Goal: Task Accomplishment & Management: Use online tool/utility

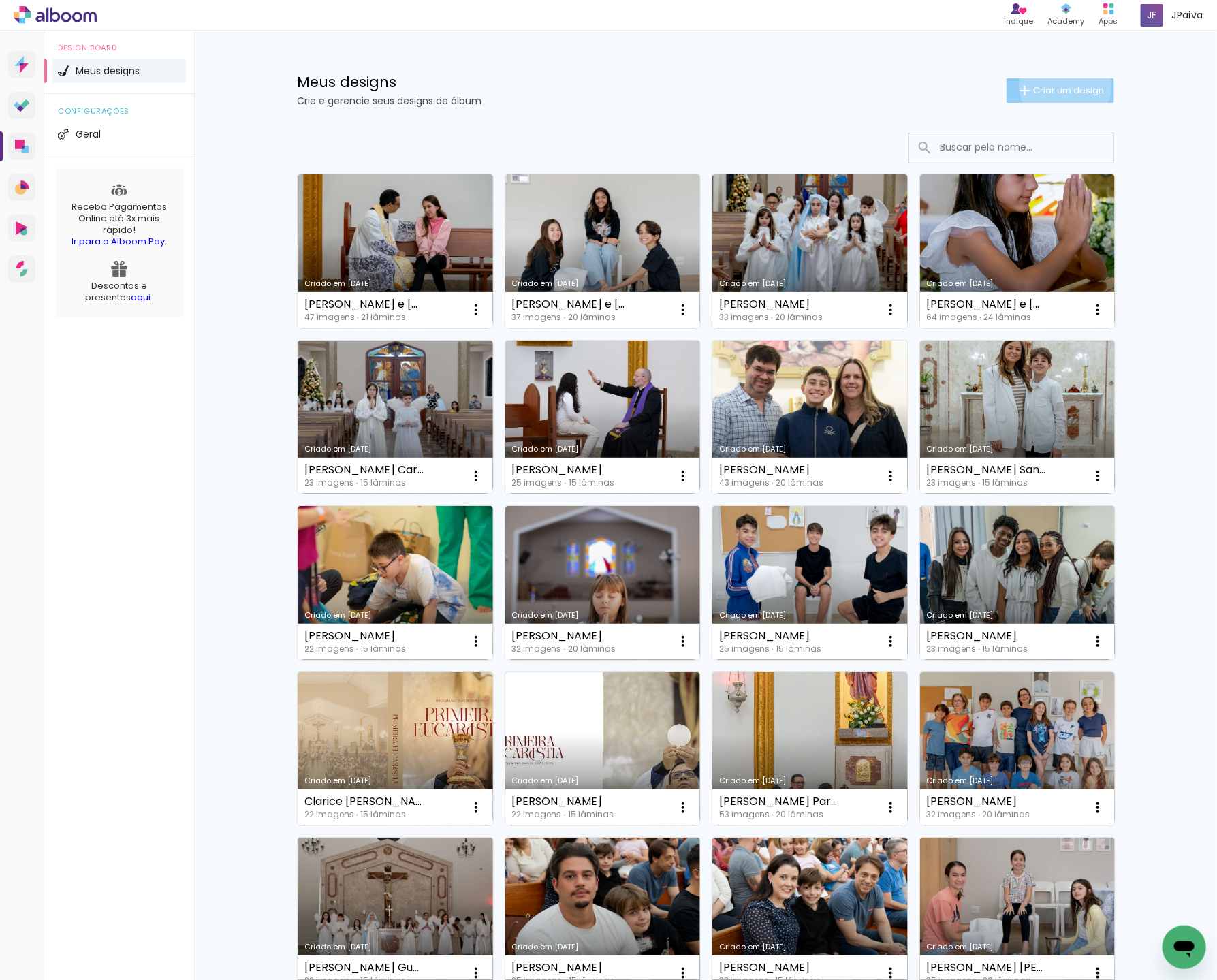
click at [1063, 85] on span "Criar um design" at bounding box center [1068, 90] width 71 height 9
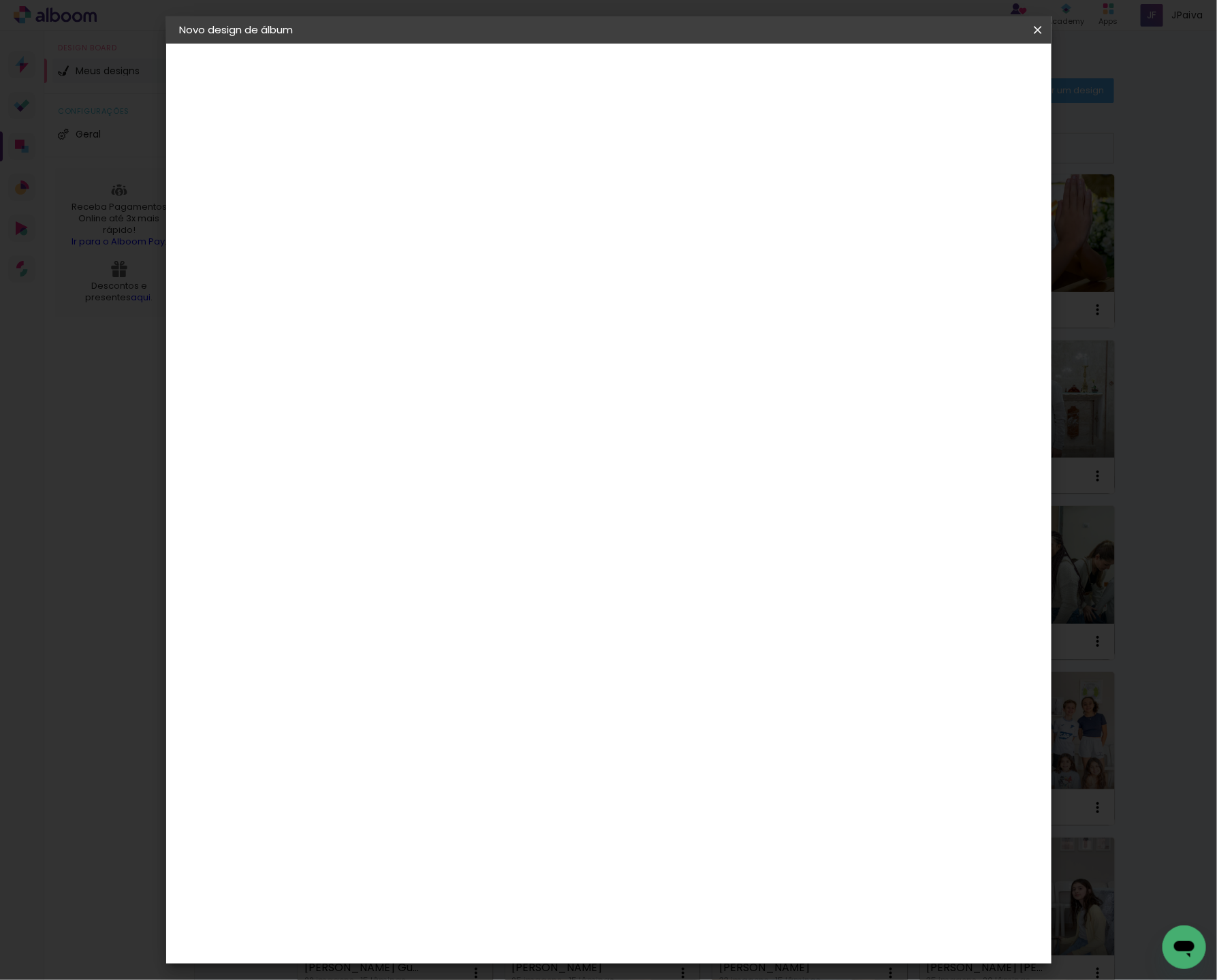
click at [402, 182] on input at bounding box center [402, 182] width 0 height 21
click at [402, 181] on input at bounding box center [402, 182] width 0 height 21
paste input "Benicio Santos Romaniello"
click at [402, 181] on input "Benicio Santos Romaniello" at bounding box center [402, 182] width 0 height 21
type input "[PERSON_NAME]"
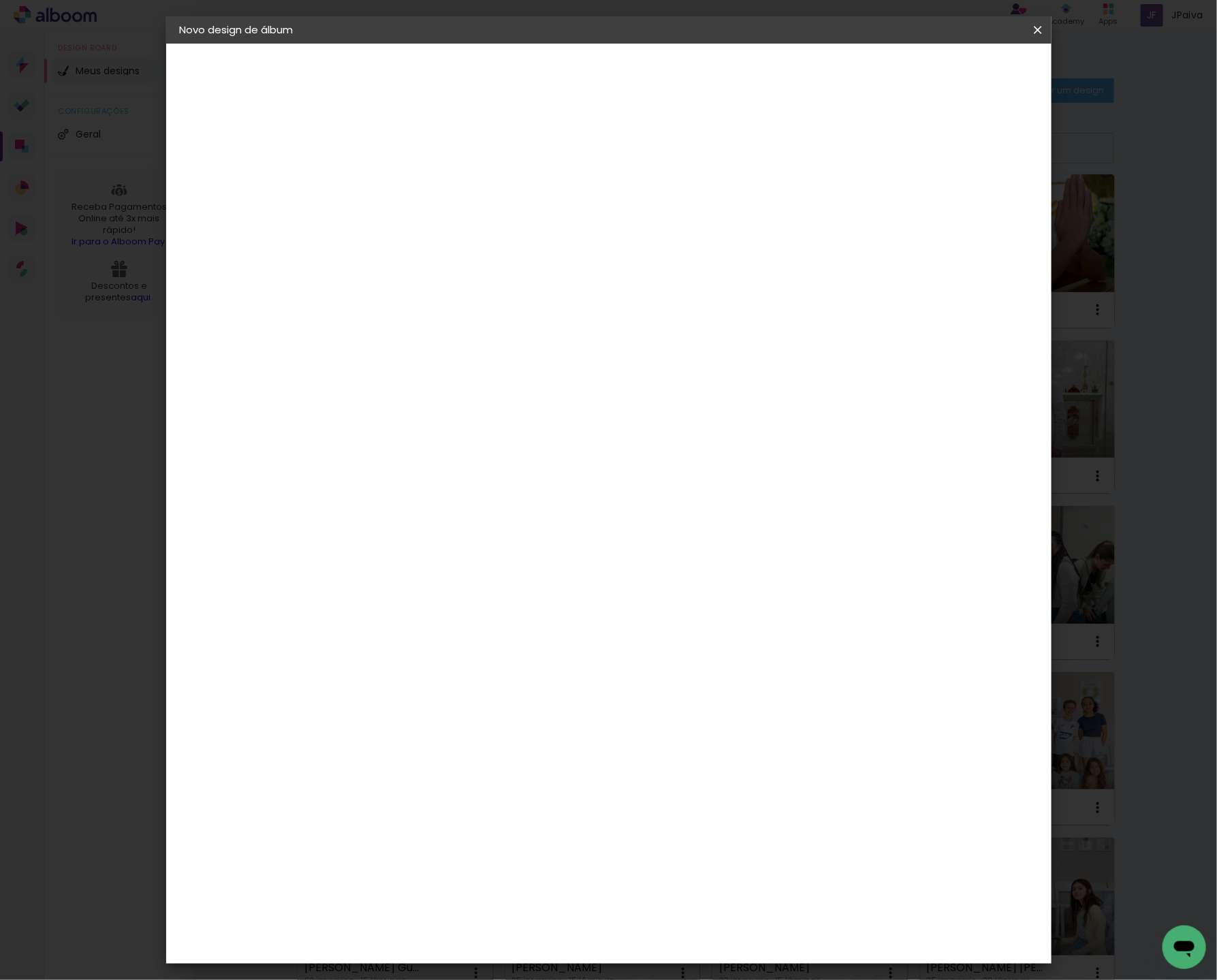
type paper-input "[PERSON_NAME]"
click at [542, 79] on paper-button "Avançar" at bounding box center [508, 72] width 67 height 23
click at [406, 813] on div "Go image" at bounding box center [409, 824] width 33 height 22
click at [0, 0] on slot "Avançar" at bounding box center [0, 0] width 0 height 0
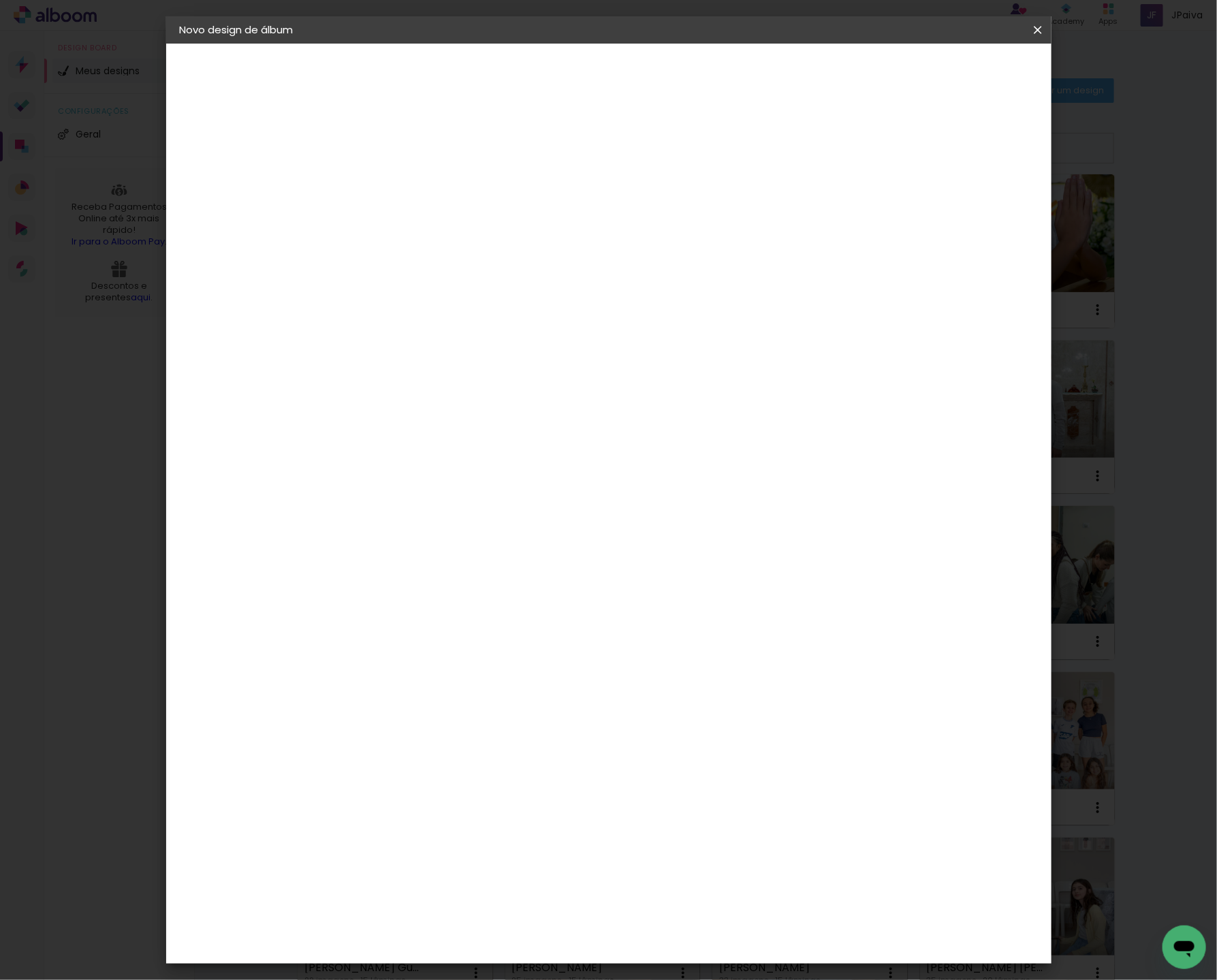
click at [455, 227] on input "text" at bounding box center [429, 237] width 53 height 21
click at [0, 0] on slot "Fastbook 400g" at bounding box center [0, 0] width 0 height 0
type input "Fastbook 400g"
click at [494, 672] on span "25 × 25" at bounding box center [462, 690] width 63 height 36
click at [0, 0] on slot "Avançar" at bounding box center [0, 0] width 0 height 0
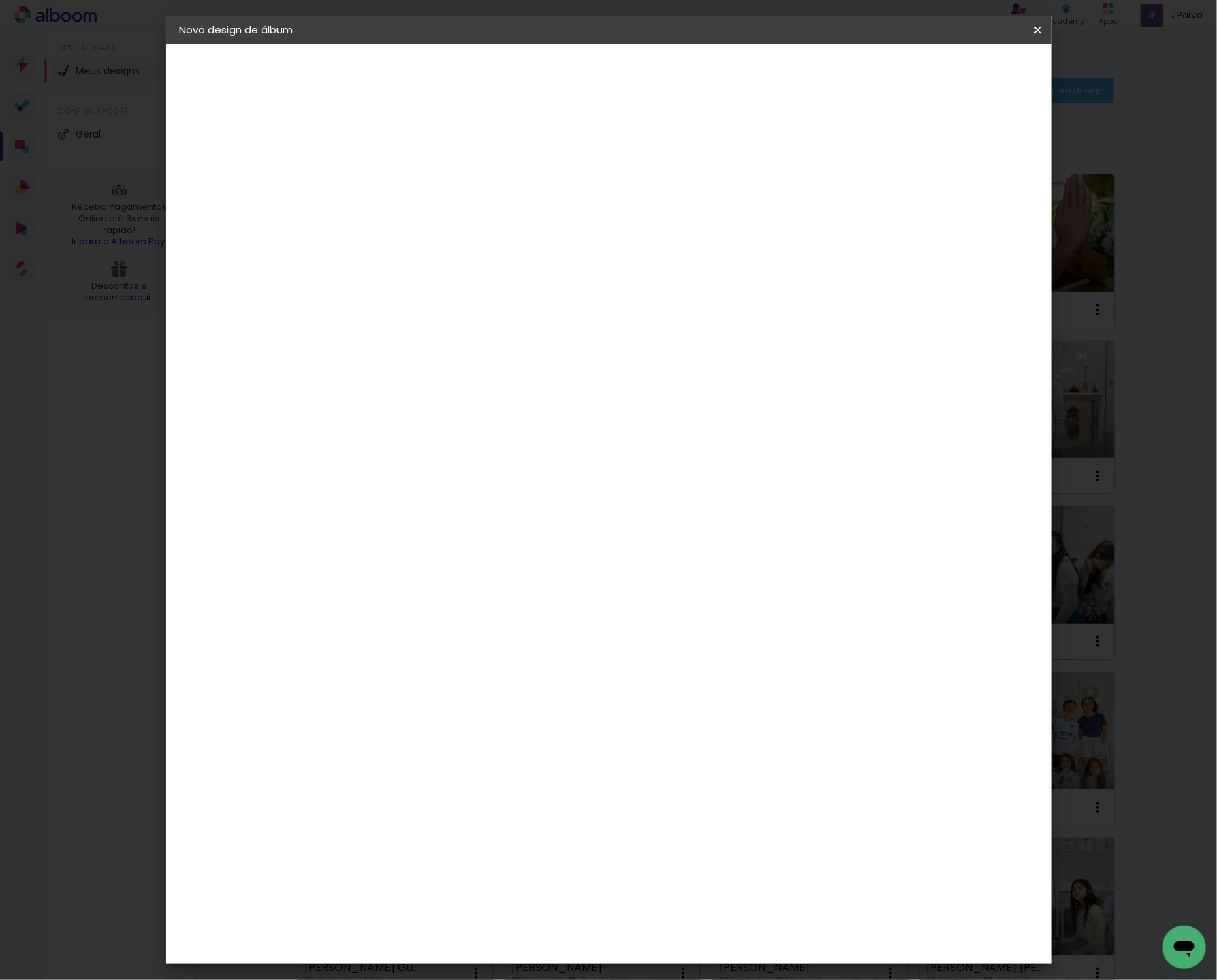
click at [963, 76] on span "Iniciar design" at bounding box center [932, 72] width 62 height 9
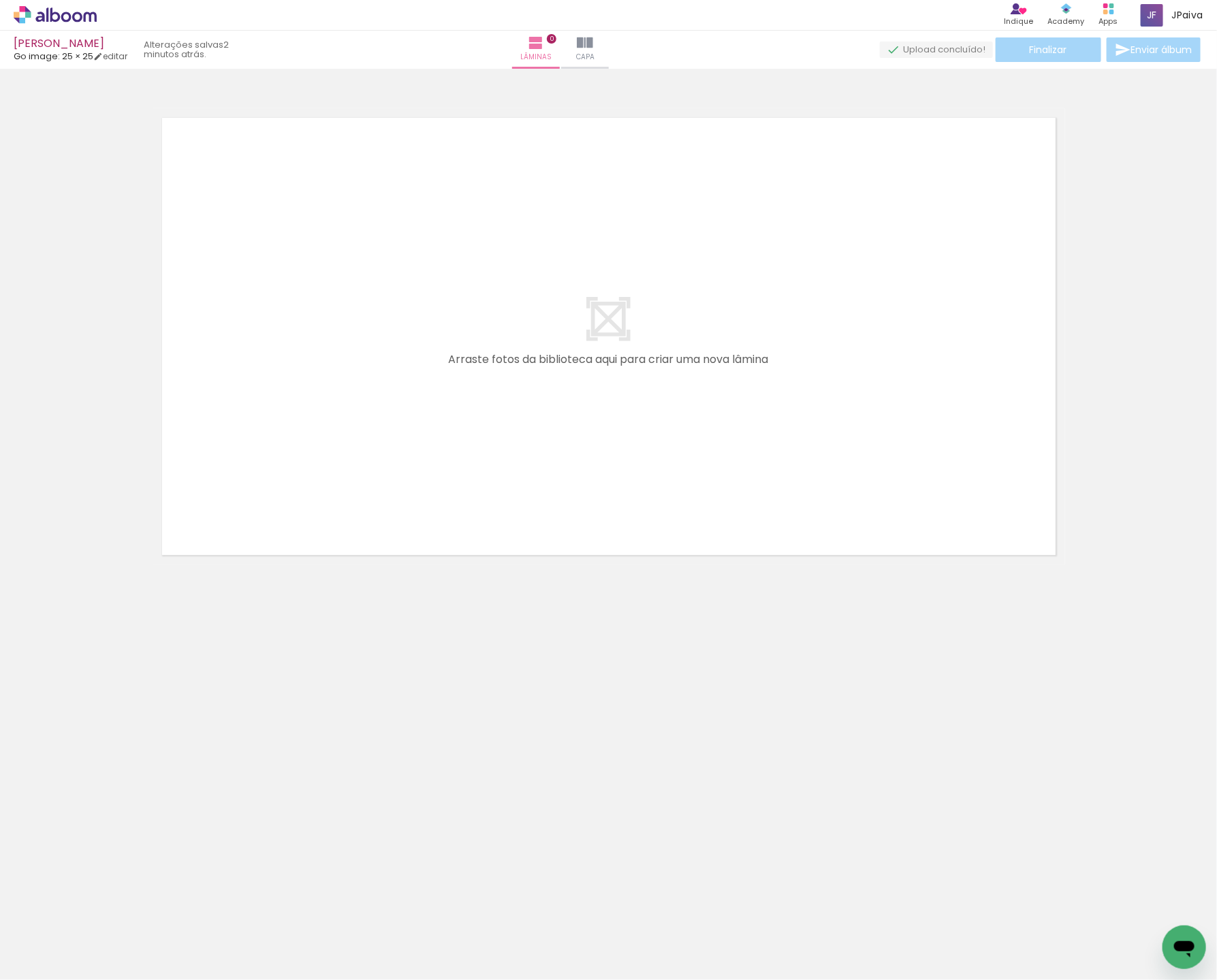
scroll to position [0, 2254]
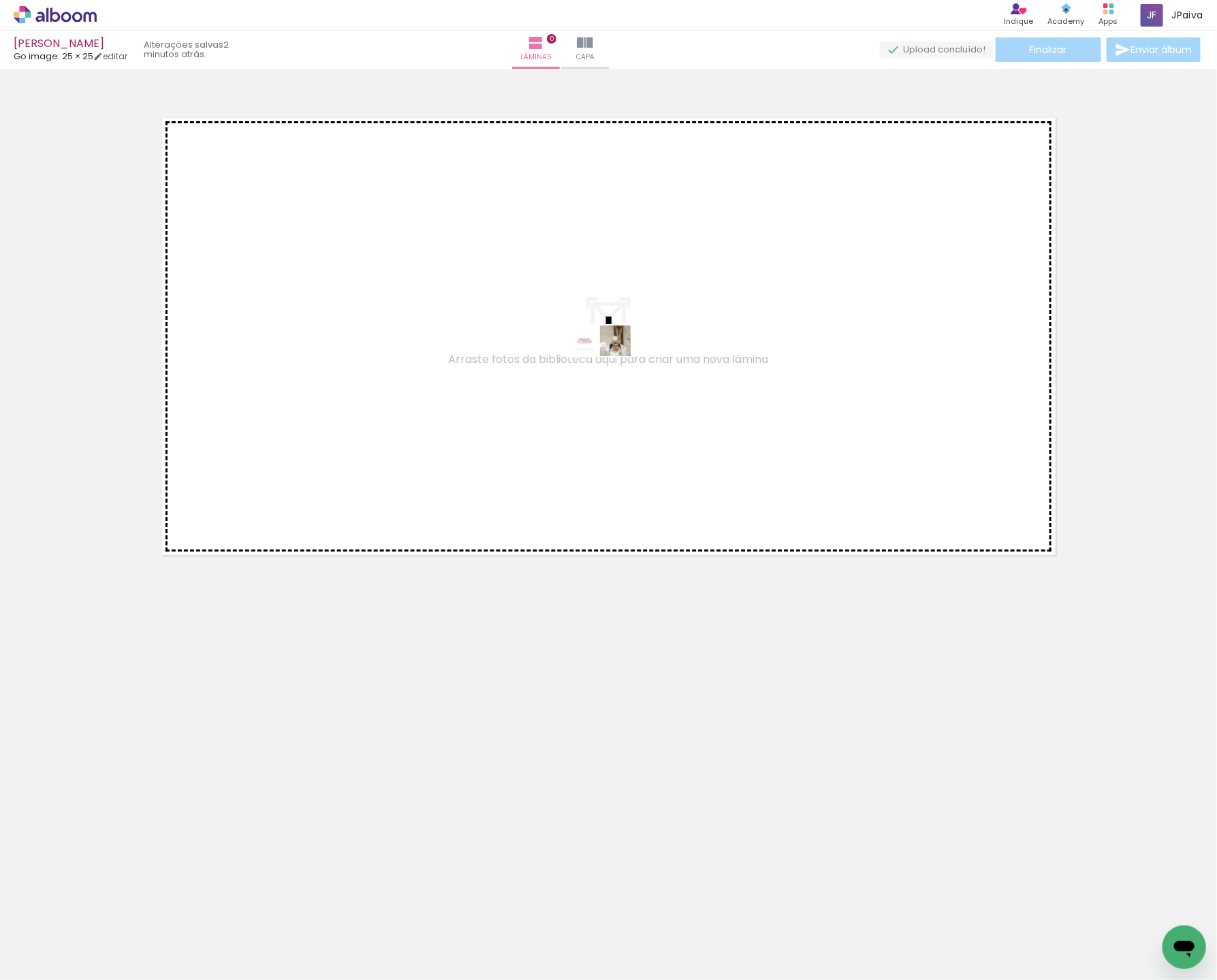
drag, startPoint x: 1137, startPoint y: 933, endPoint x: 612, endPoint y: 371, distance: 769.1
click at [615, 367] on quentale-workspace at bounding box center [608, 490] width 1217 height 980
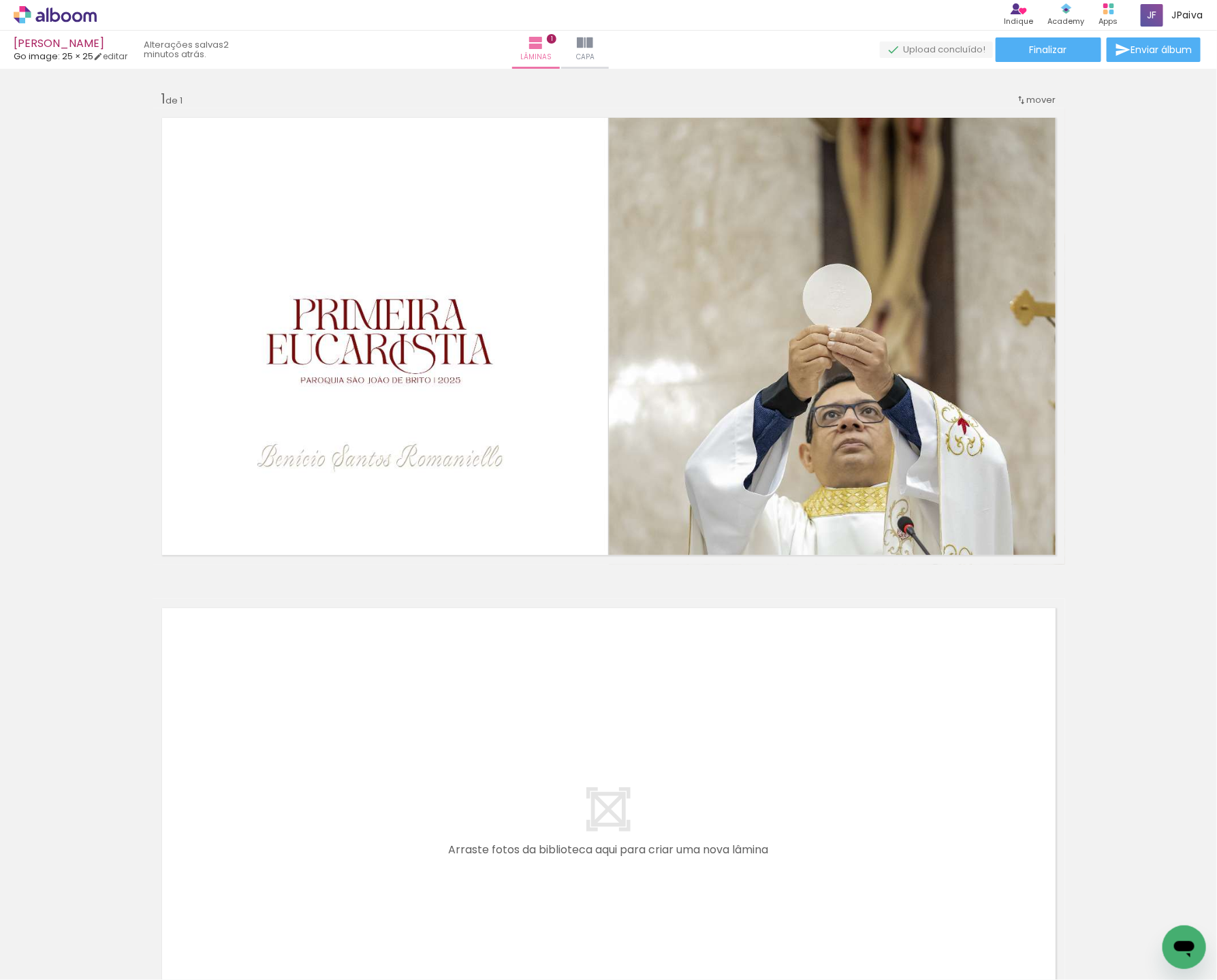
scroll to position [0, 0]
click at [71, 938] on iron-icon at bounding box center [69, 938] width 11 height 11
click at [52, 939] on paper-item "Não utilizadas" at bounding box center [44, 934] width 70 height 11
type input "Não utilizadas"
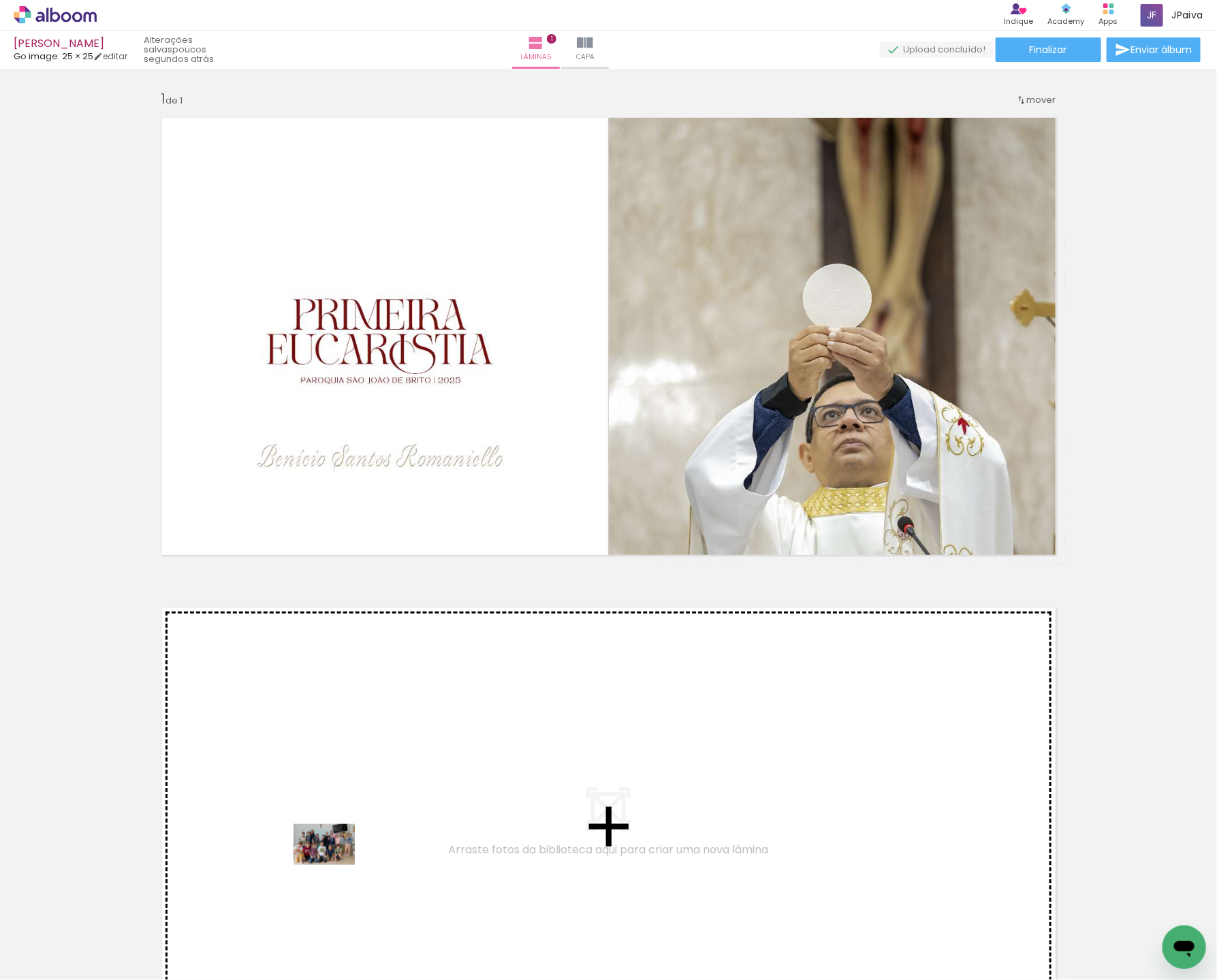
drag, startPoint x: 164, startPoint y: 928, endPoint x: 335, endPoint y: 864, distance: 182.6
click at [335, 864] on quentale-workspace at bounding box center [608, 490] width 1217 height 980
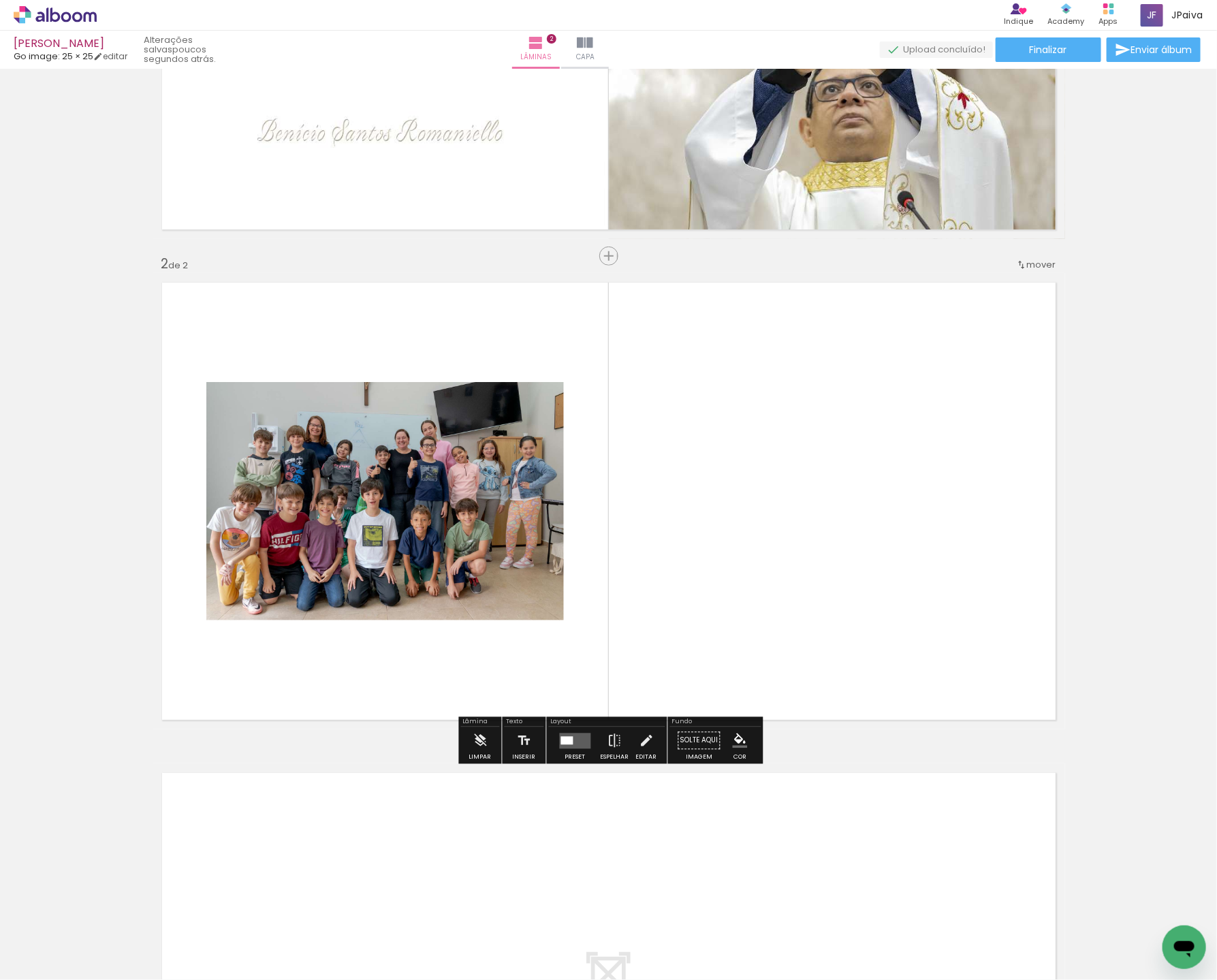
scroll to position [345, 0]
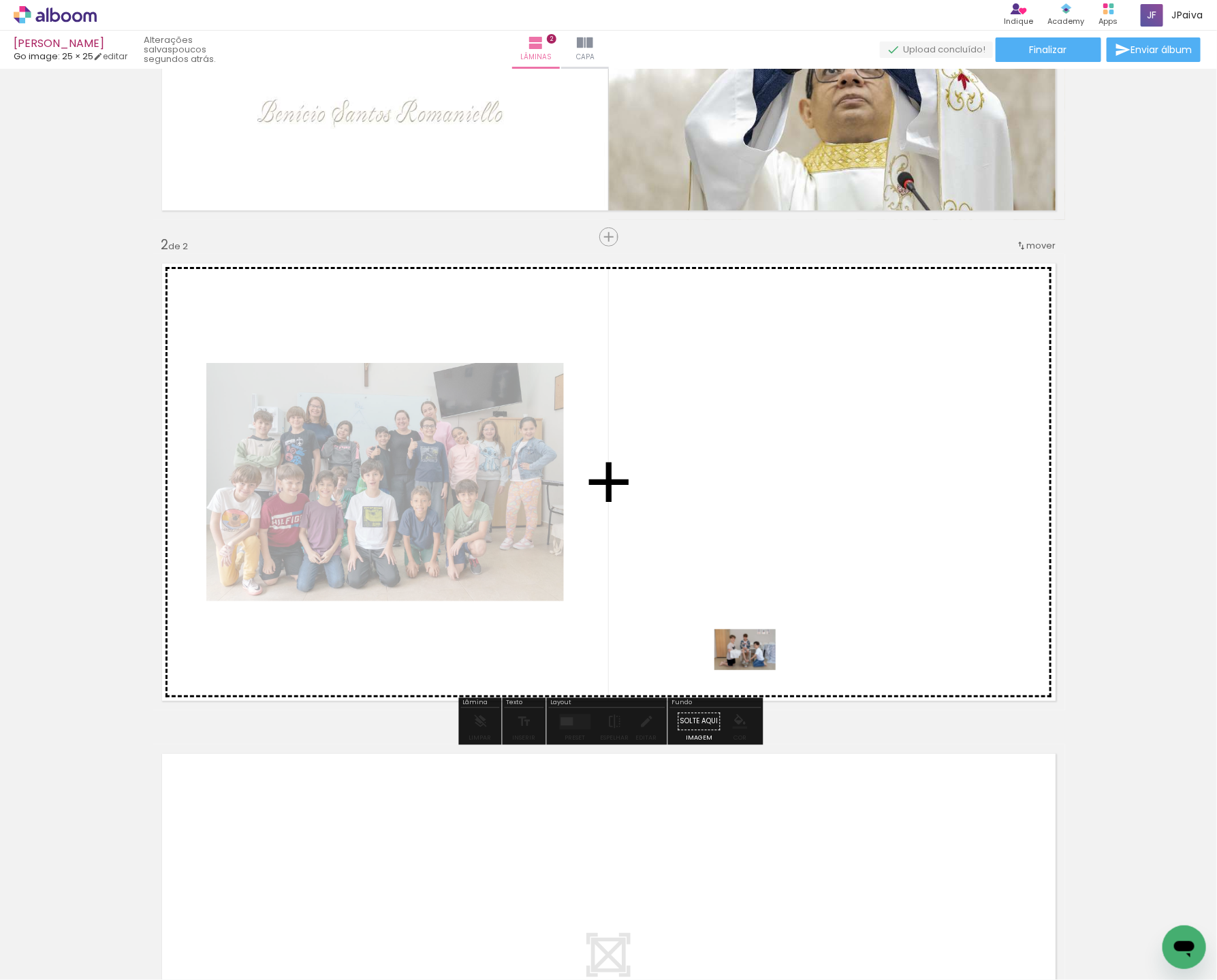
drag, startPoint x: 178, startPoint y: 927, endPoint x: 750, endPoint y: 674, distance: 625.5
click at [755, 670] on quentale-workspace at bounding box center [608, 490] width 1217 height 980
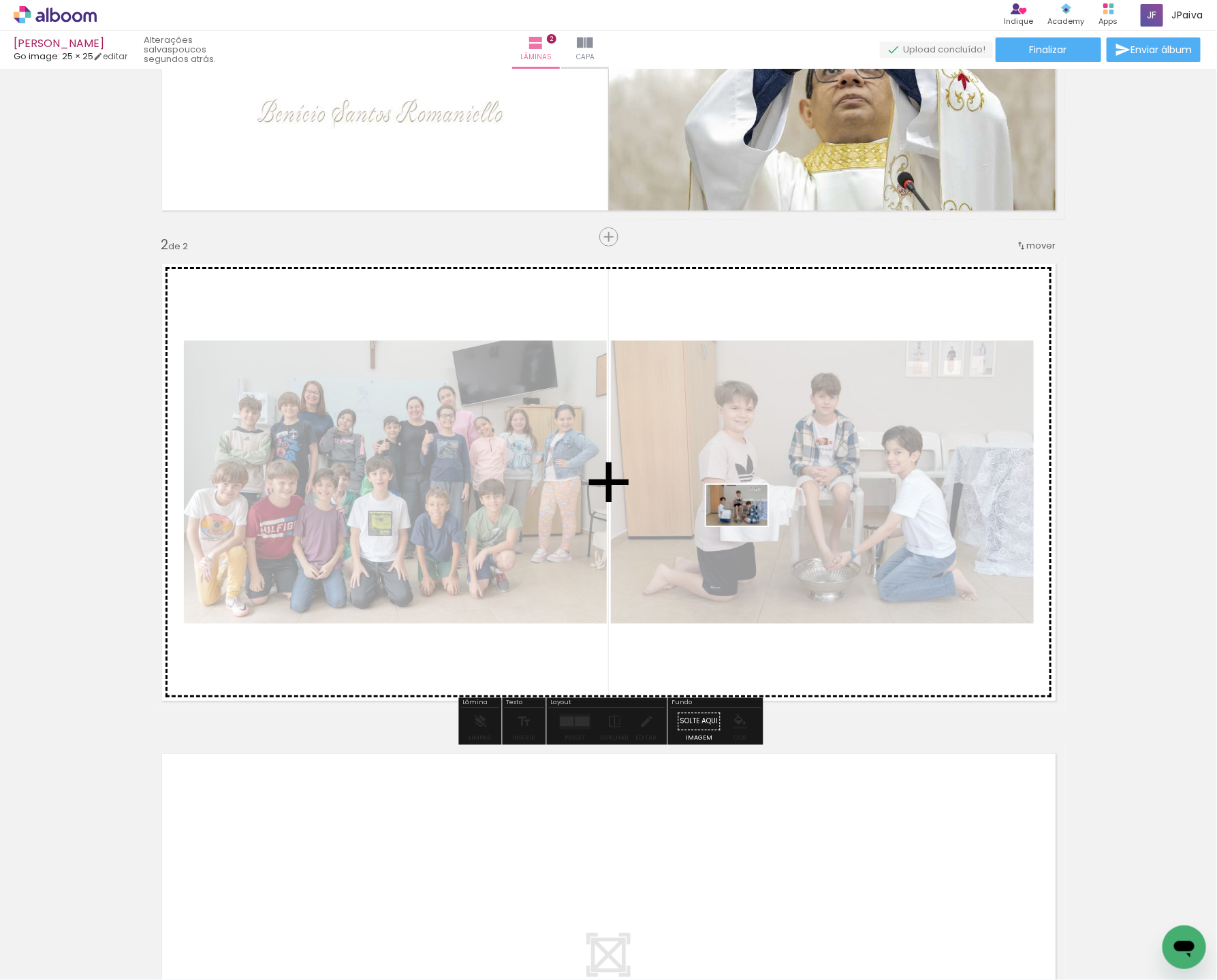
drag, startPoint x: 148, startPoint y: 928, endPoint x: 747, endPoint y: 526, distance: 721.4
click at [747, 526] on quentale-workspace at bounding box center [608, 490] width 1217 height 980
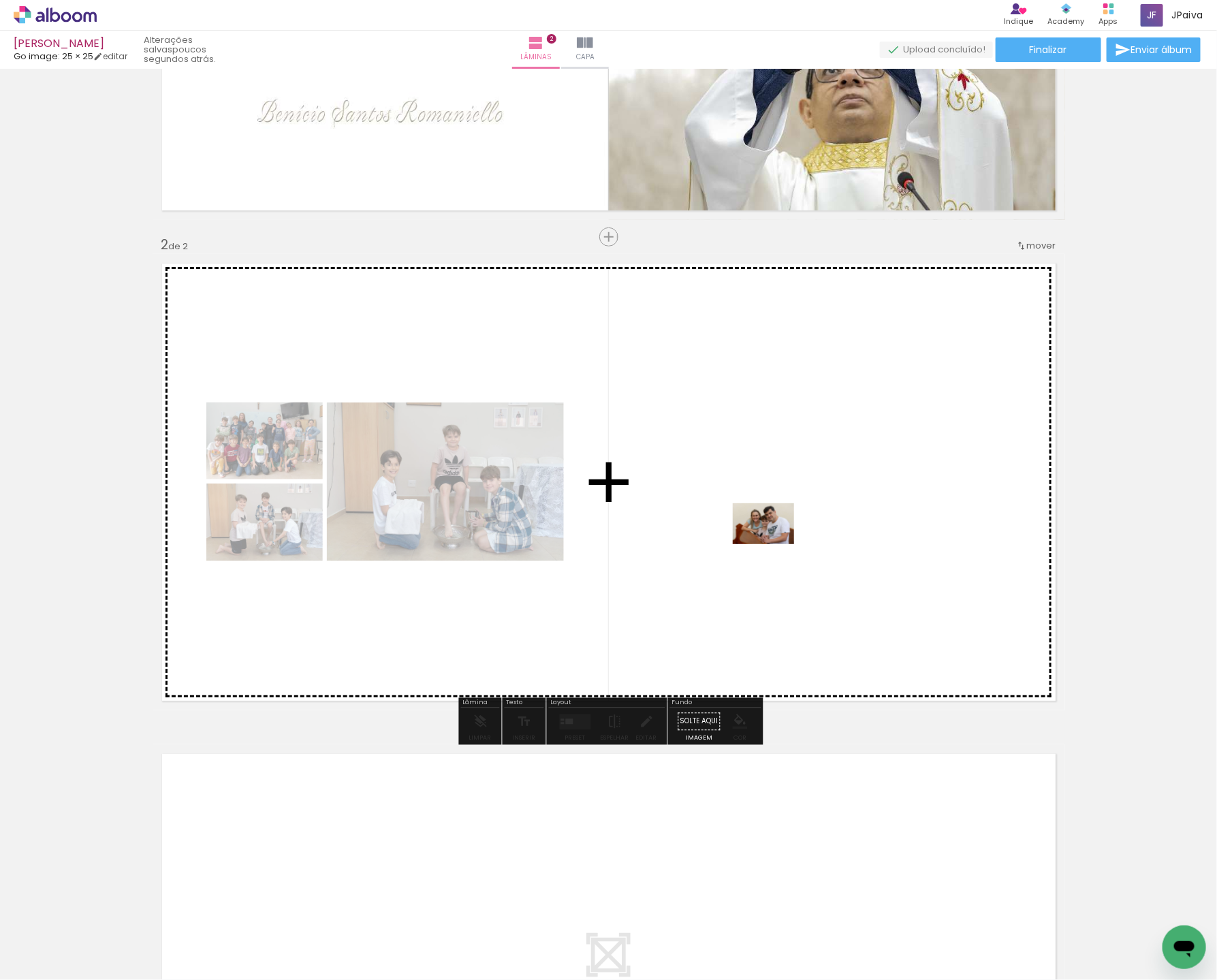
drag, startPoint x: 139, startPoint y: 936, endPoint x: 773, endPoint y: 544, distance: 745.4
click at [773, 544] on quentale-workspace at bounding box center [608, 490] width 1217 height 980
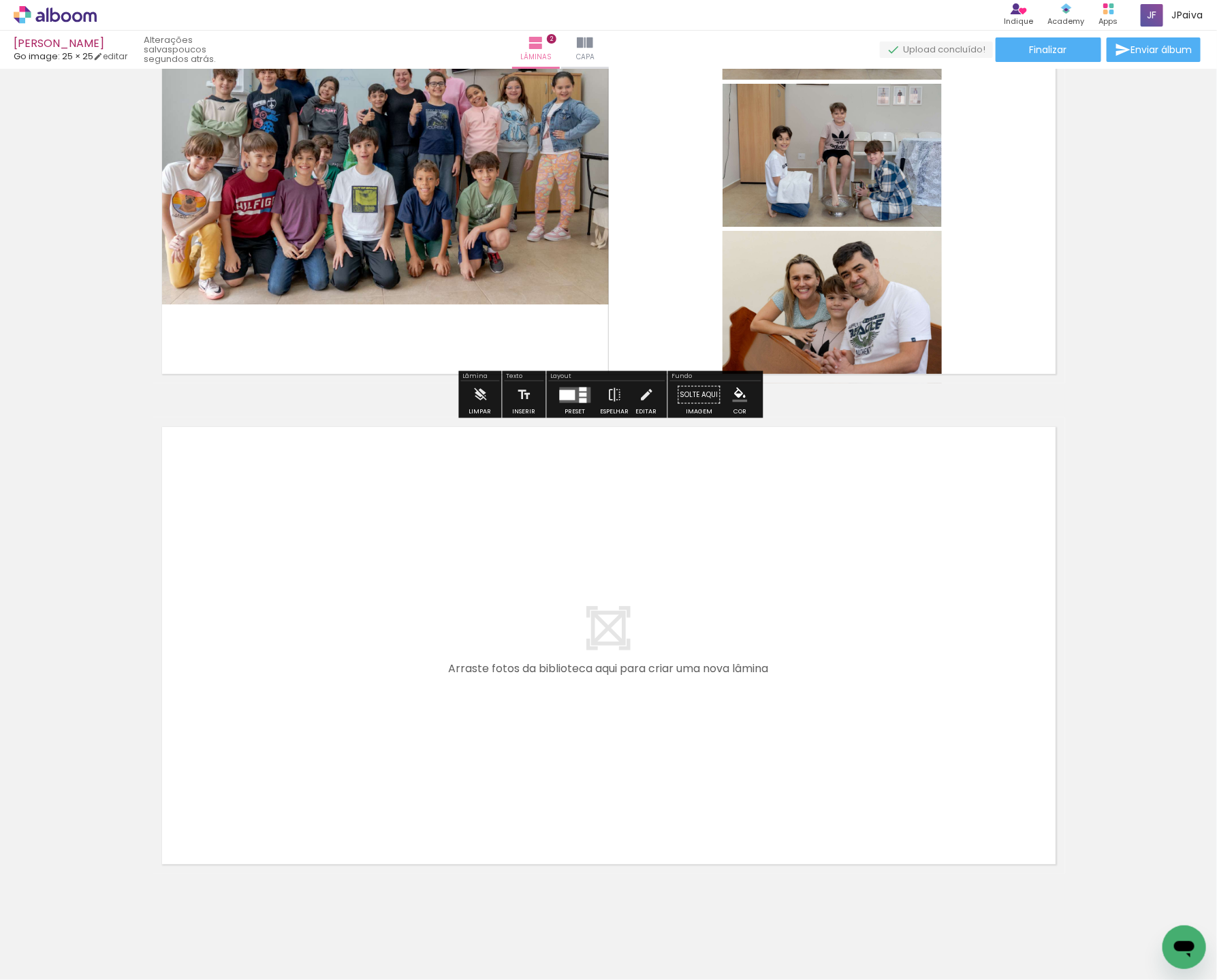
scroll to position [698, 0]
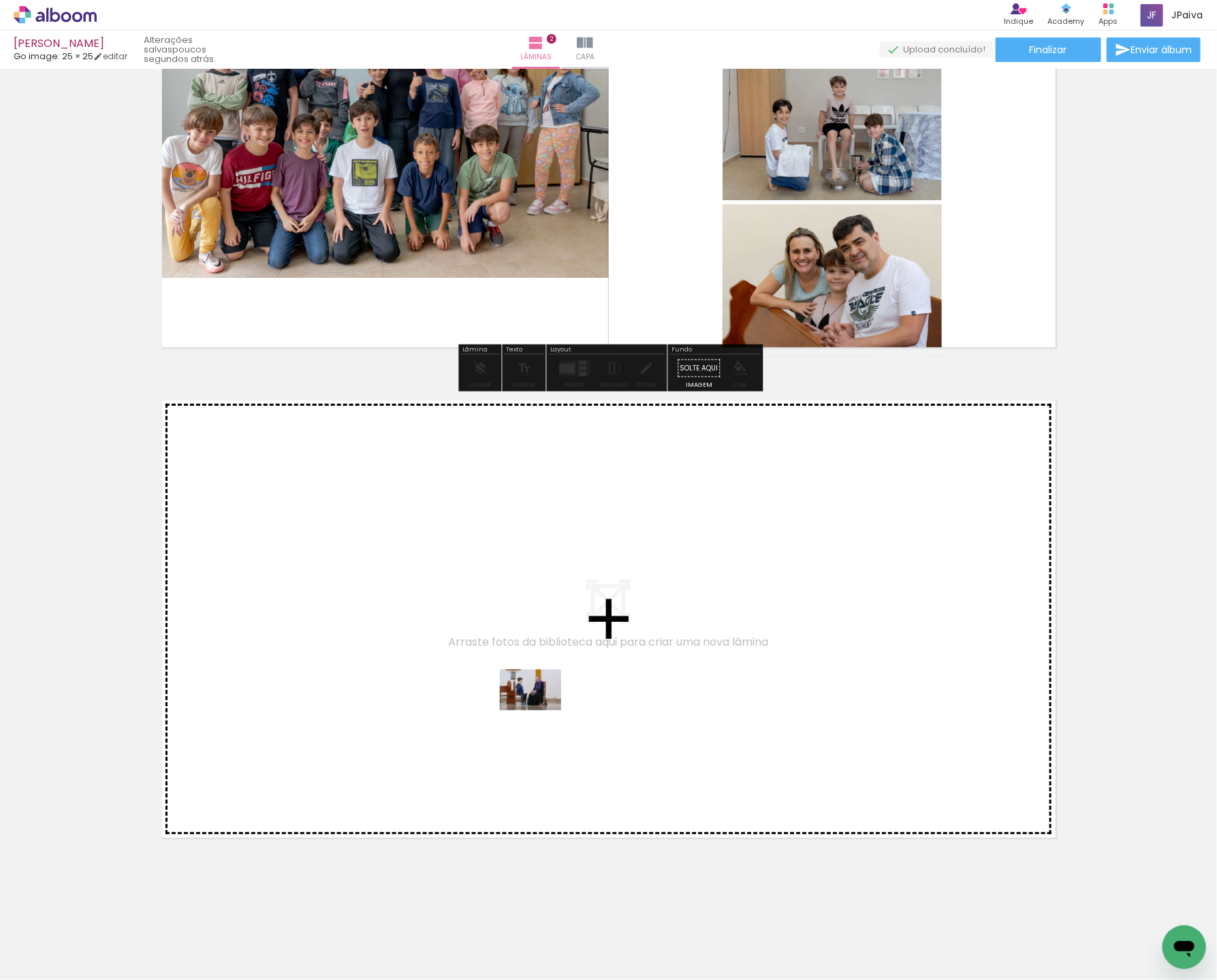
click at [541, 710] on quentale-workspace at bounding box center [608, 490] width 1217 height 980
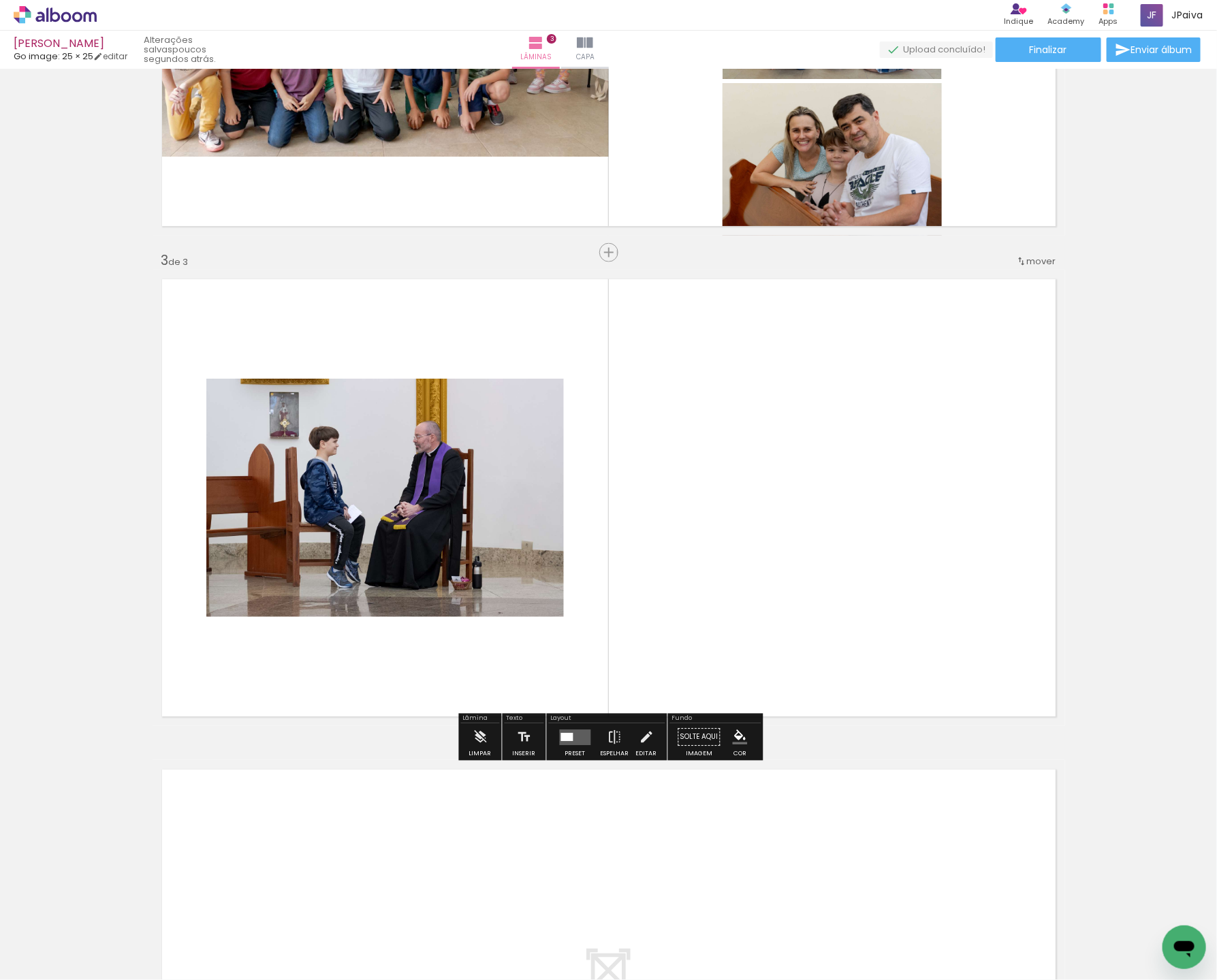
scroll to position [835, 0]
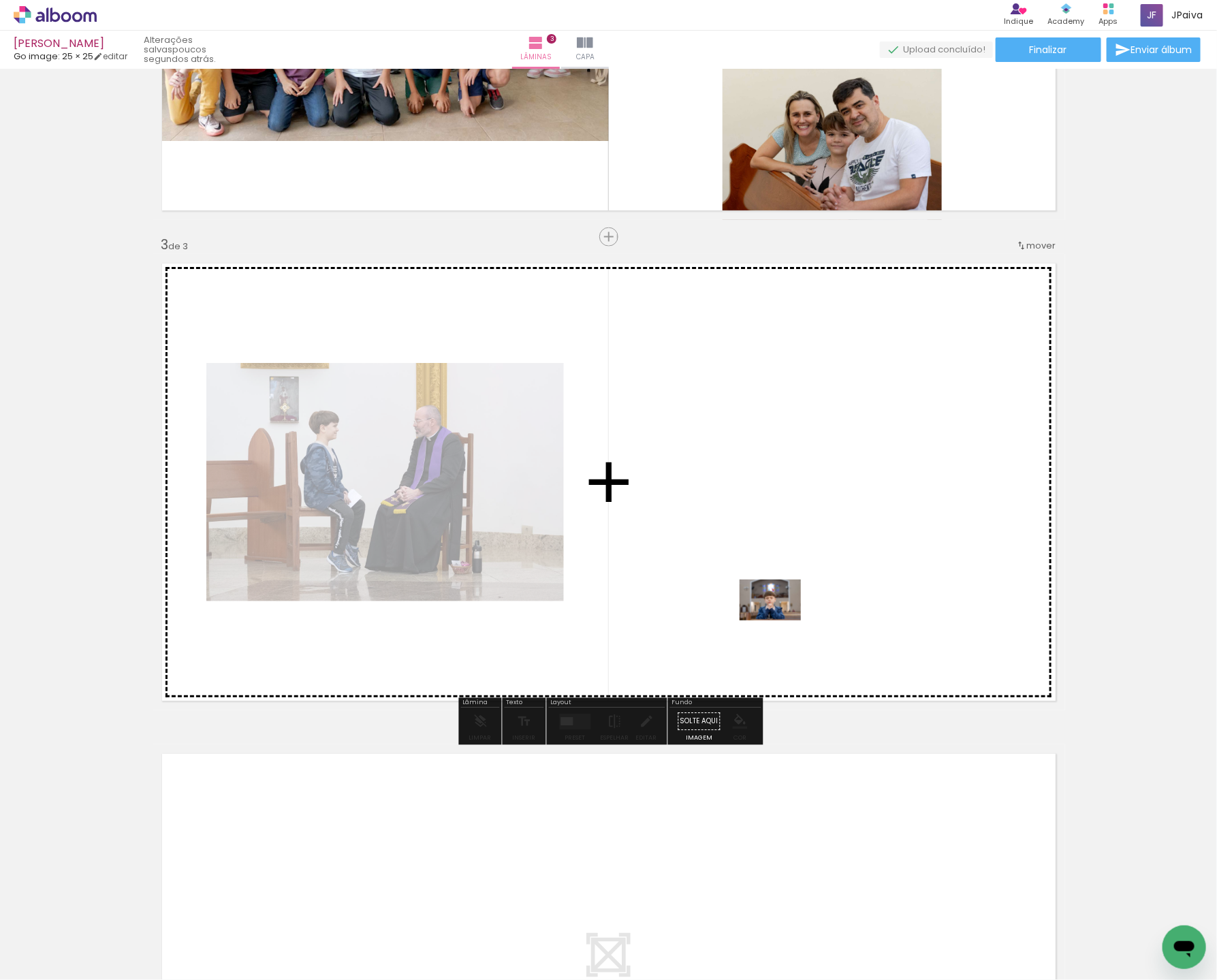
click at [798, 612] on quentale-workspace at bounding box center [608, 490] width 1217 height 980
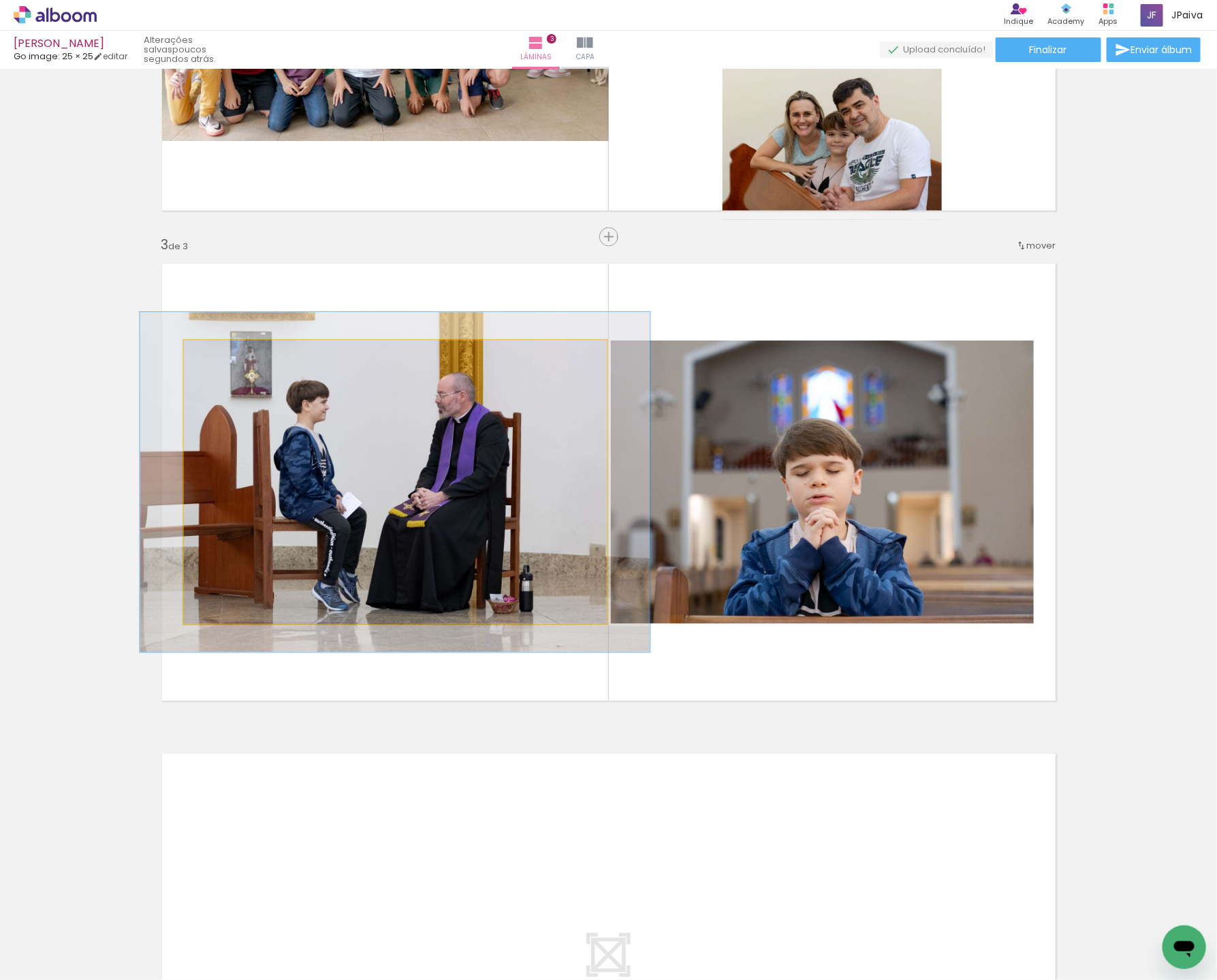
type paper-slider "120"
drag, startPoint x: 216, startPoint y: 353, endPoint x: 223, endPoint y: 354, distance: 7.1
click at [224, 354] on div at bounding box center [224, 355] width 12 height 12
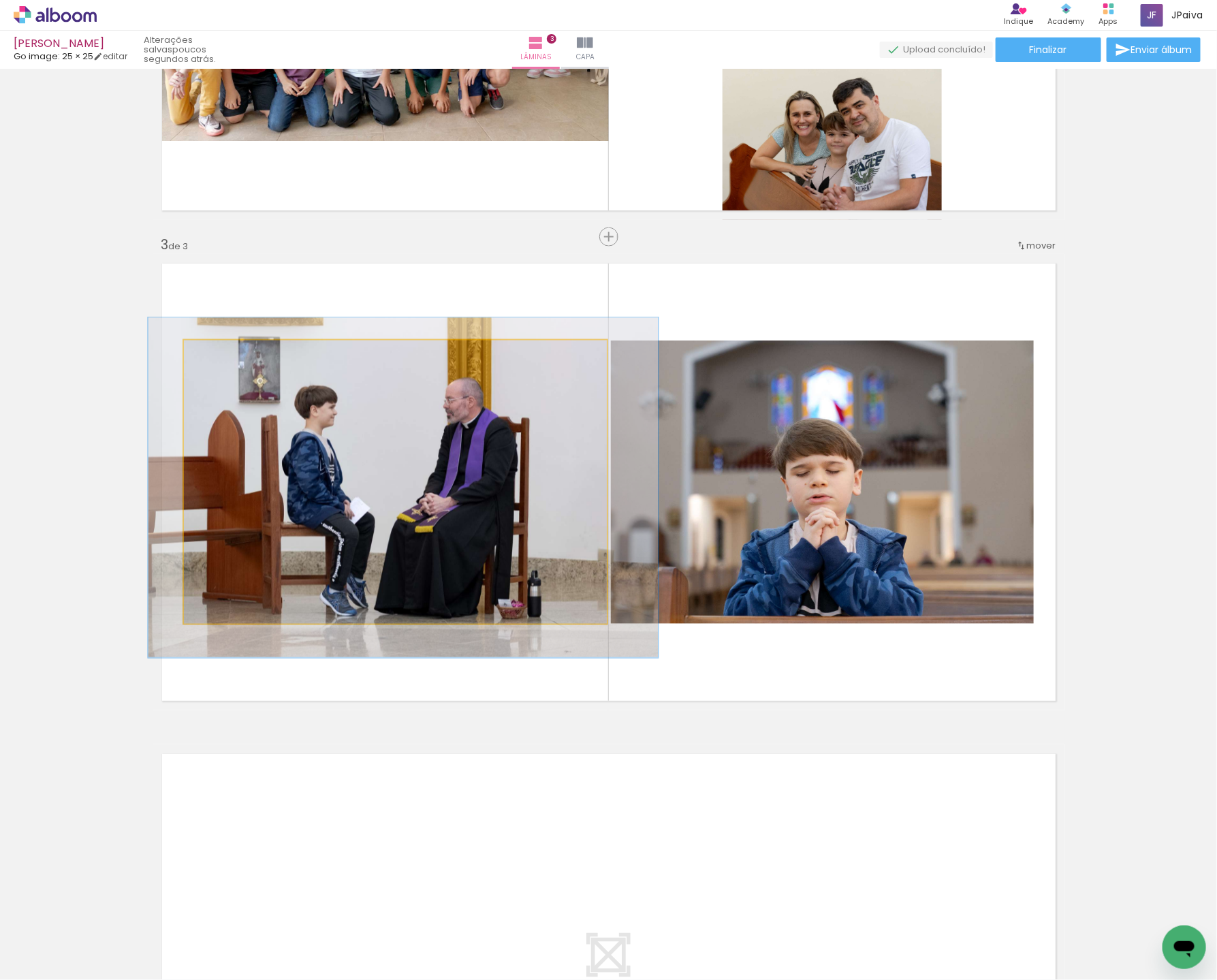
drag, startPoint x: 382, startPoint y: 477, endPoint x: 390, endPoint y: 482, distance: 9.4
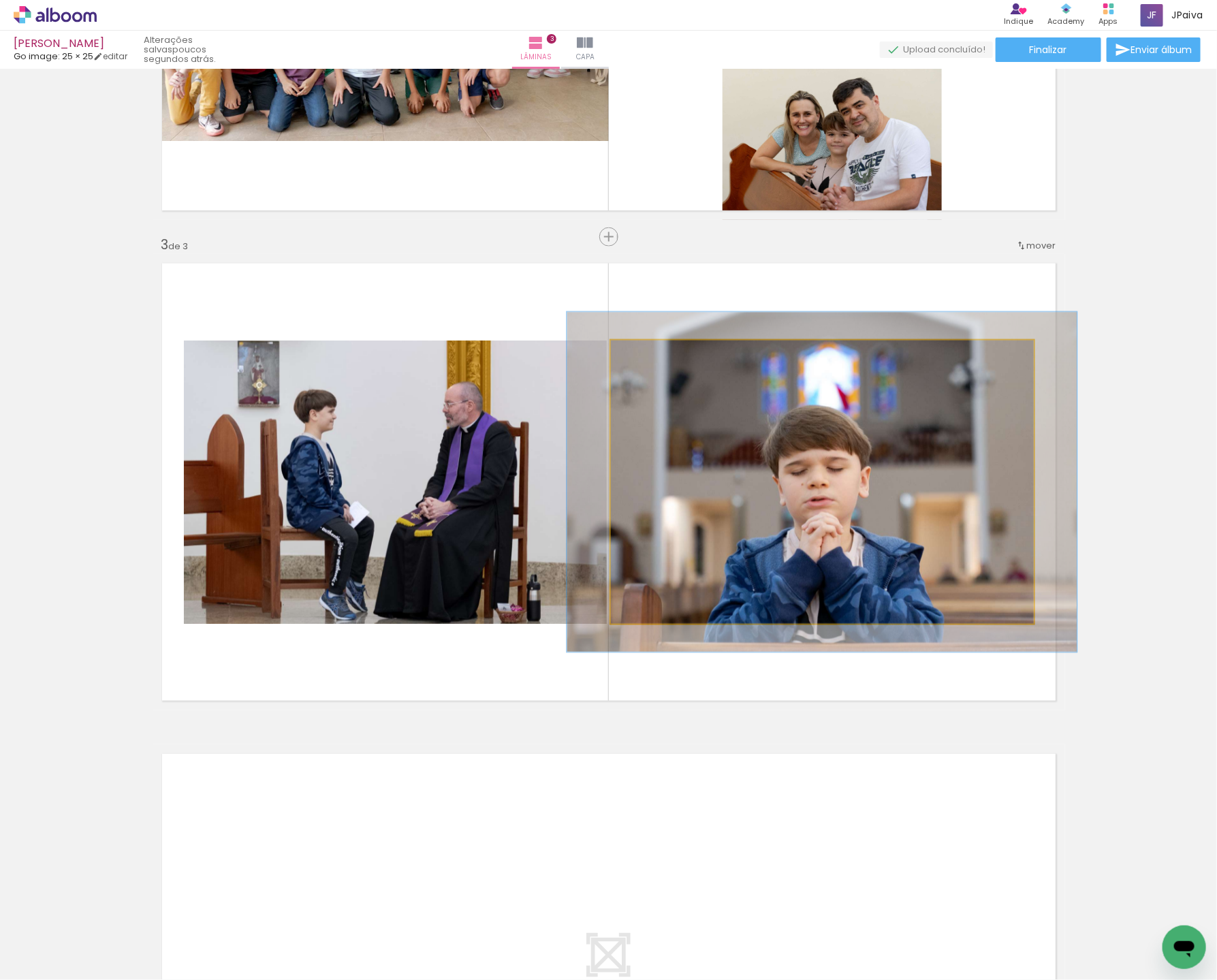
click at [655, 350] on div at bounding box center [651, 355] width 12 height 12
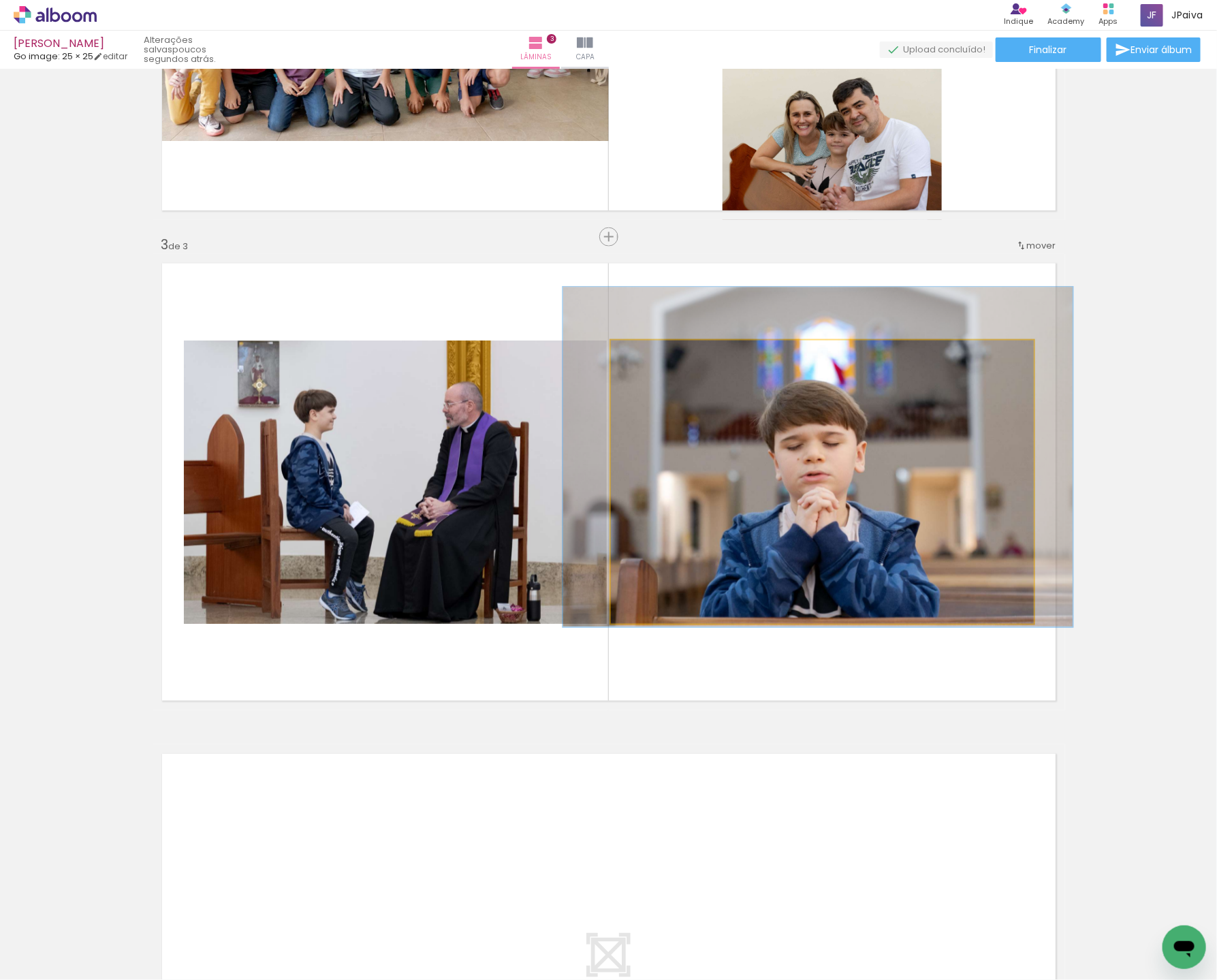
drag, startPoint x: 792, startPoint y: 457, endPoint x: 788, endPoint y: 431, distance: 26.3
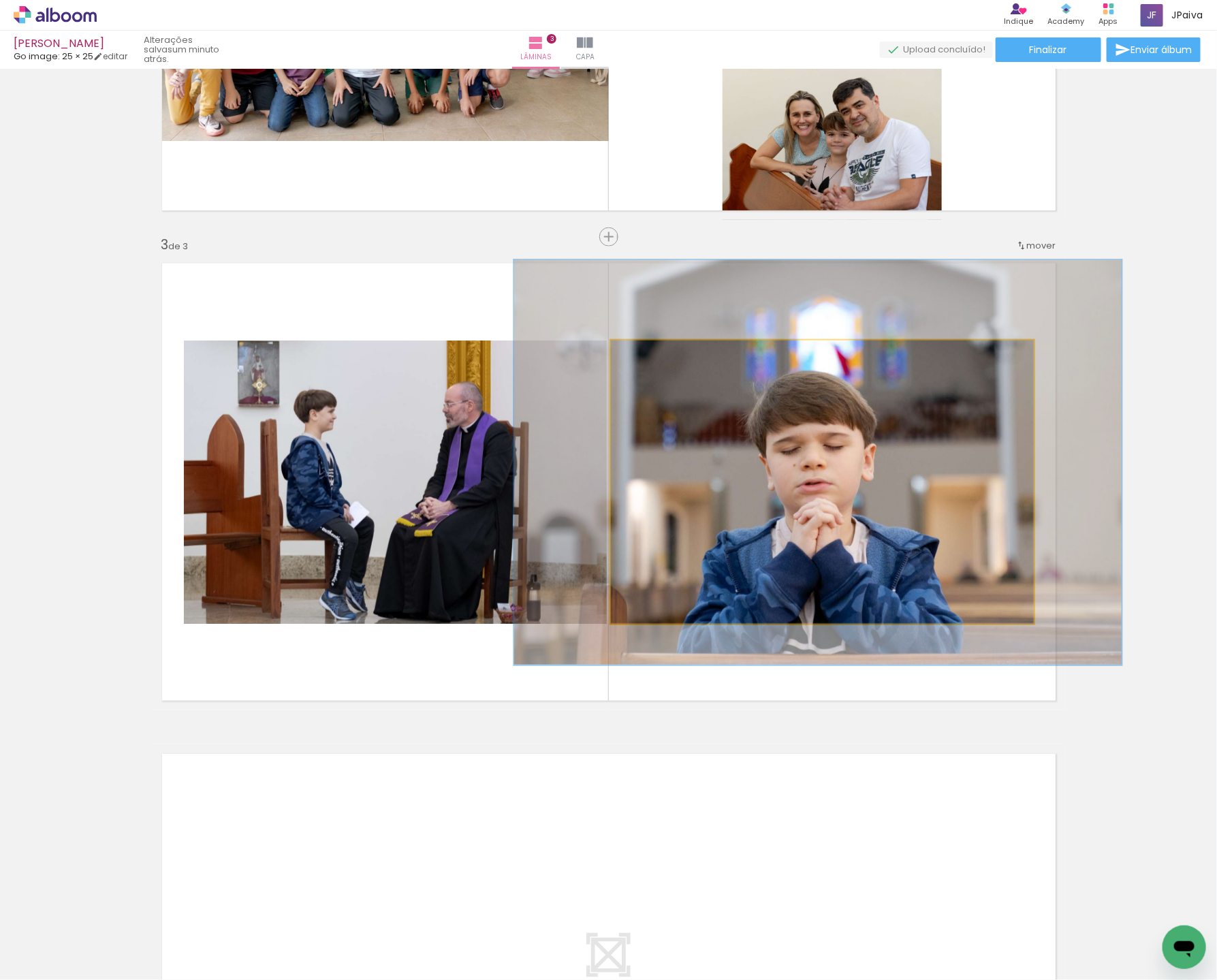
drag, startPoint x: 660, startPoint y: 356, endPoint x: 676, endPoint y: 362, distance: 17.1
click at [672, 356] on div at bounding box center [665, 355] width 22 height 22
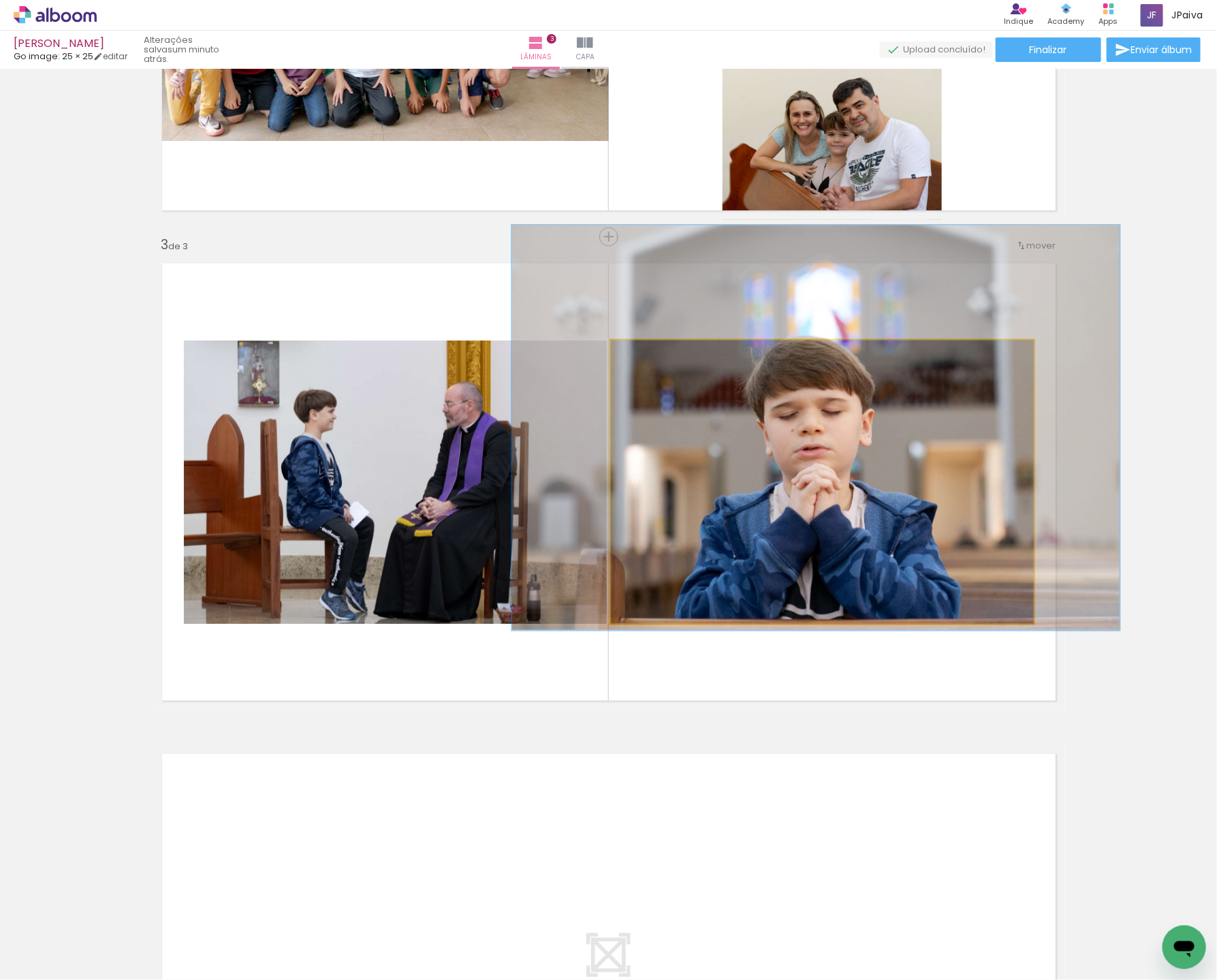
drag, startPoint x: 816, startPoint y: 466, endPoint x: 794, endPoint y: 421, distance: 50.1
click at [811, 432] on div at bounding box center [815, 428] width 607 height 405
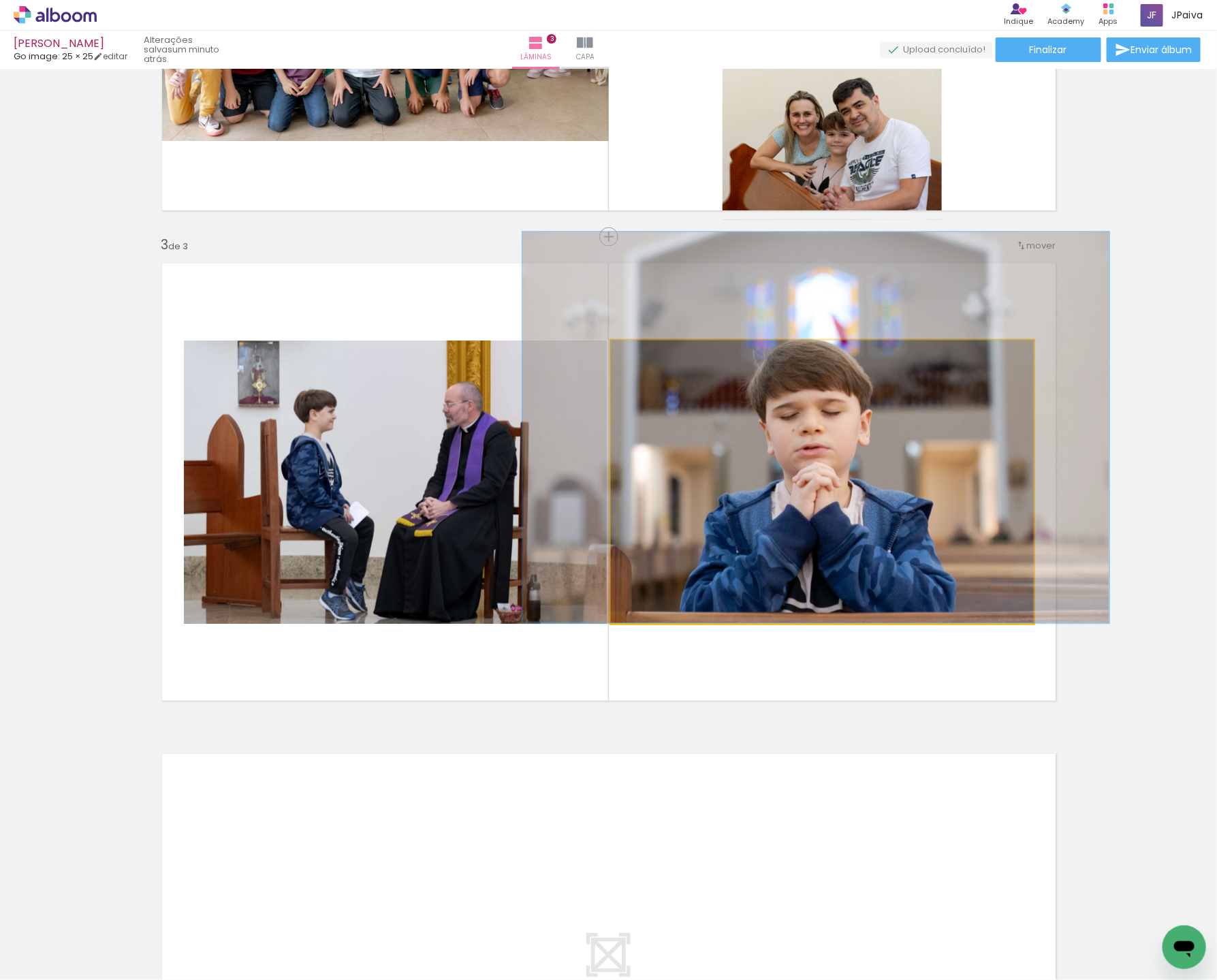
type paper-slider "138"
drag, startPoint x: 666, startPoint y: 359, endPoint x: 705, endPoint y: 387, distance: 48.0
click at [665, 363] on div at bounding box center [663, 355] width 22 height 22
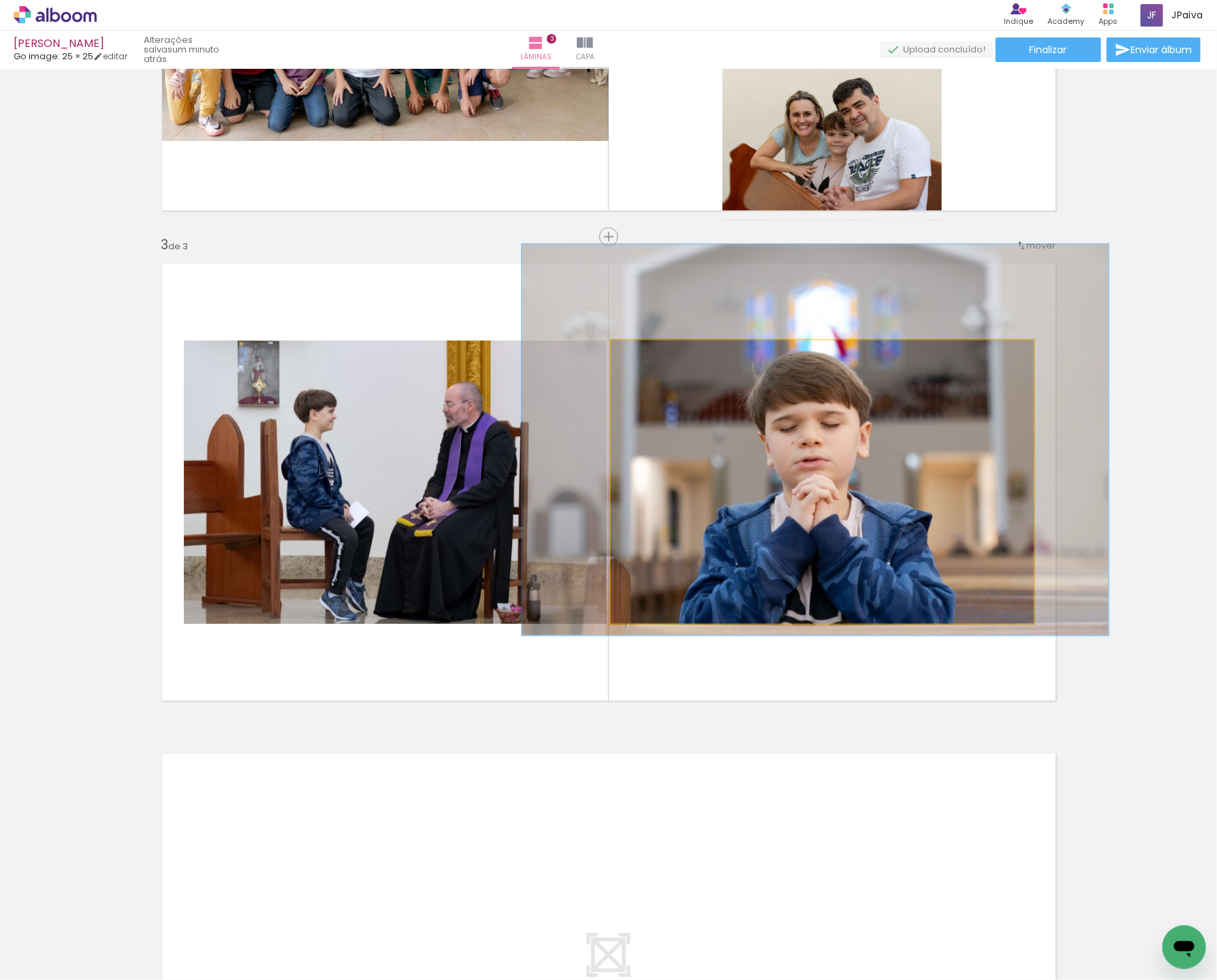
drag, startPoint x: 788, startPoint y: 434, endPoint x: 788, endPoint y: 445, distance: 11.0
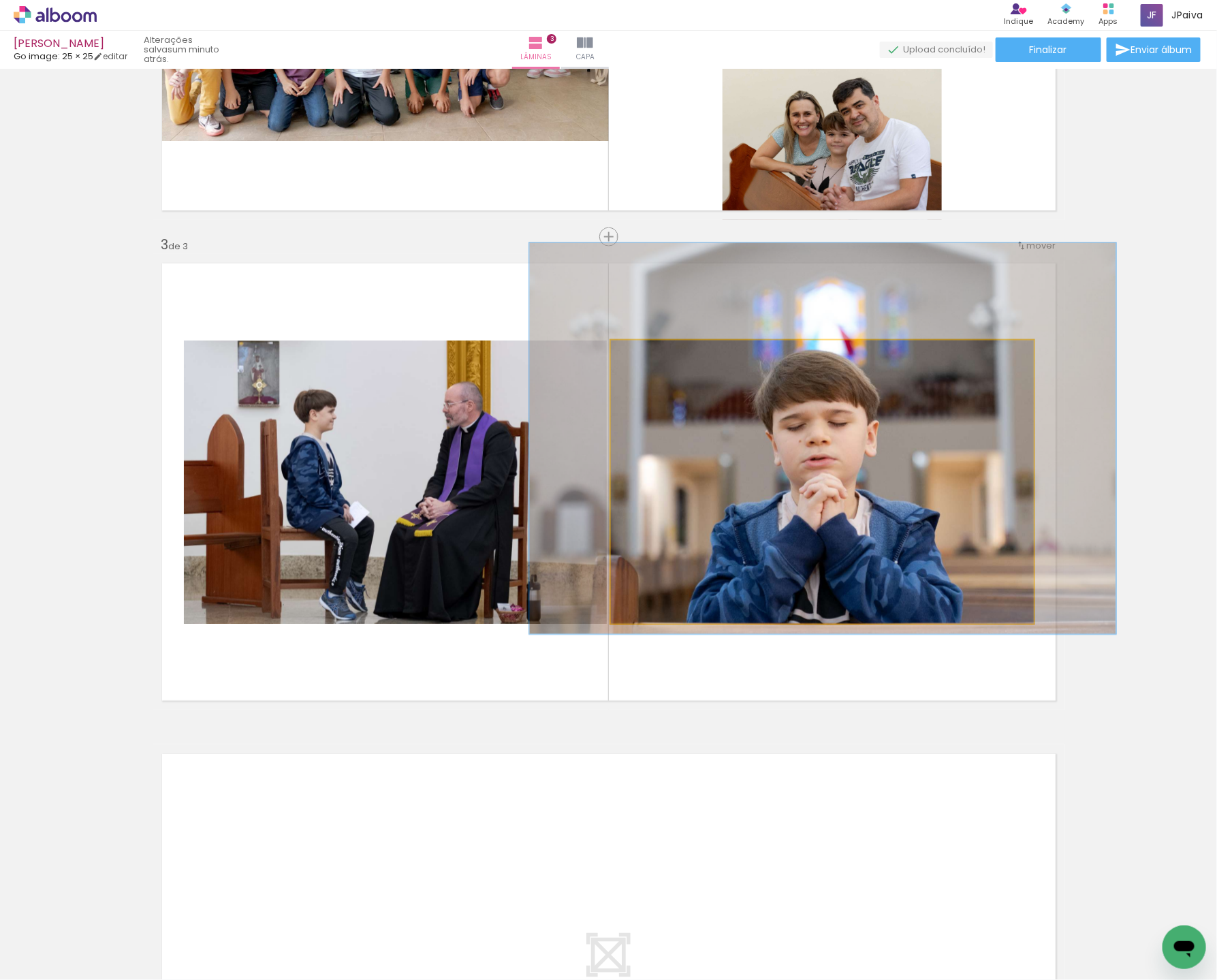
click at [843, 472] on div at bounding box center [822, 439] width 587 height 391
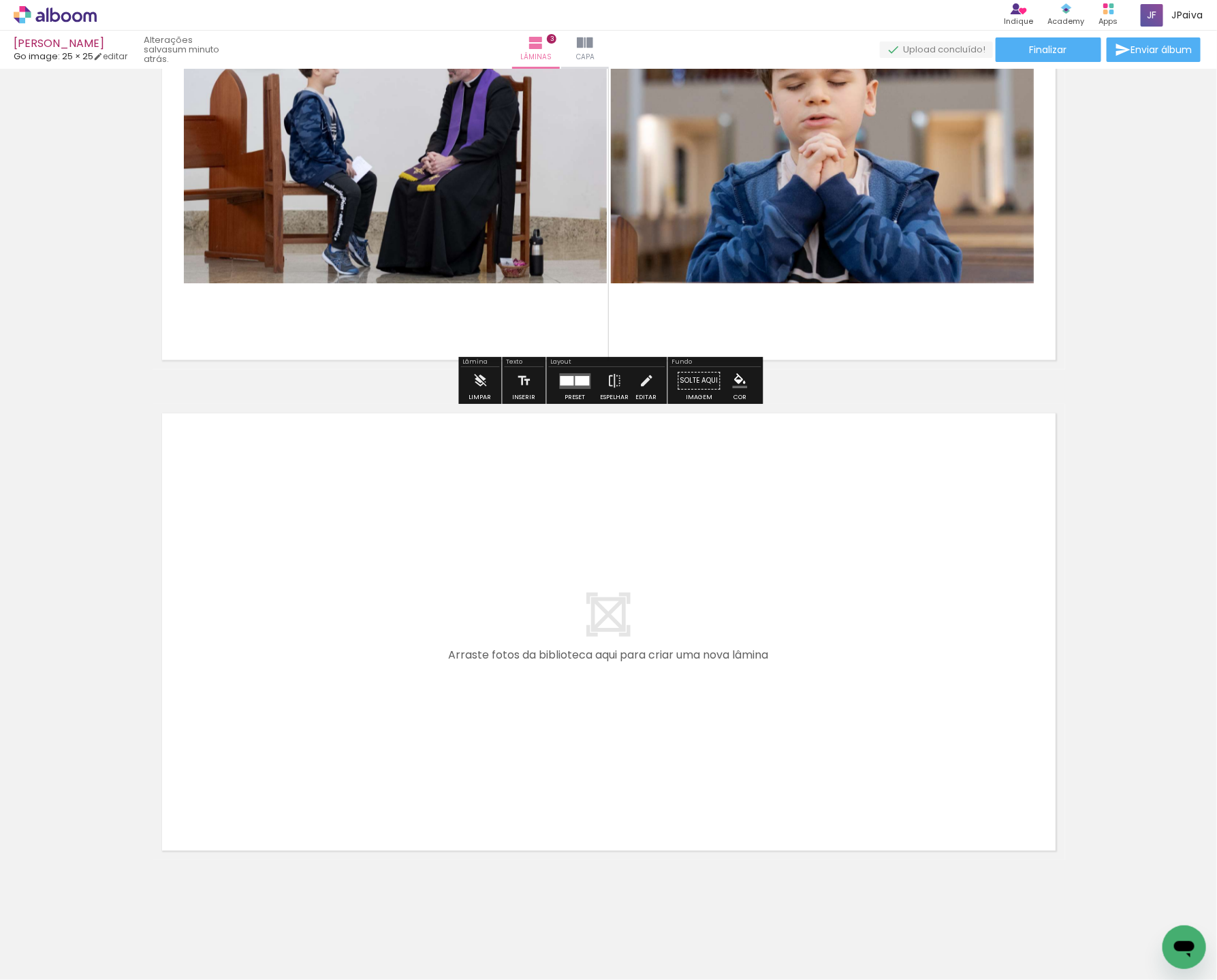
scroll to position [1188, 0]
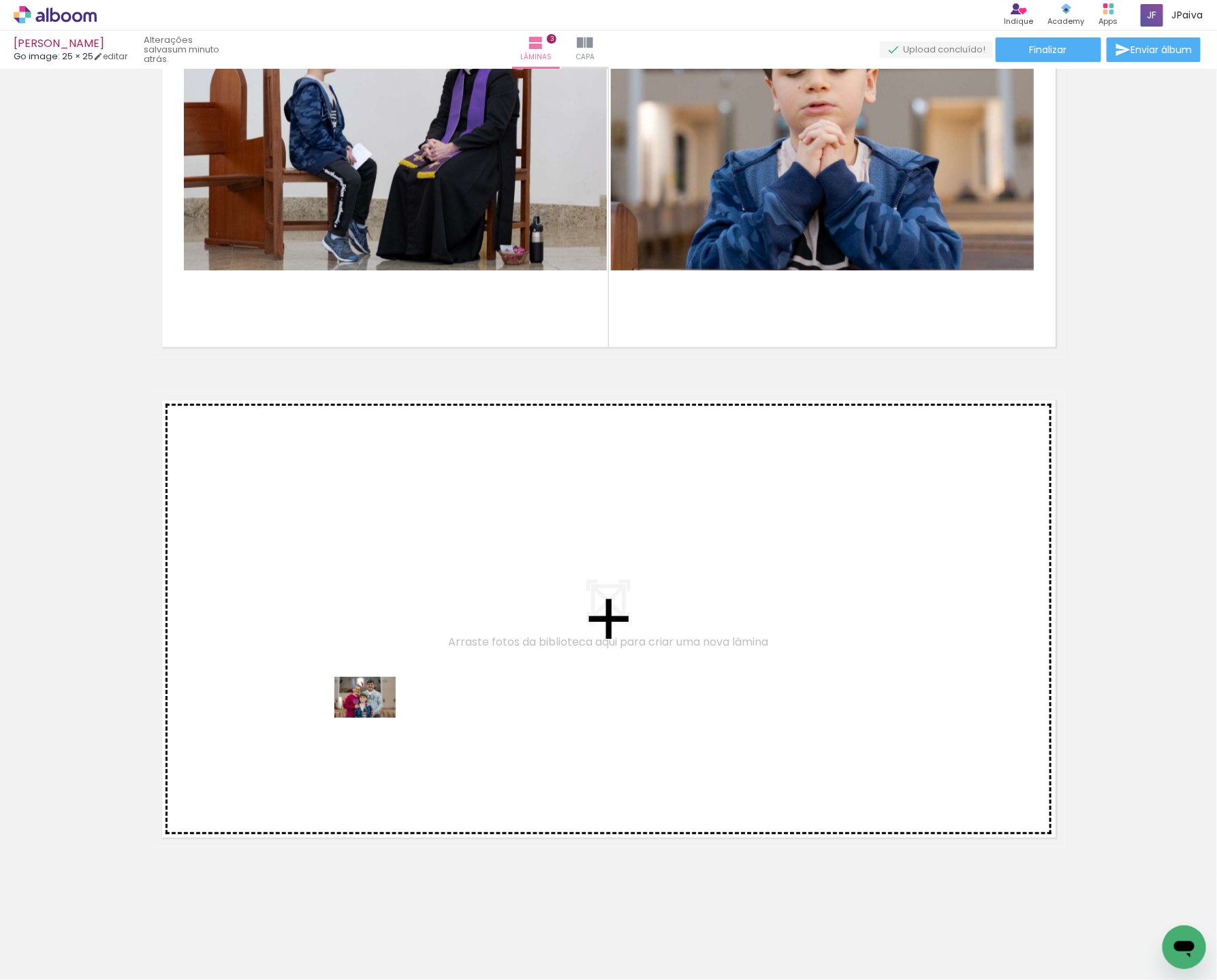
click at [376, 718] on quentale-workspace at bounding box center [608, 490] width 1217 height 980
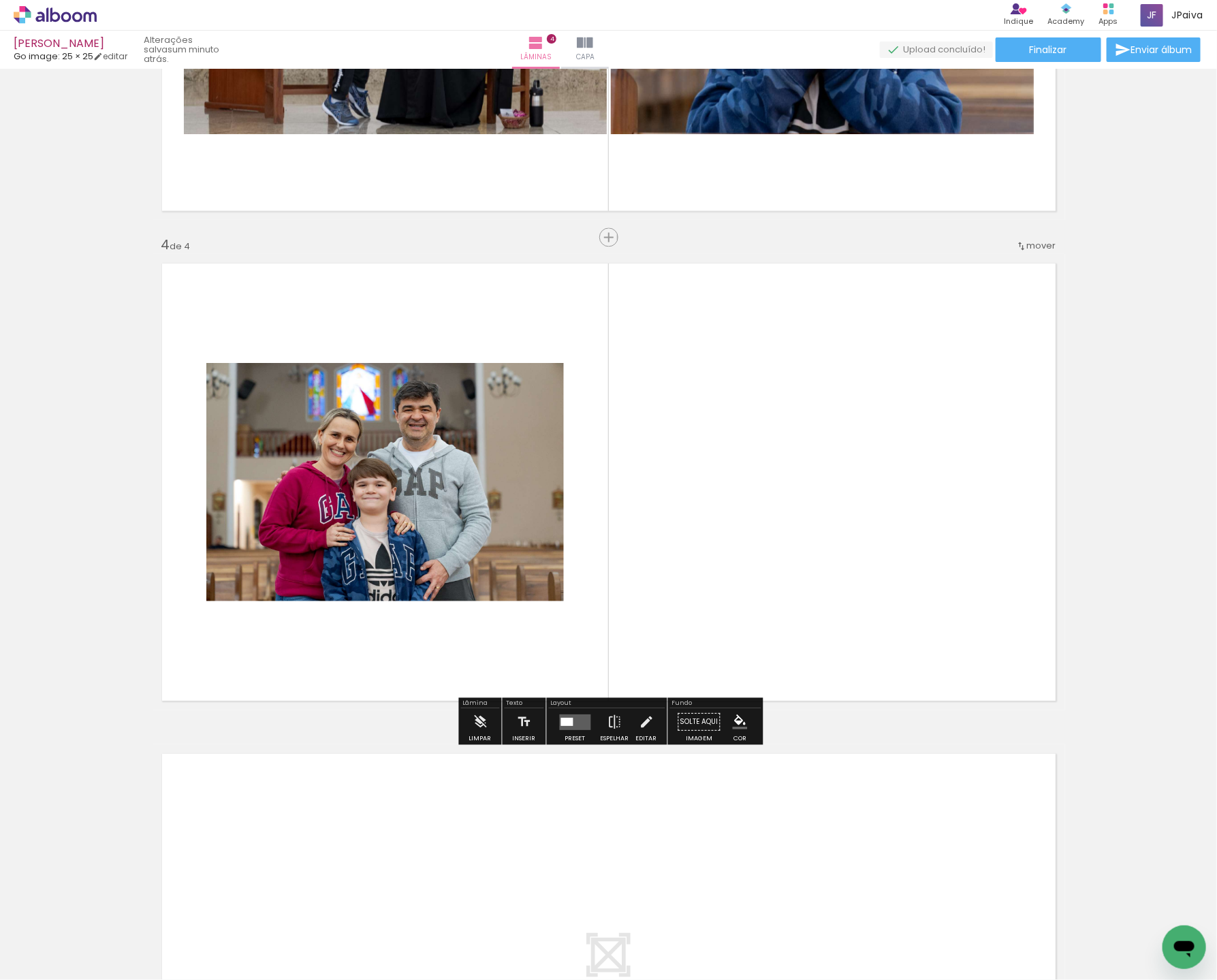
scroll to position [1325, 0]
click at [566, 720] on div at bounding box center [566, 721] width 12 height 8
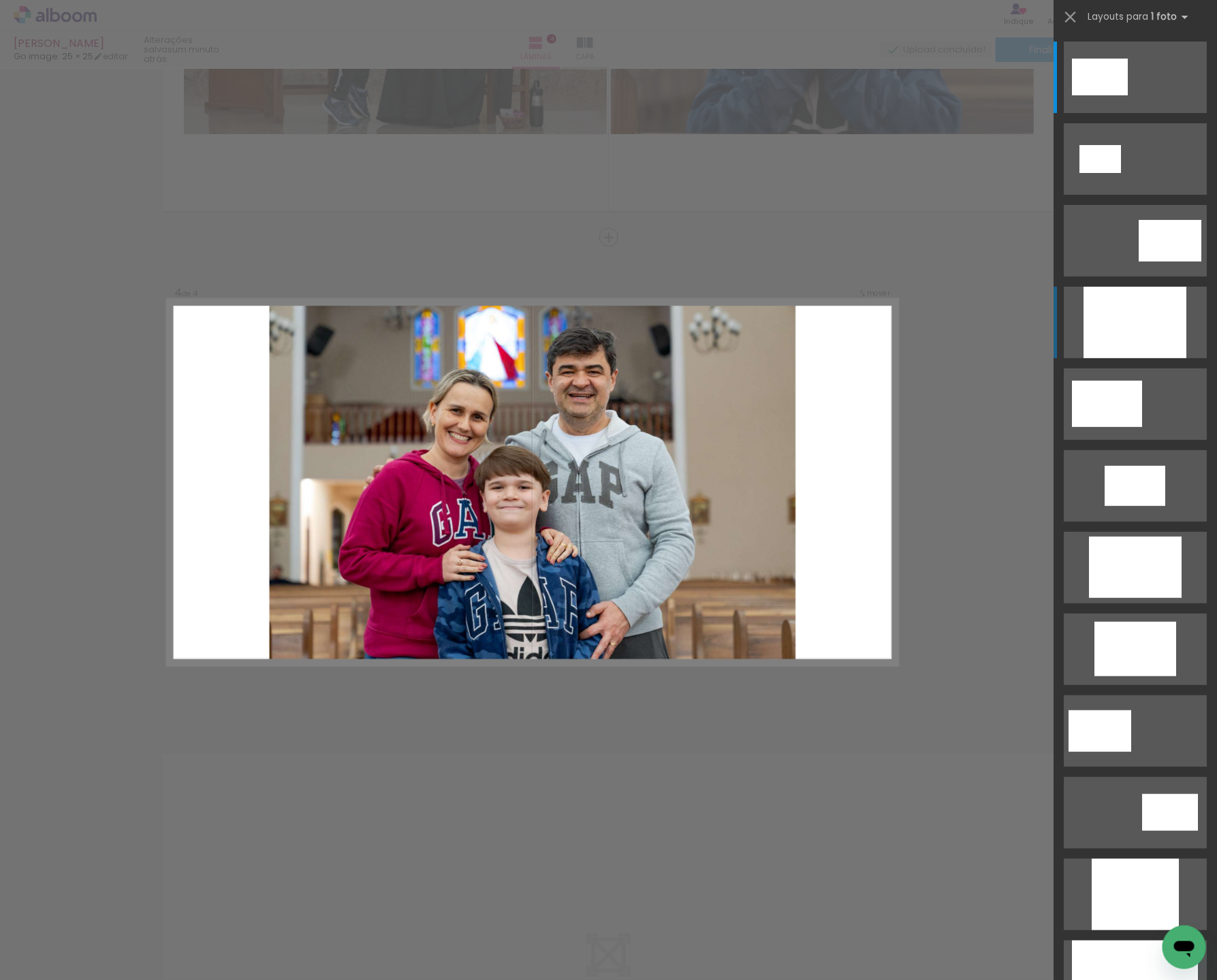
click at [1125, 339] on div at bounding box center [1134, 322] width 103 height 72
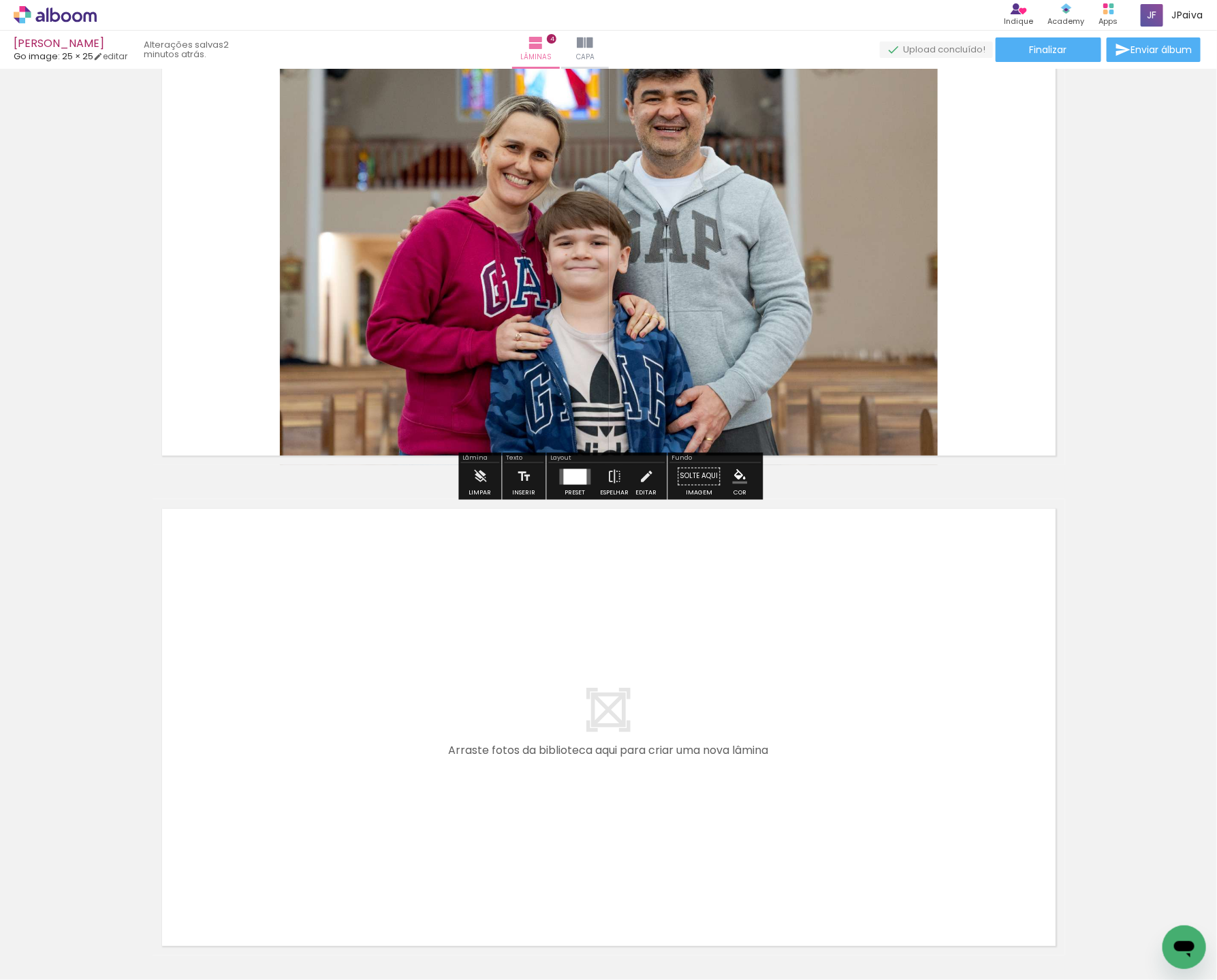
scroll to position [1610, 0]
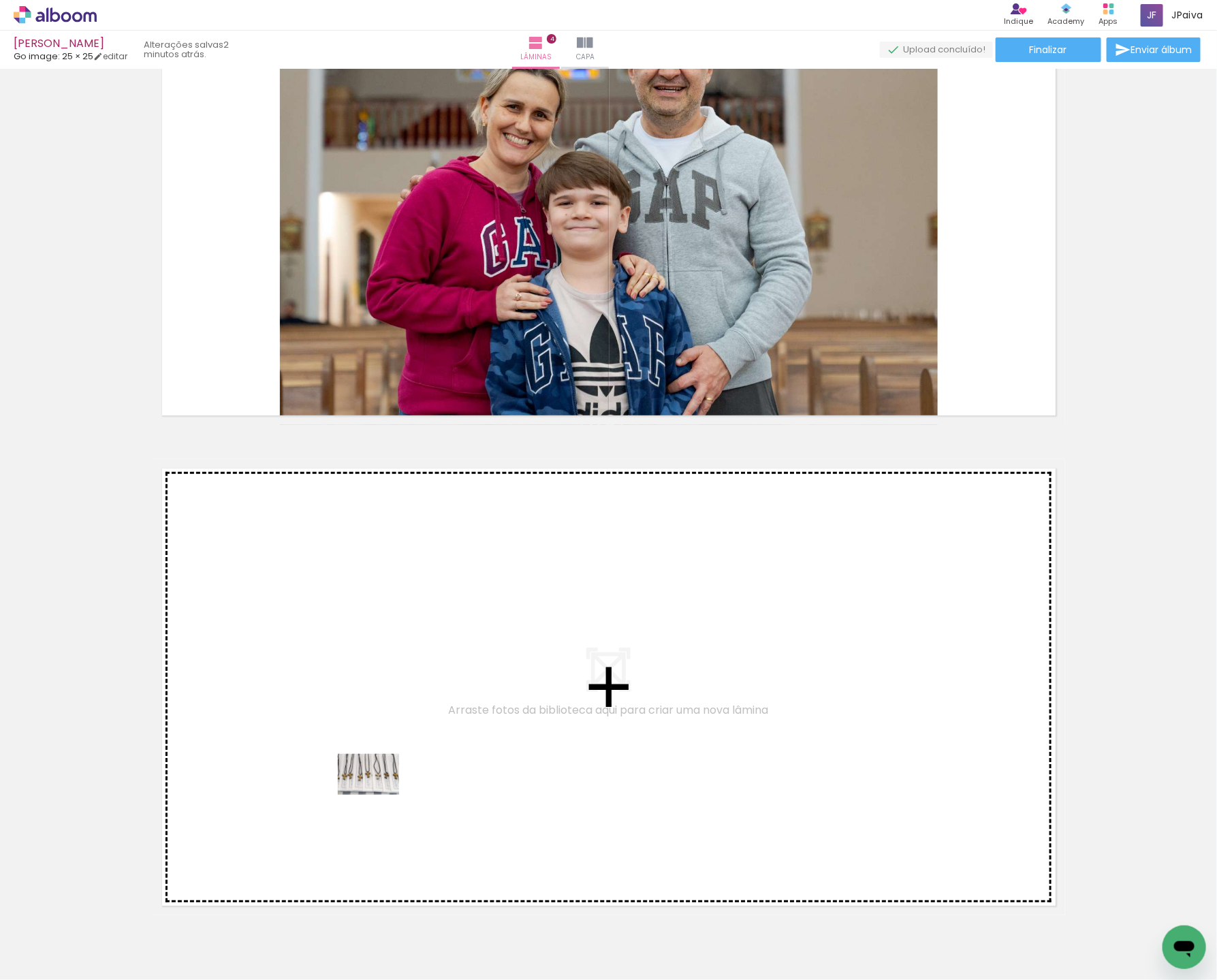
click at [376, 770] on quentale-workspace at bounding box center [608, 490] width 1217 height 980
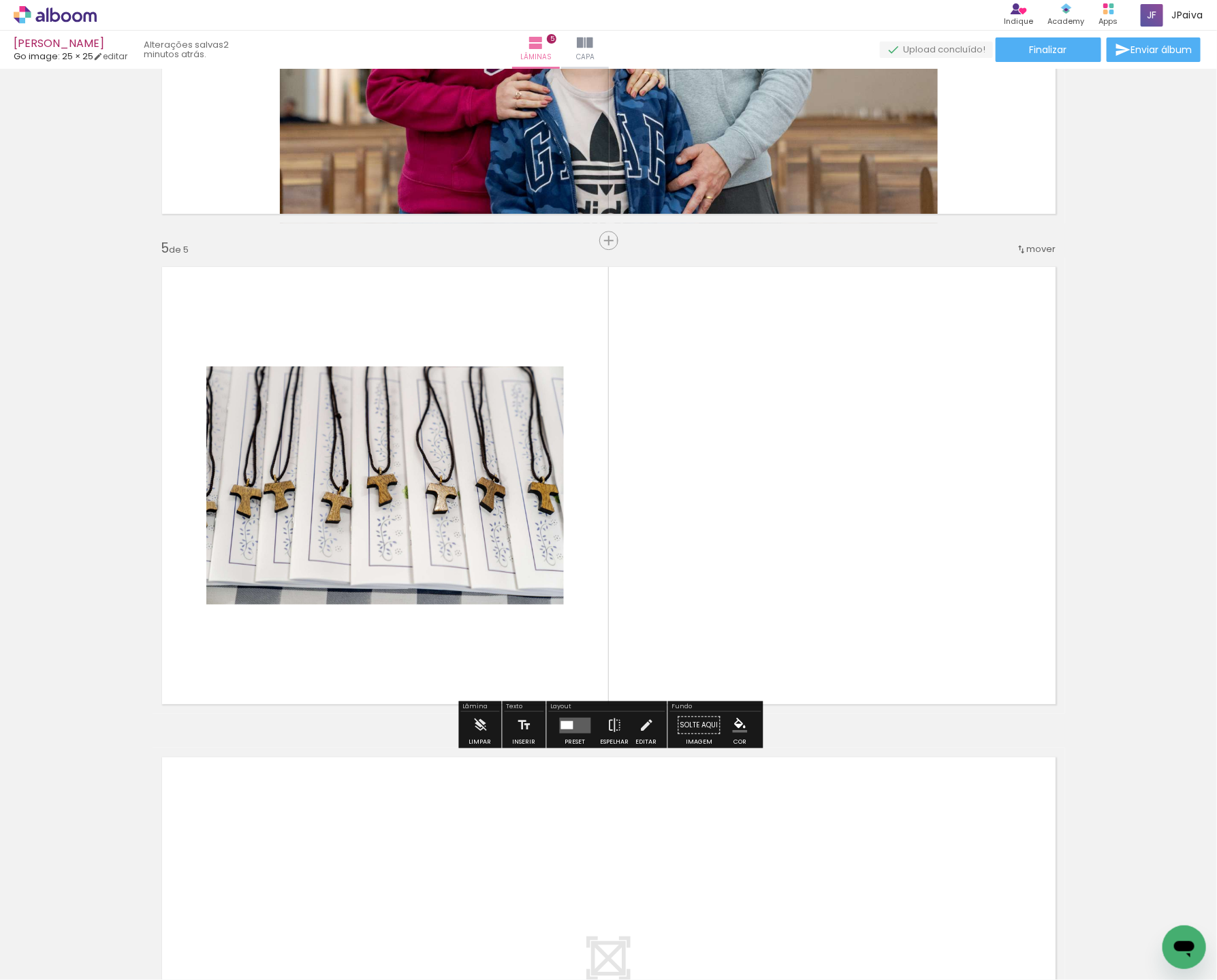
scroll to position [1815, 0]
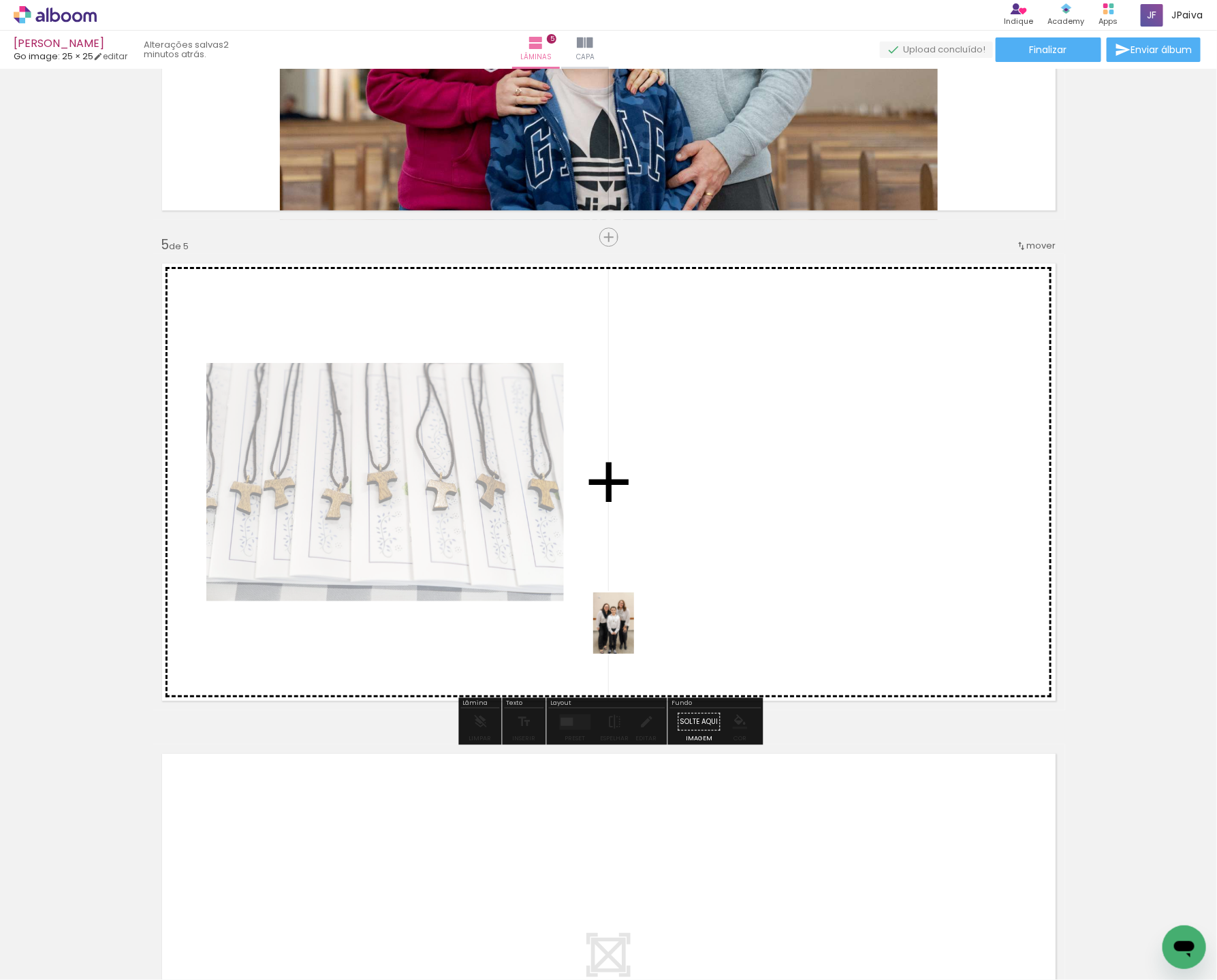
drag, startPoint x: 229, startPoint y: 935, endPoint x: 725, endPoint y: 571, distance: 615.2
click at [741, 552] on quentale-workspace at bounding box center [608, 490] width 1217 height 980
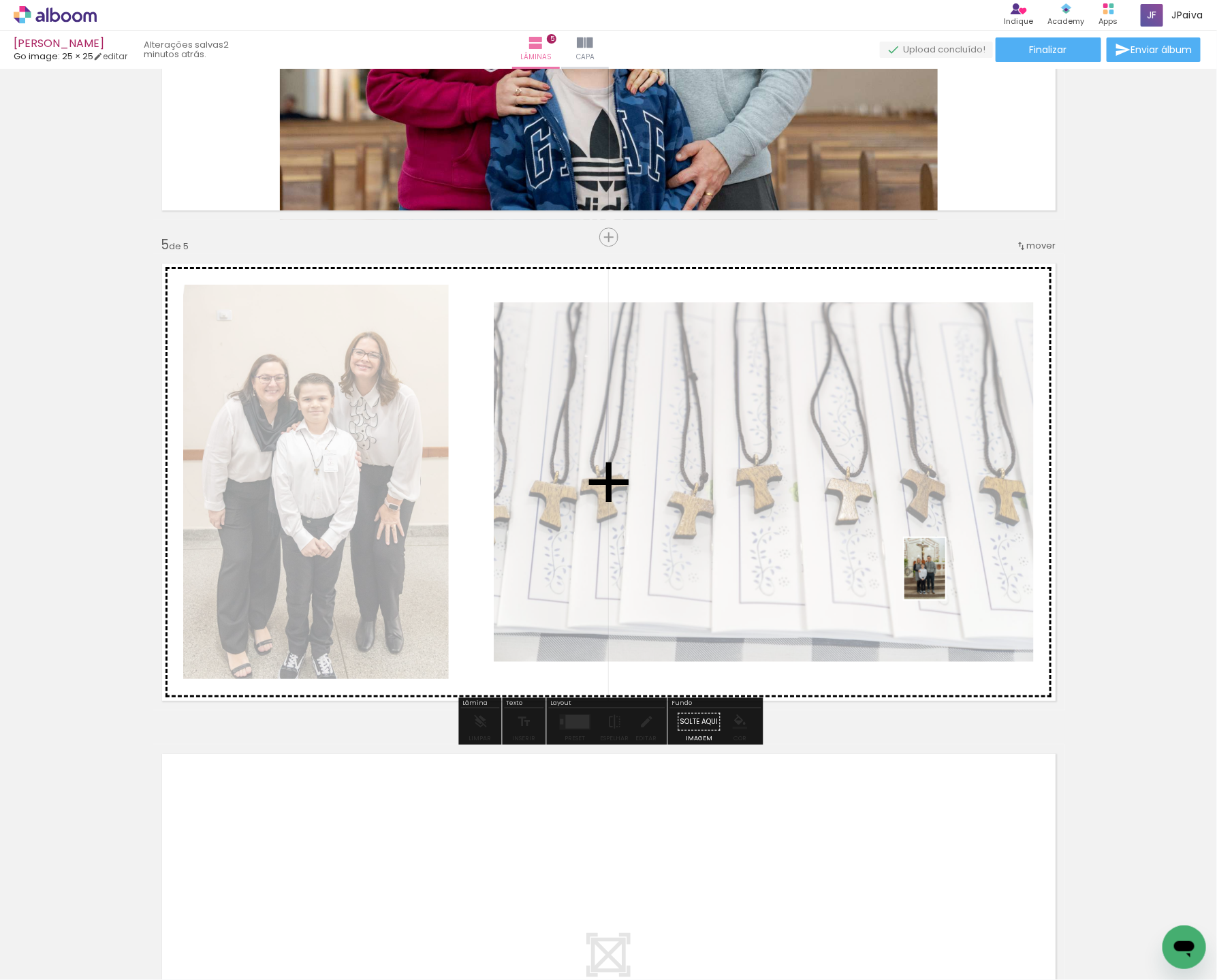
drag, startPoint x: 208, startPoint y: 924, endPoint x: 948, endPoint y: 576, distance: 817.7
click at [948, 576] on quentale-workspace at bounding box center [608, 490] width 1217 height 980
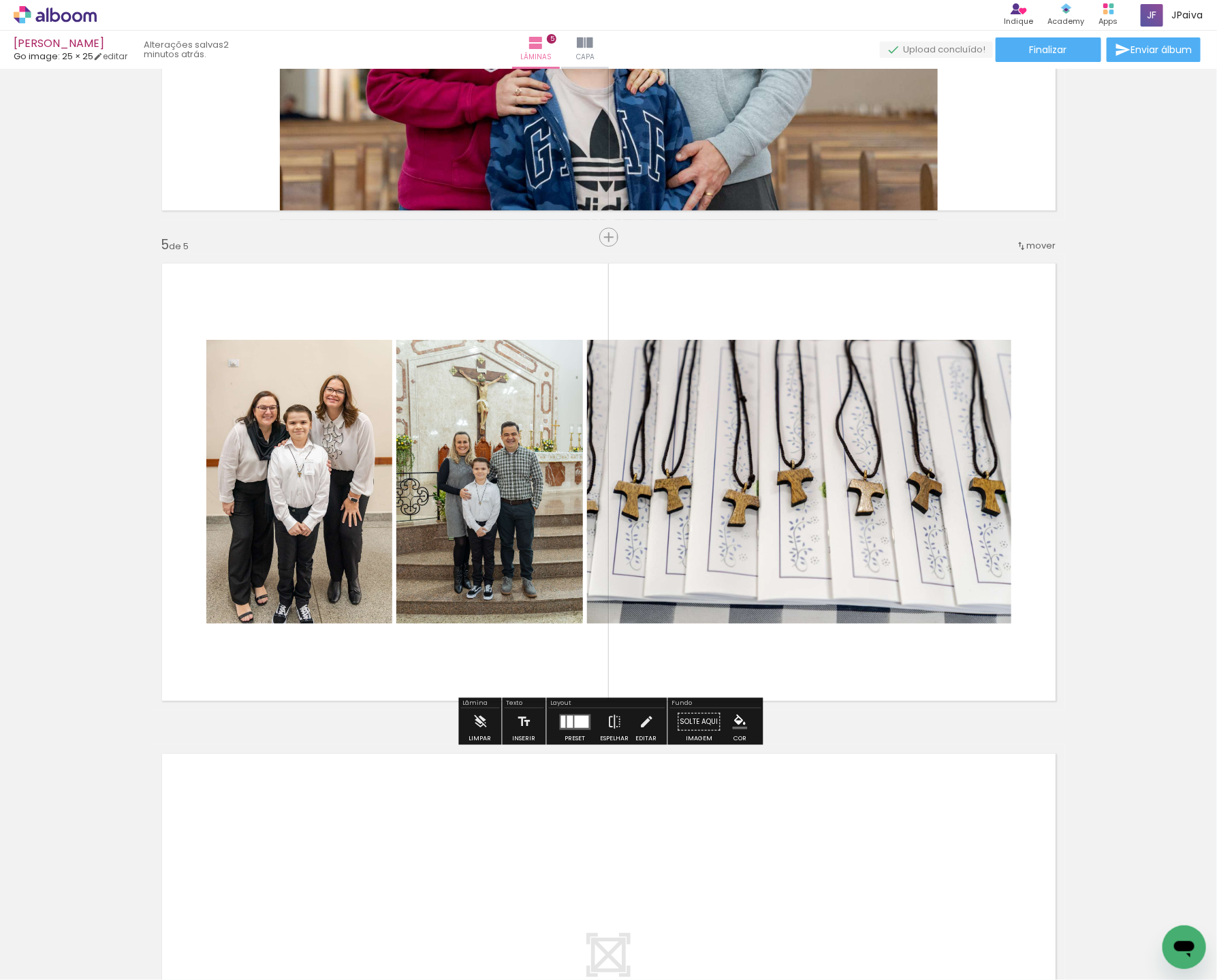
drag, startPoint x: 563, startPoint y: 719, endPoint x: 757, endPoint y: 650, distance: 205.9
click at [563, 719] on quentale-layouter at bounding box center [576, 722] width 32 height 16
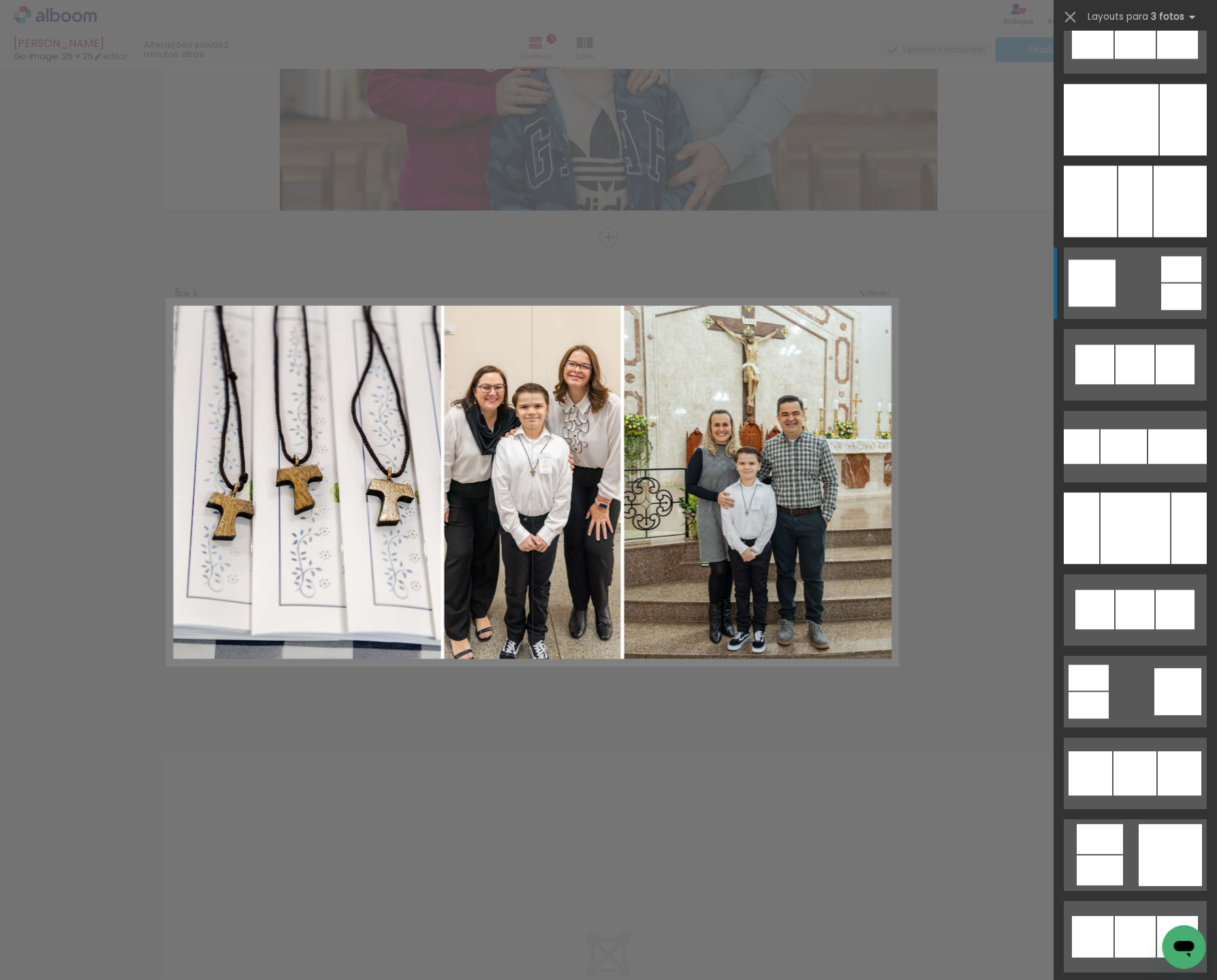
scroll to position [8704, 0]
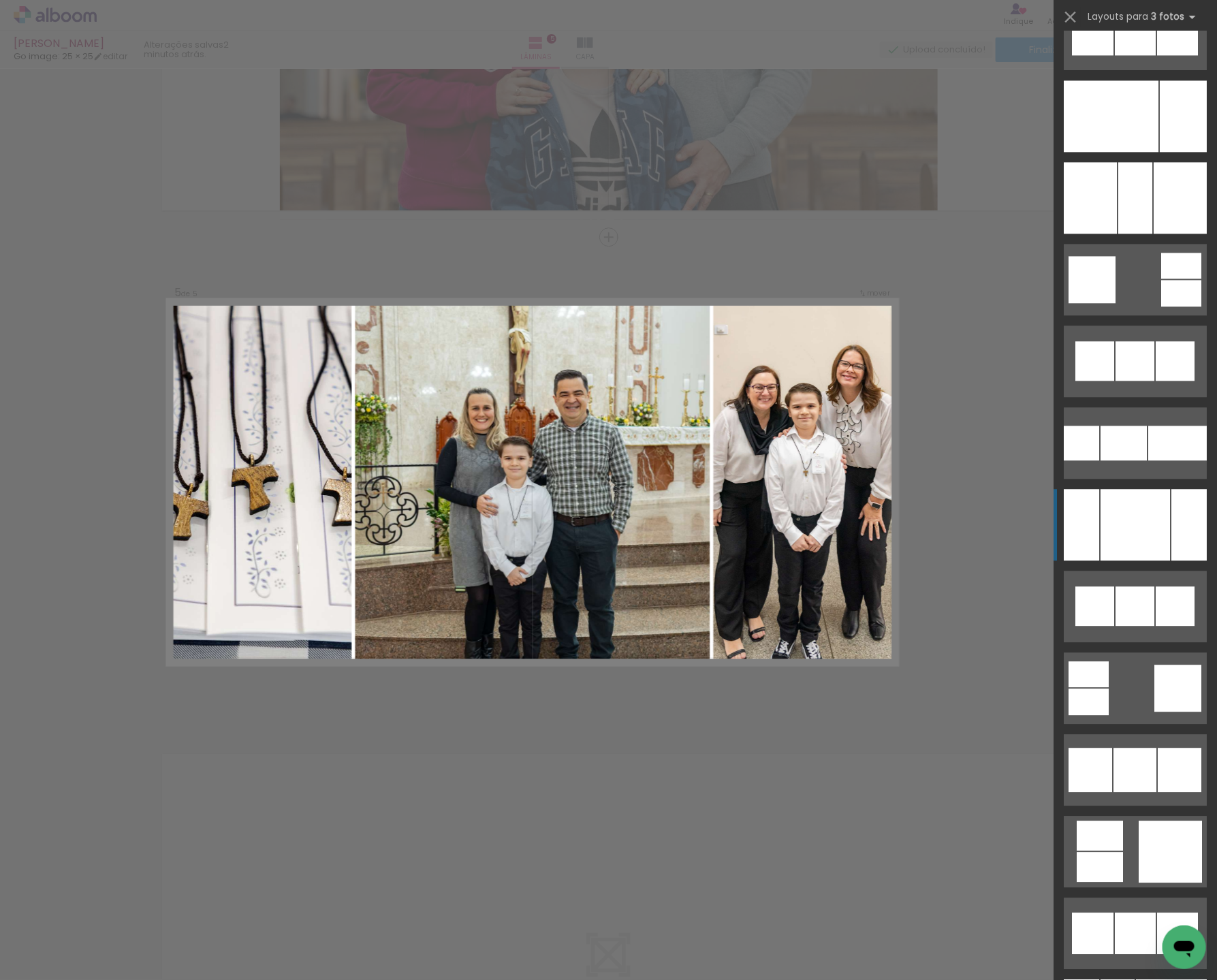
click at [1144, 513] on div at bounding box center [1135, 525] width 70 height 72
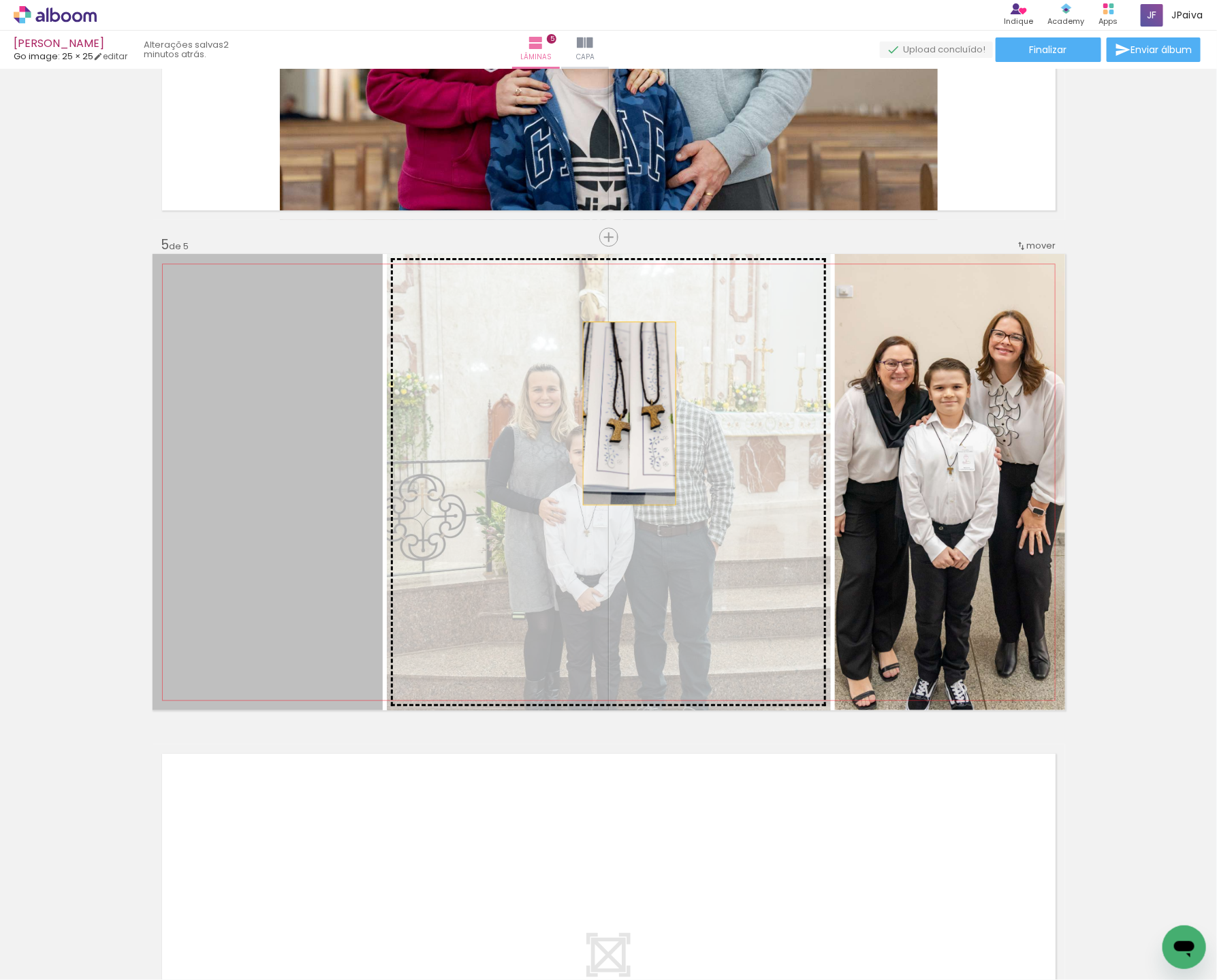
drag, startPoint x: 290, startPoint y: 447, endPoint x: 633, endPoint y: 413, distance: 344.7
click at [0, 0] on slot at bounding box center [0, 0] width 0 height 0
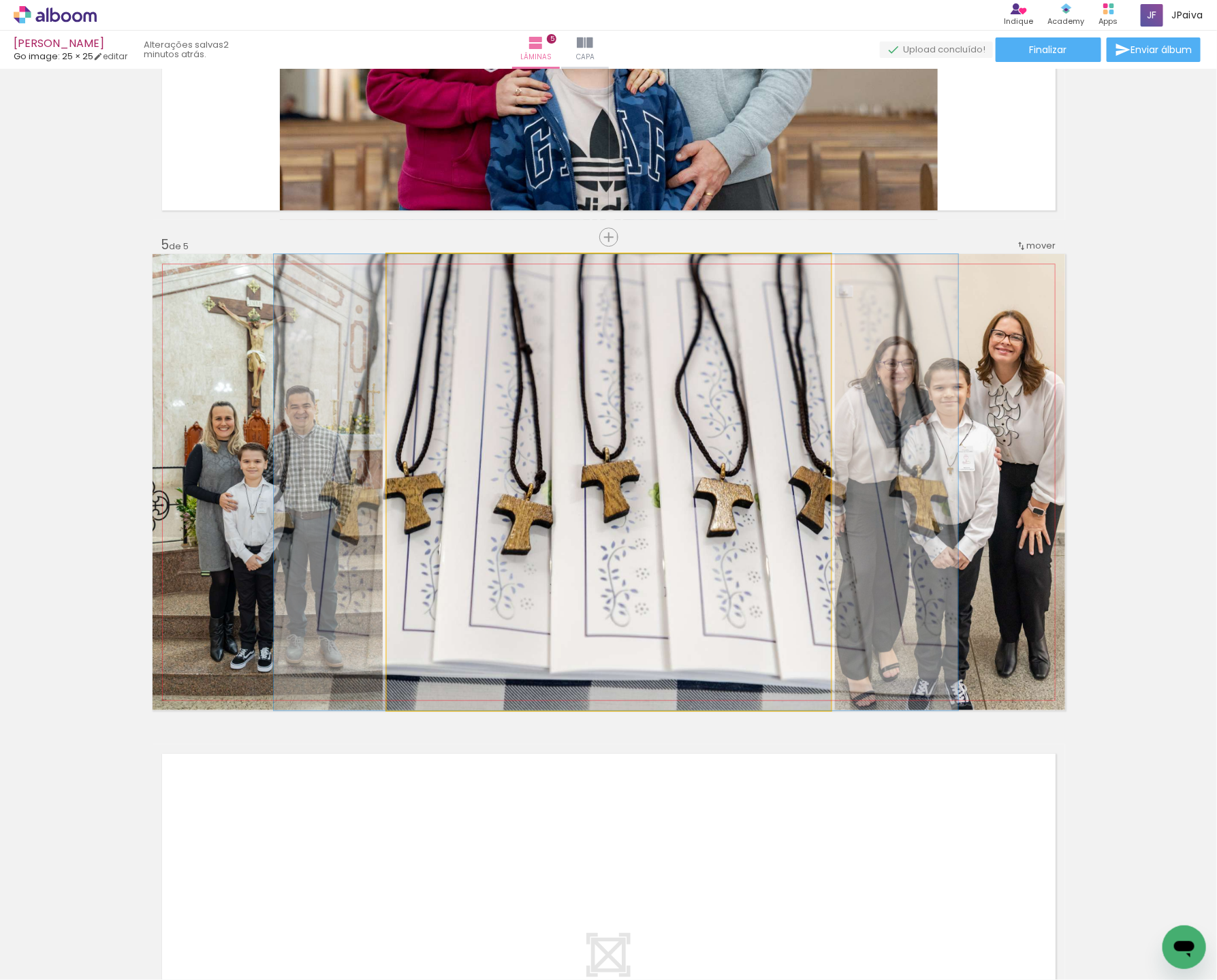
drag, startPoint x: 625, startPoint y: 417, endPoint x: 632, endPoint y: 419, distance: 7.3
click at [632, 419] on div at bounding box center [615, 482] width 684 height 456
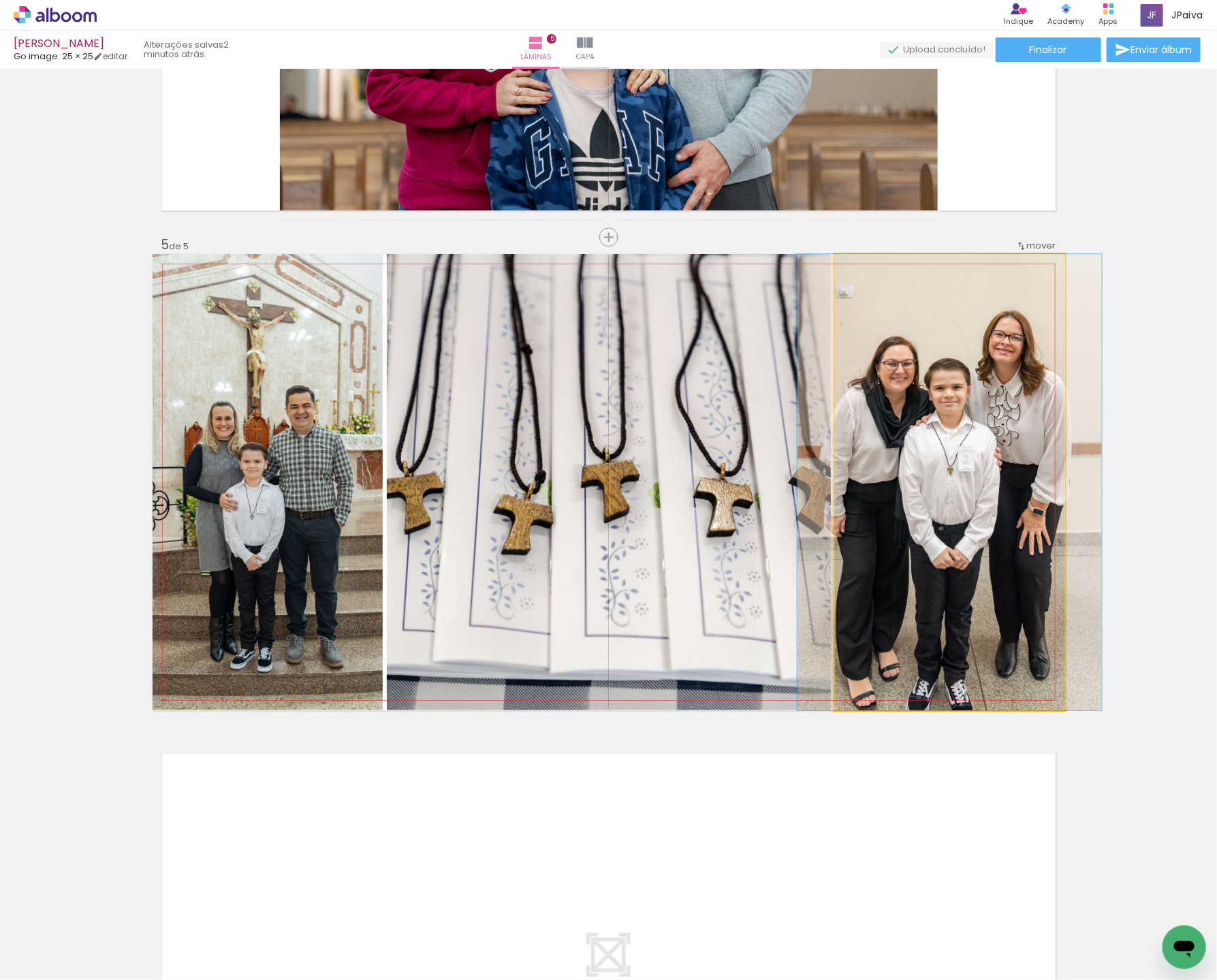
click at [925, 383] on quentale-photo at bounding box center [950, 482] width 230 height 456
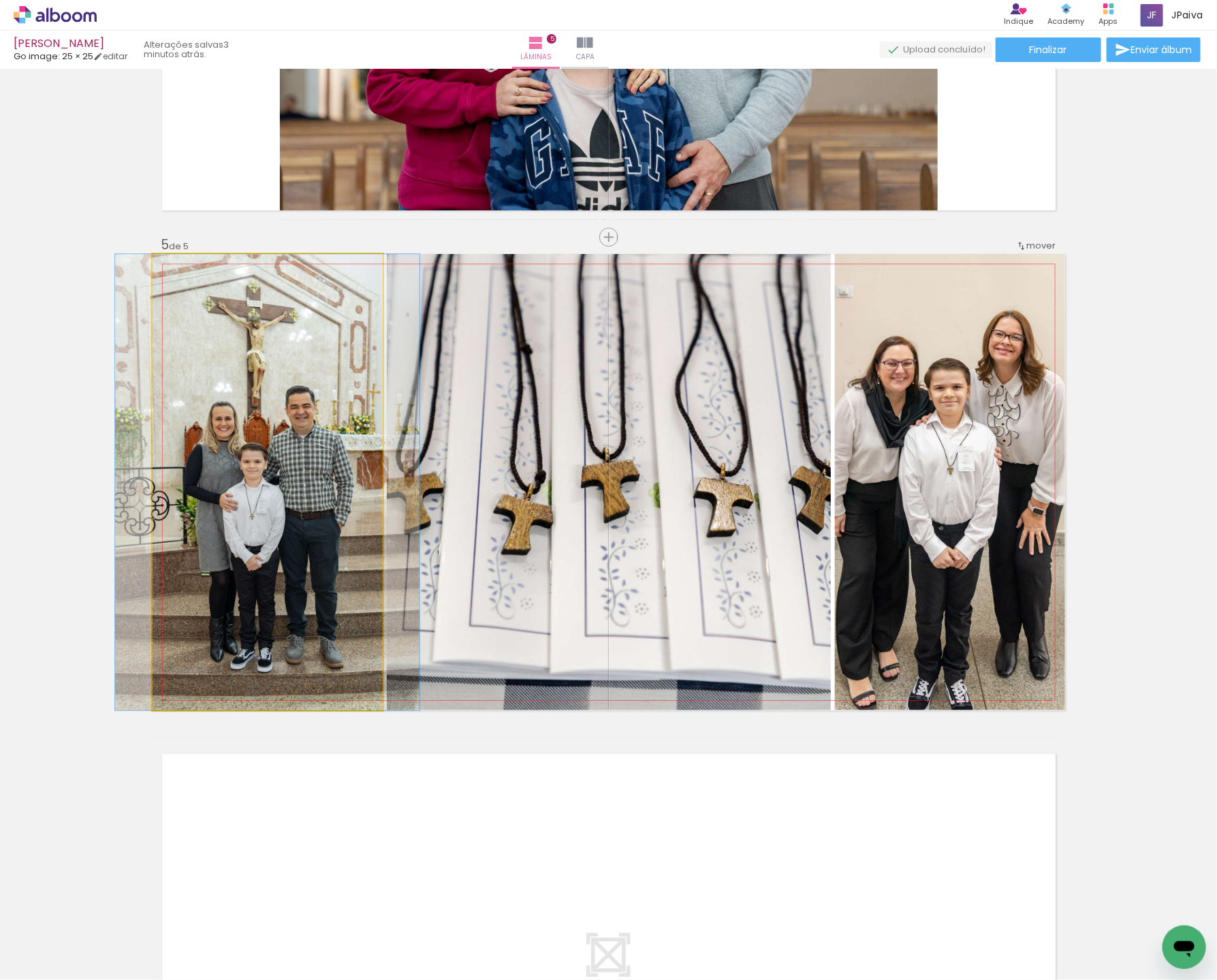
click at [284, 454] on quentale-photo at bounding box center [267, 482] width 230 height 456
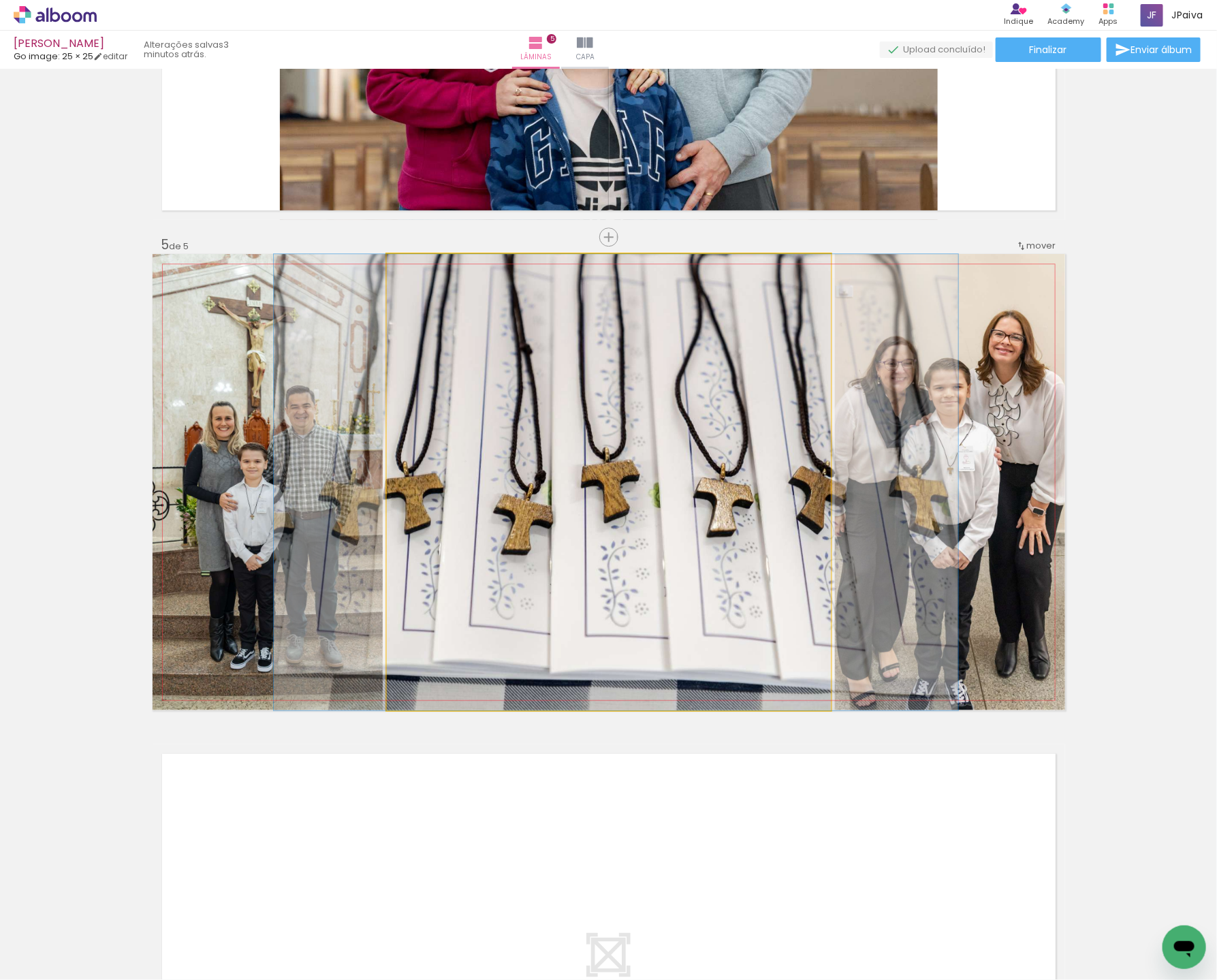
click at [592, 414] on quentale-photo at bounding box center [609, 482] width 444 height 456
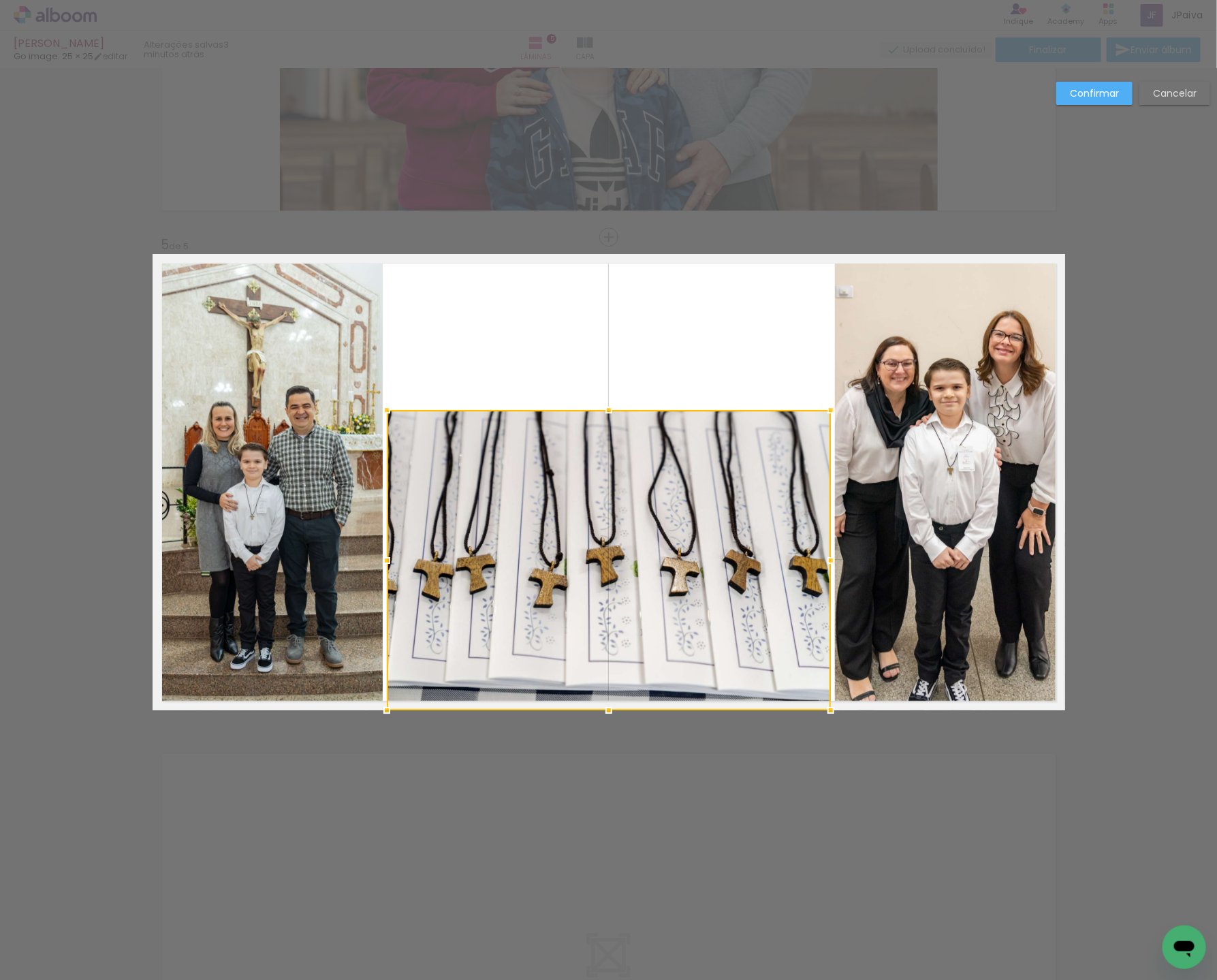
drag, startPoint x: 611, startPoint y: 247, endPoint x: 623, endPoint y: 416, distance: 169.4
click at [620, 402] on div at bounding box center [609, 410] width 27 height 27
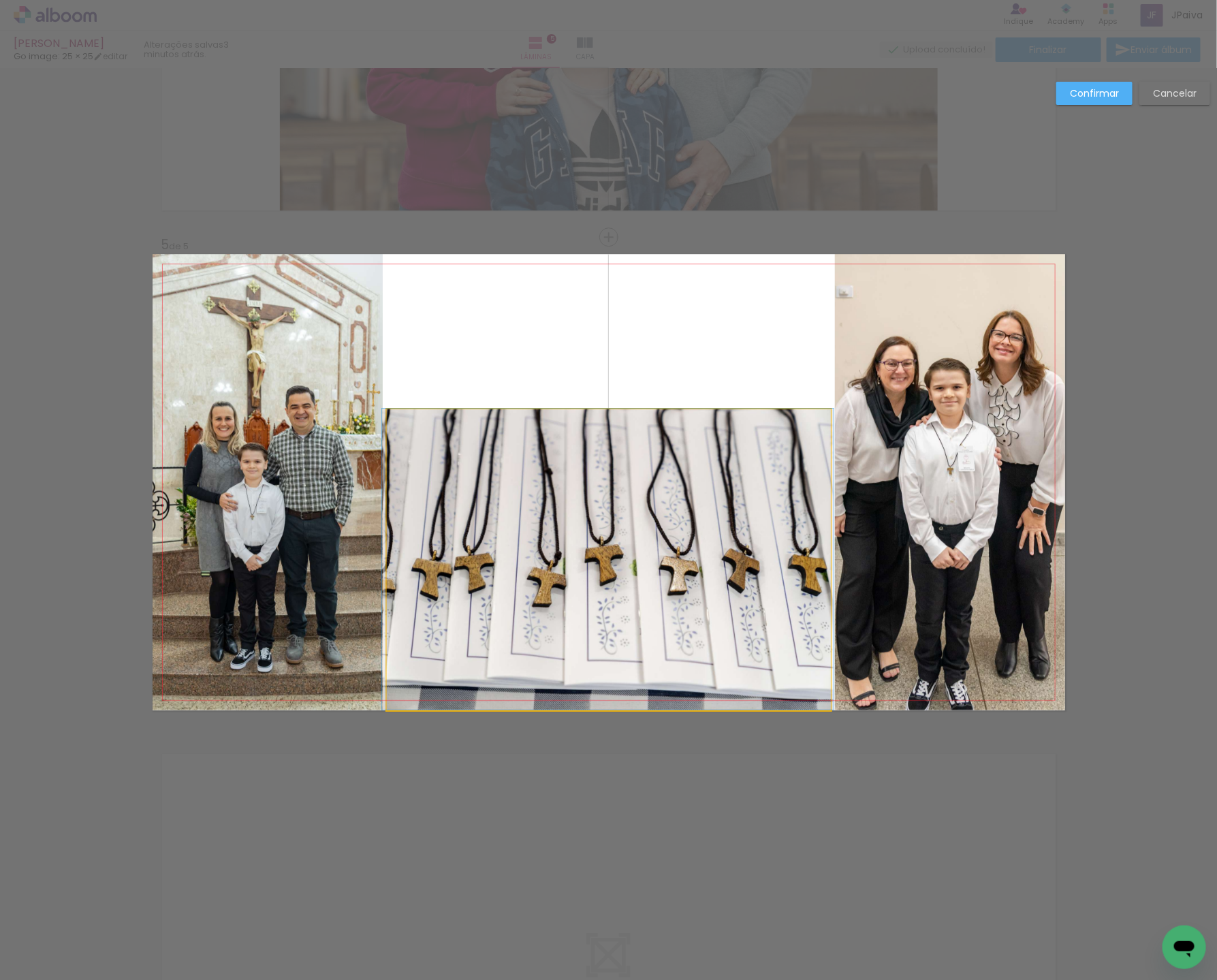
drag, startPoint x: 621, startPoint y: 513, endPoint x: 610, endPoint y: 477, distance: 37.6
click at [615, 476] on album-spread "5 de 5" at bounding box center [608, 482] width 913 height 456
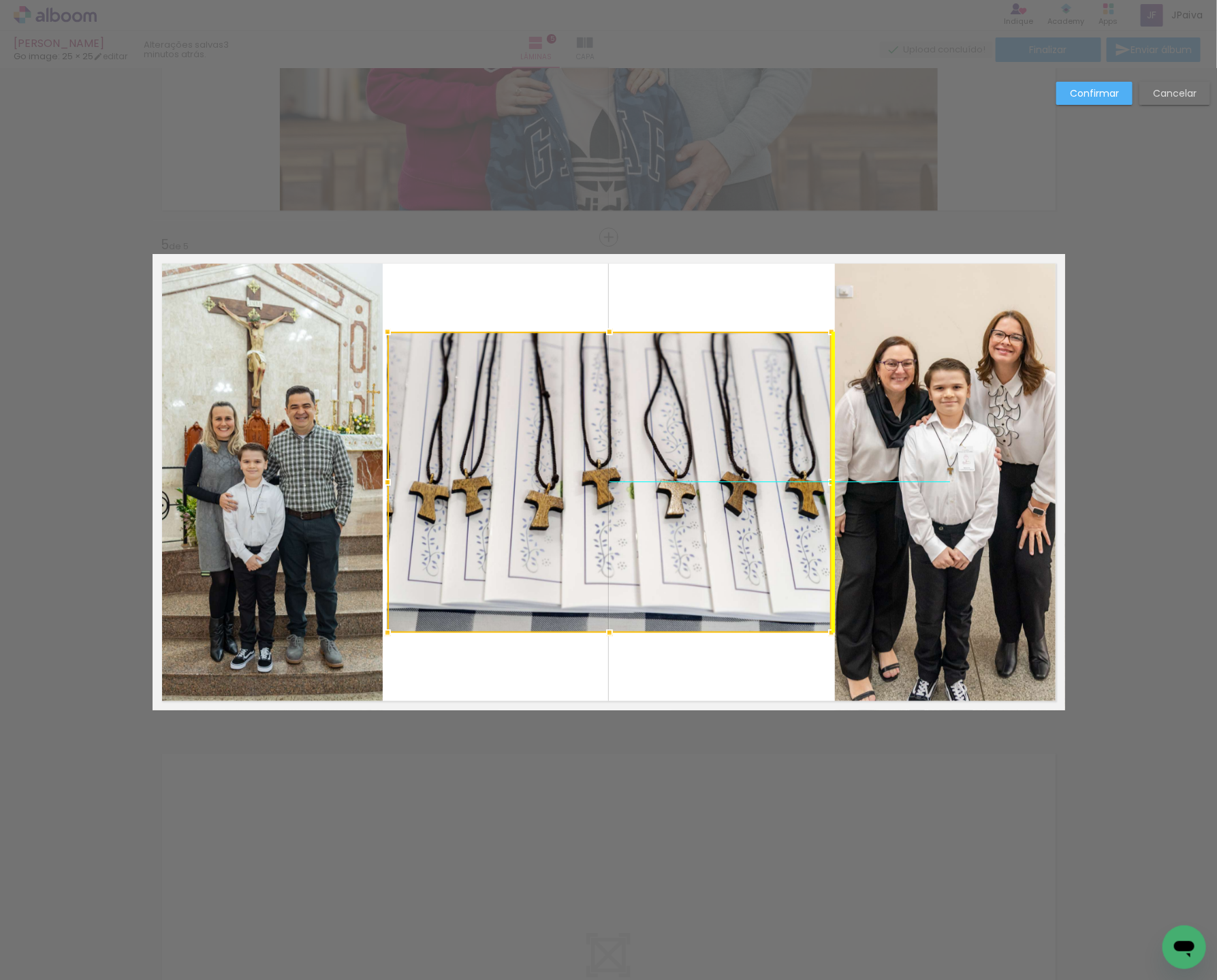
drag, startPoint x: 560, startPoint y: 494, endPoint x: 566, endPoint y: 429, distance: 65.3
click at [566, 429] on div at bounding box center [610, 482] width 444 height 301
click at [570, 429] on div at bounding box center [610, 482] width 444 height 301
click at [925, 521] on quentale-photo at bounding box center [950, 482] width 230 height 456
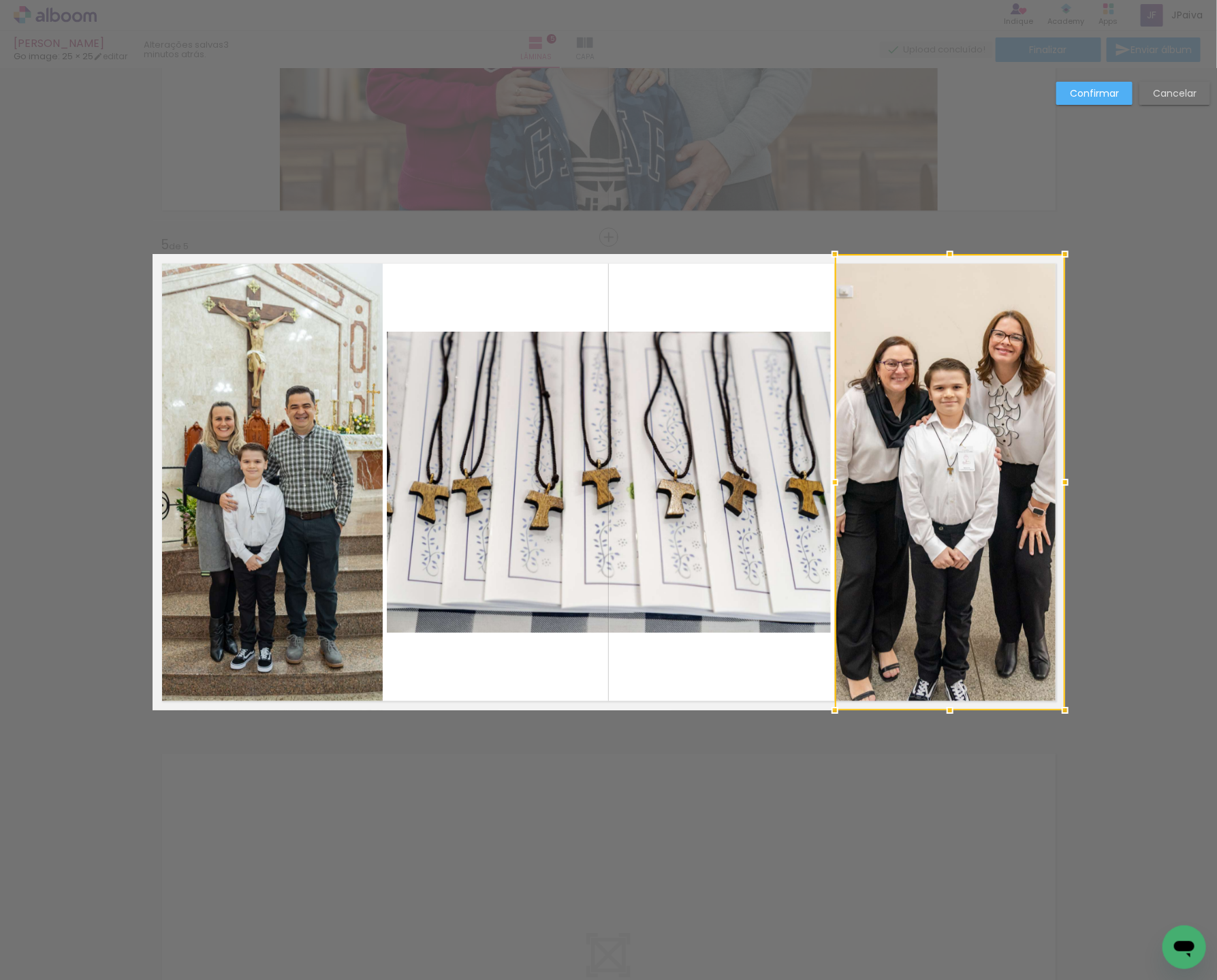
click at [719, 495] on quentale-photo at bounding box center [609, 482] width 444 height 301
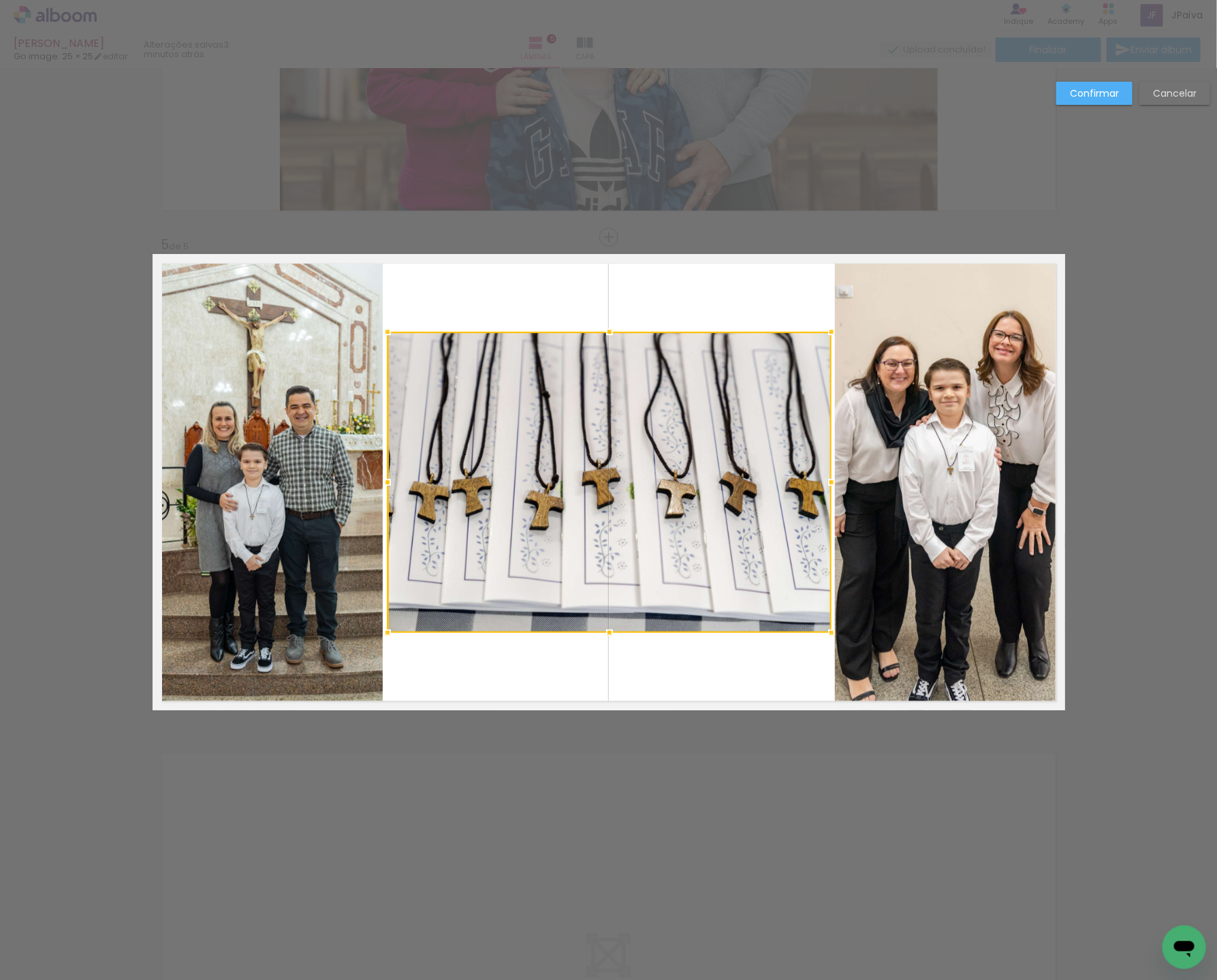
click at [720, 495] on div at bounding box center [610, 482] width 444 height 301
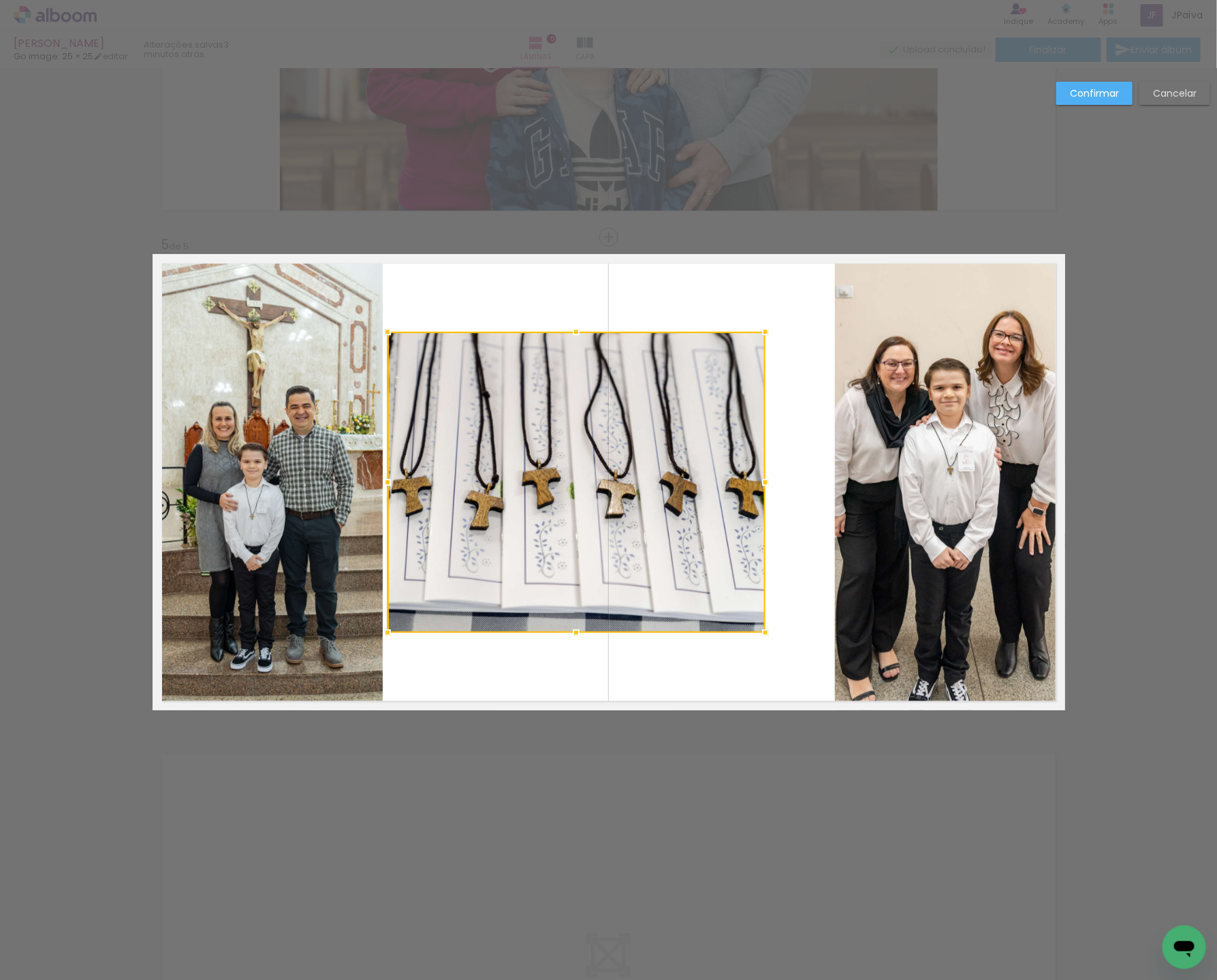
drag, startPoint x: 829, startPoint y: 480, endPoint x: 757, endPoint y: 493, distance: 73.2
click at [757, 493] on div at bounding box center [765, 482] width 27 height 27
click at [467, 466] on div at bounding box center [577, 482] width 378 height 301
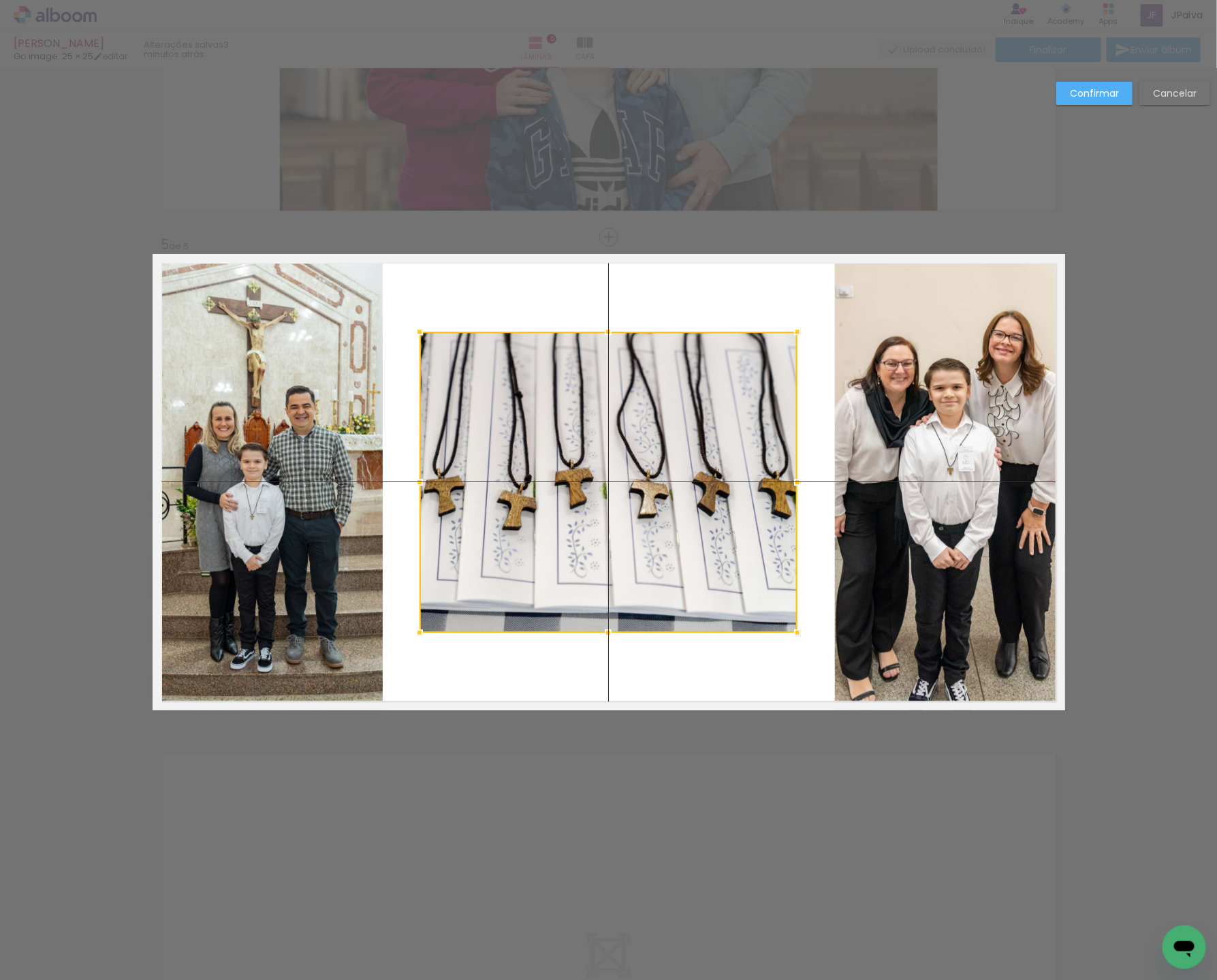
drag, startPoint x: 480, startPoint y: 463, endPoint x: 510, endPoint y: 464, distance: 30.0
click at [513, 464] on div at bounding box center [608, 482] width 378 height 301
click at [297, 454] on album-spread "5 de 5" at bounding box center [608, 482] width 913 height 456
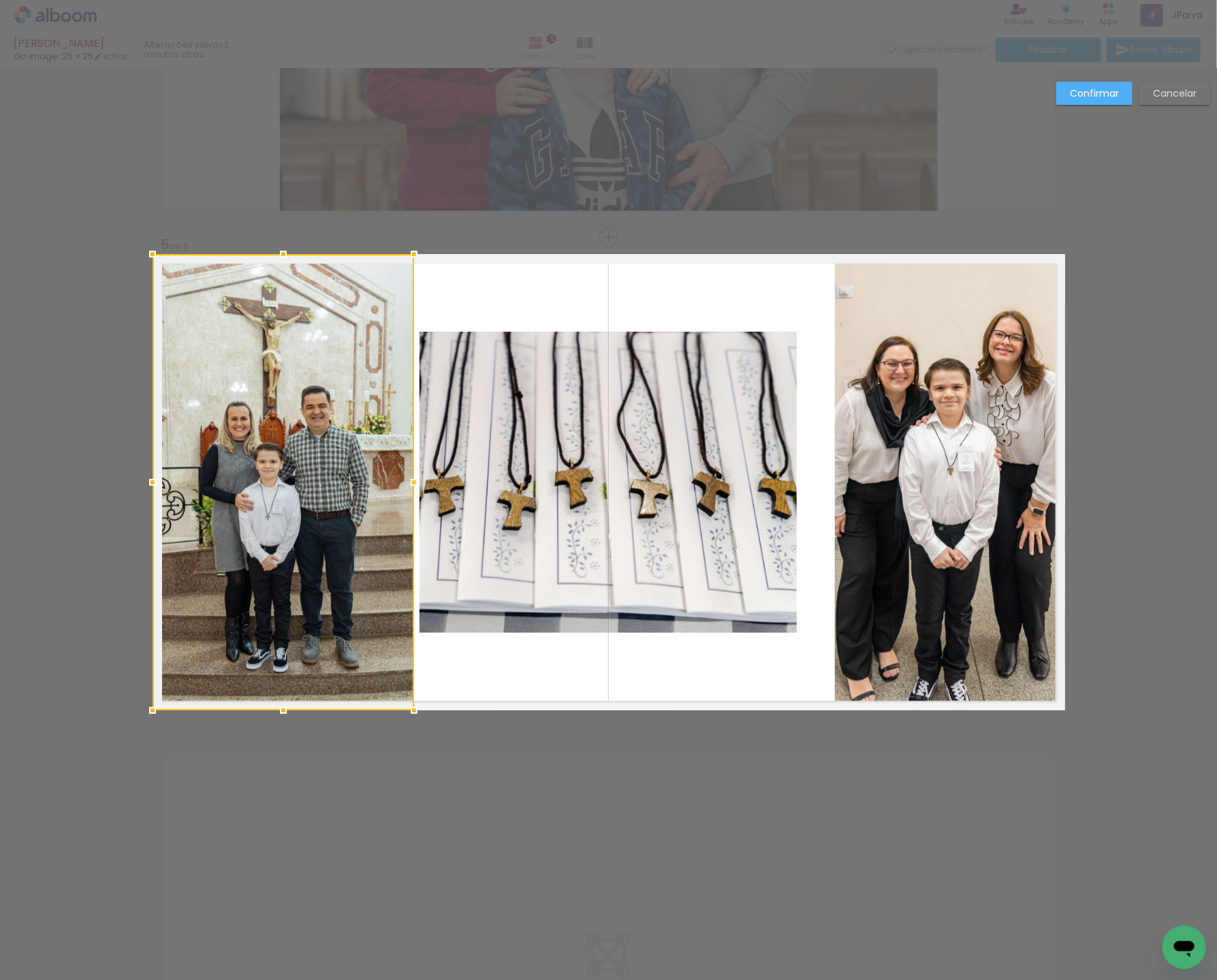
drag, startPoint x: 378, startPoint y: 473, endPoint x: 409, endPoint y: 475, distance: 31.1
click at [409, 475] on div at bounding box center [414, 482] width 27 height 27
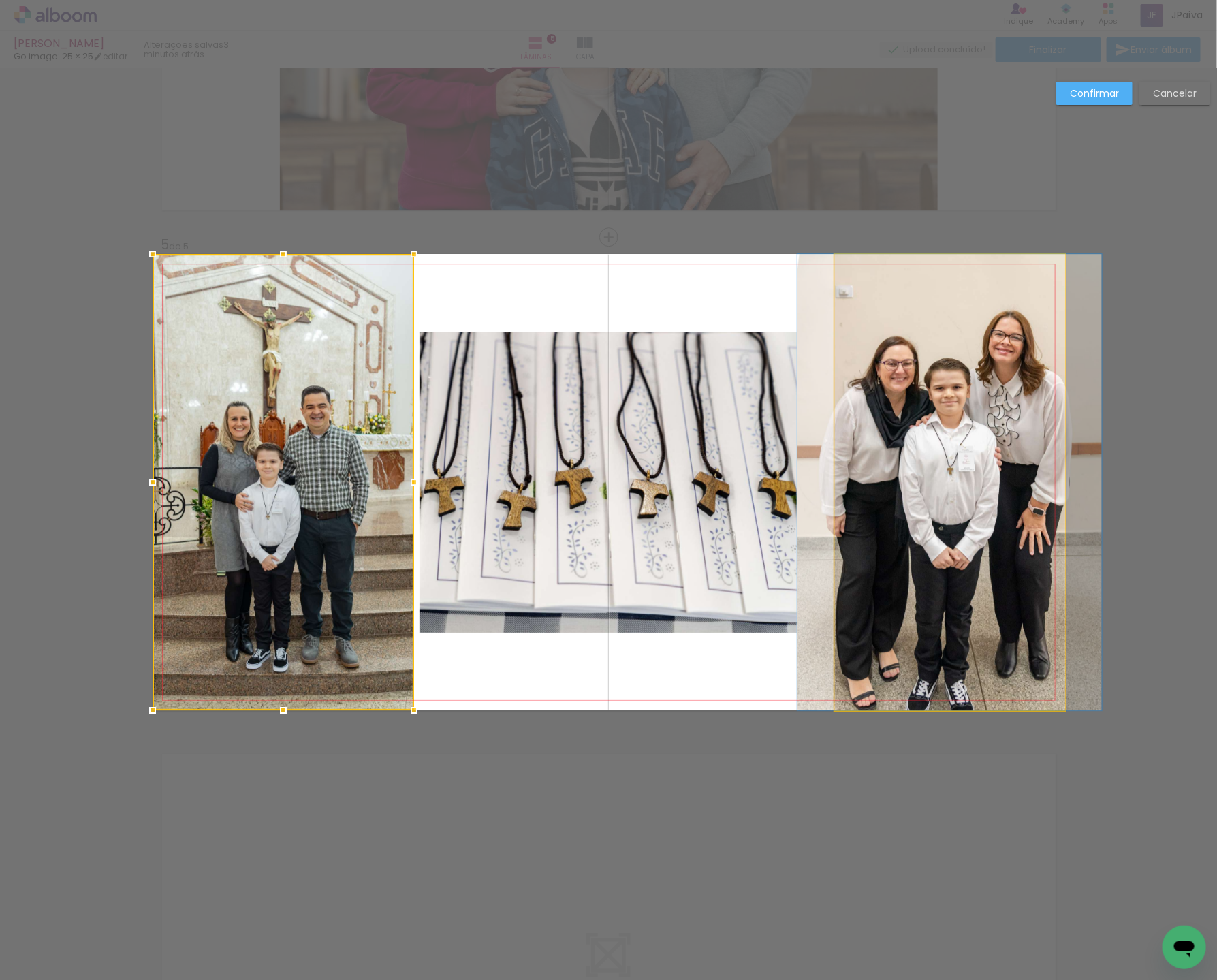
click at [937, 462] on quentale-photo at bounding box center [950, 482] width 230 height 456
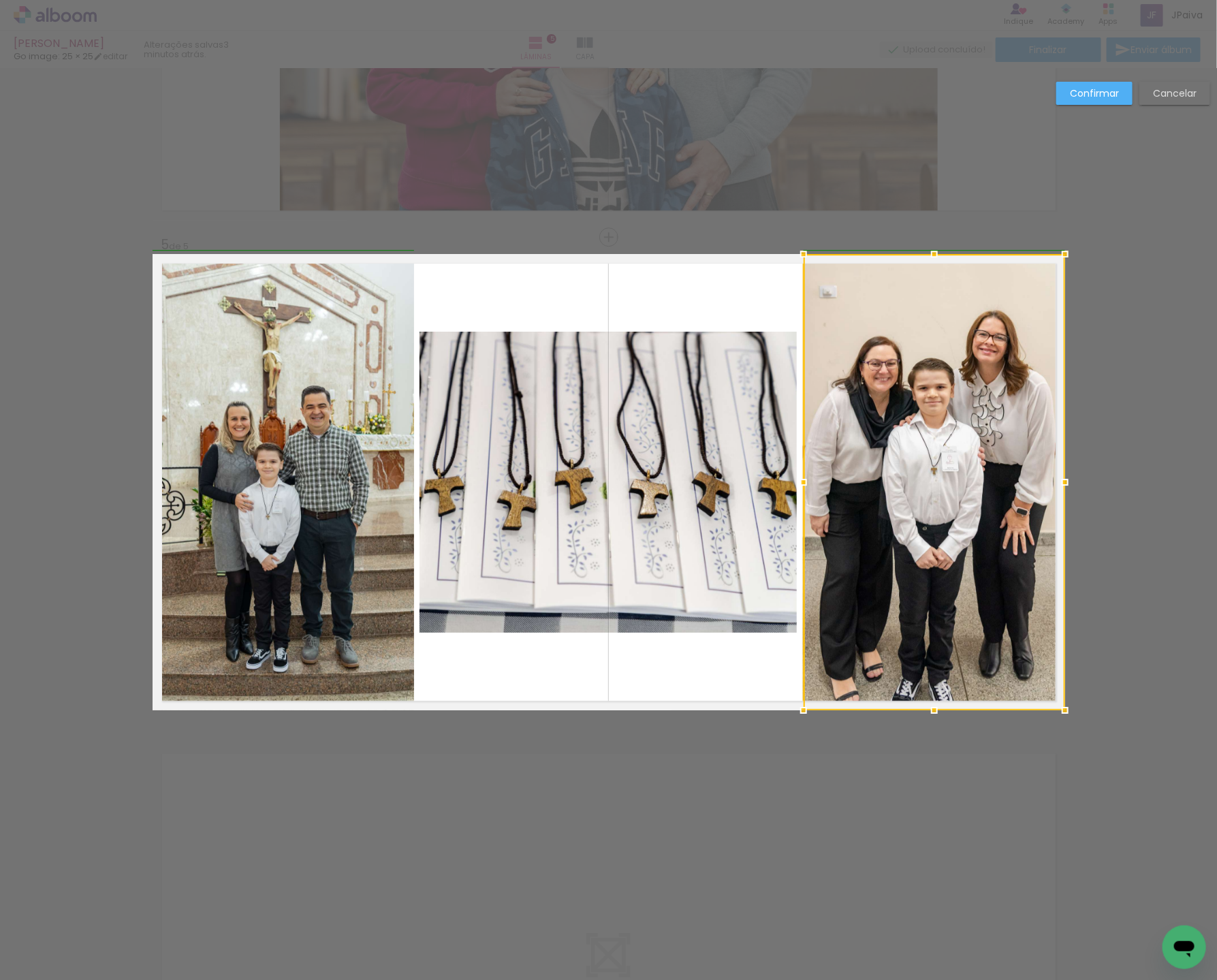
drag, startPoint x: 826, startPoint y: 483, endPoint x: 798, endPoint y: 485, distance: 28.1
click at [798, 485] on div at bounding box center [803, 482] width 27 height 27
click at [0, 0] on slot "Confirmar" at bounding box center [0, 0] width 0 height 0
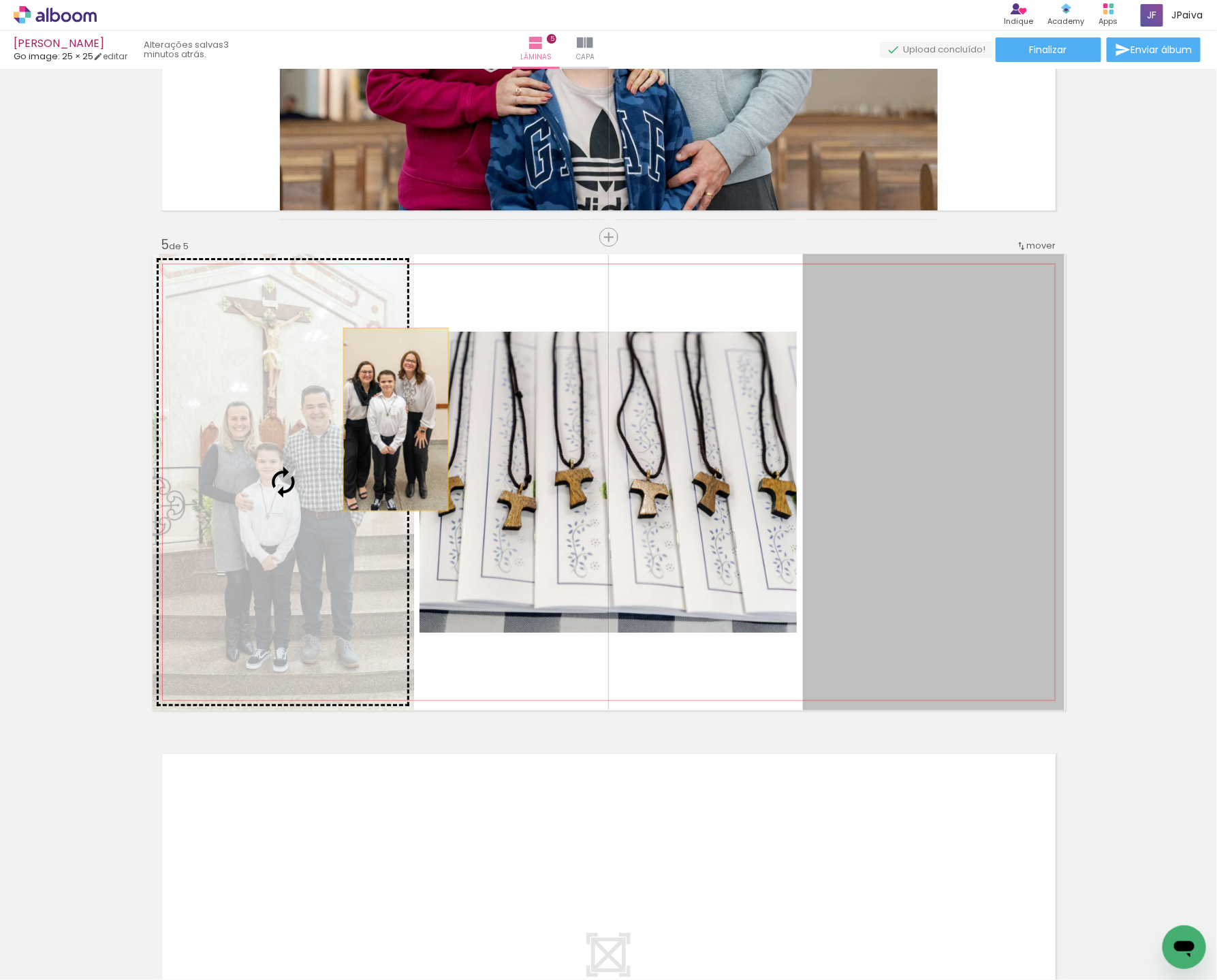
drag, startPoint x: 961, startPoint y: 421, endPoint x: 373, endPoint y: 416, distance: 588.0
click at [0, 0] on slot at bounding box center [0, 0] width 0 height 0
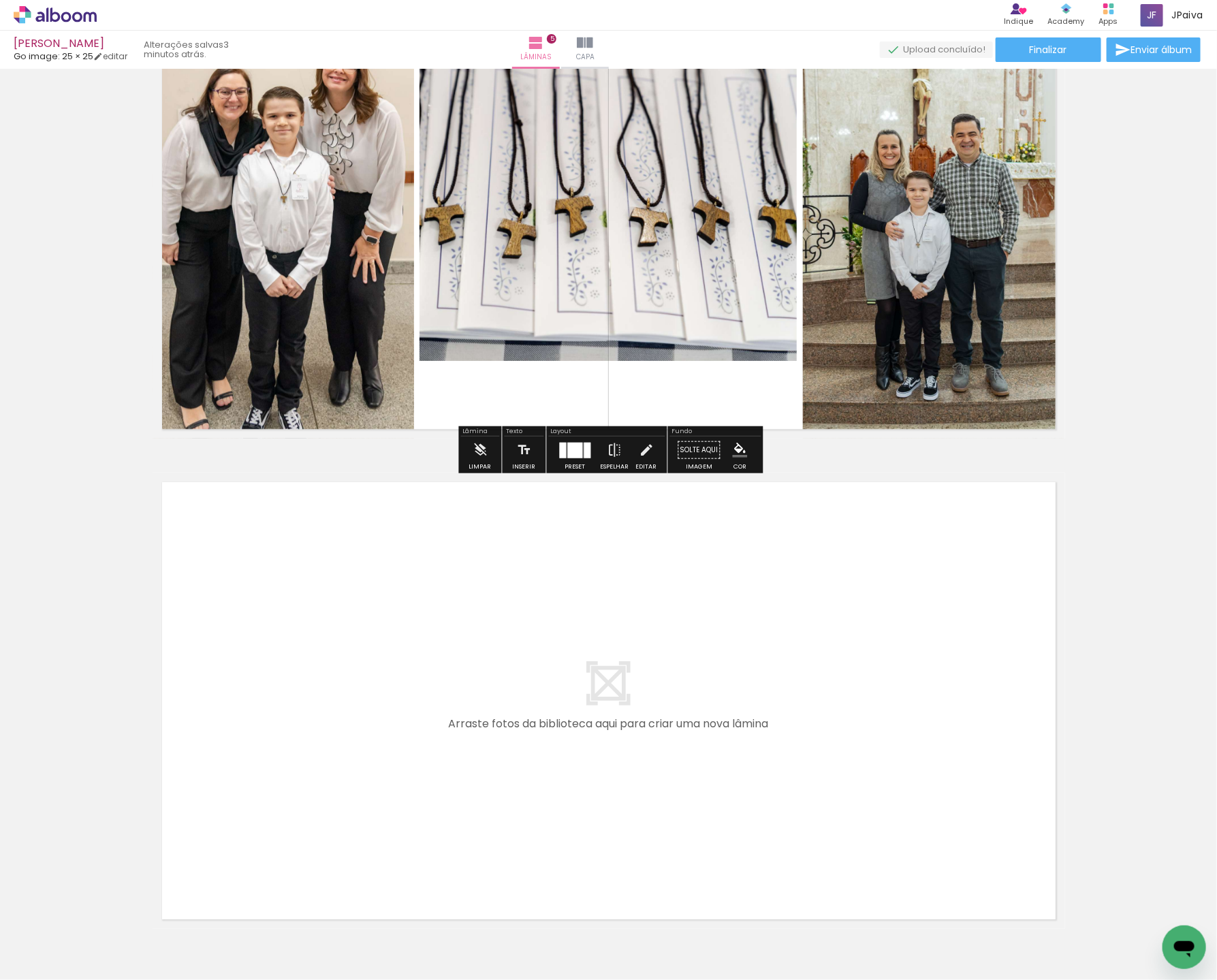
scroll to position [2168, 0]
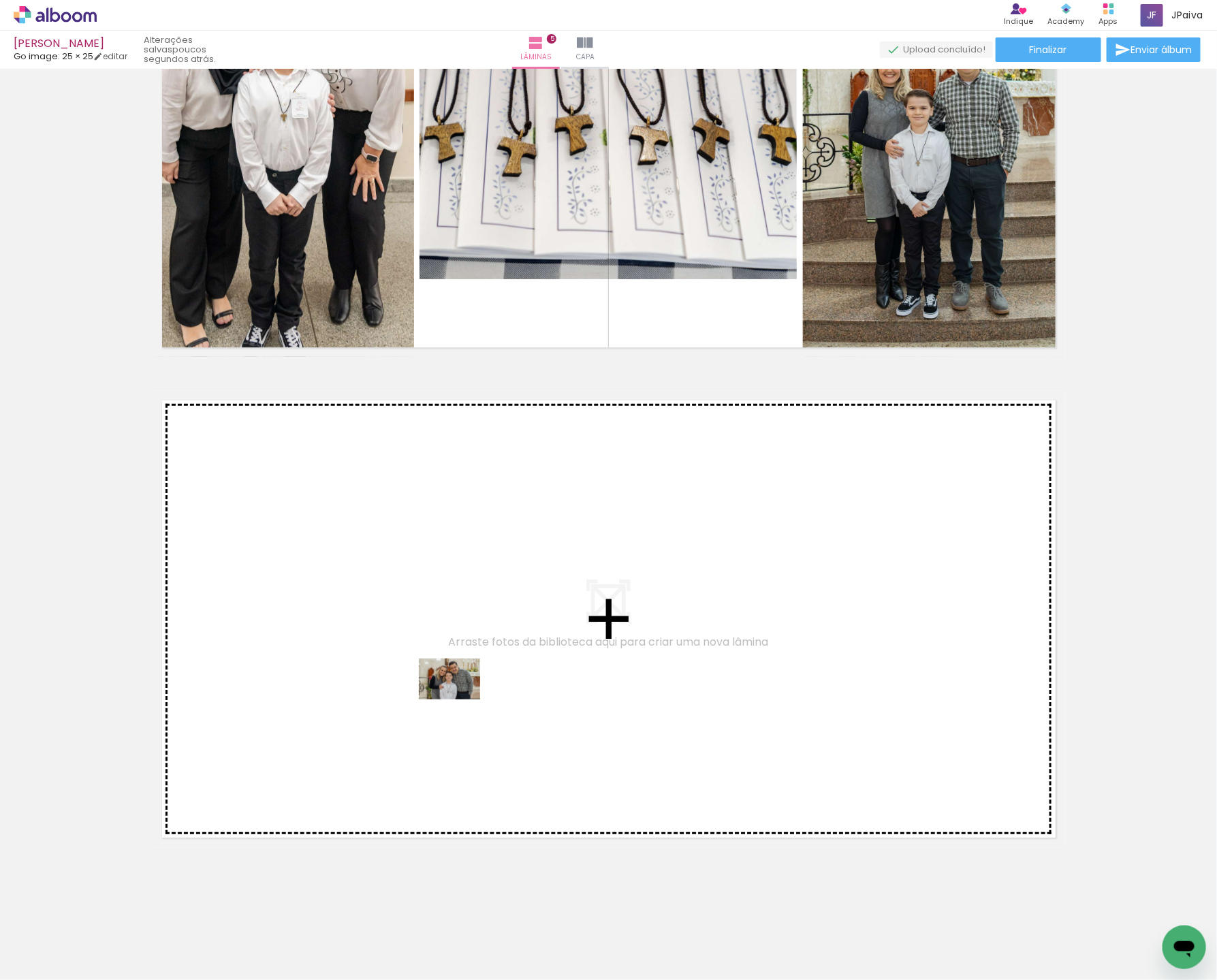
drag, startPoint x: 221, startPoint y: 936, endPoint x: 461, endPoint y: 699, distance: 337.3
click at [461, 699] on quentale-workspace at bounding box center [608, 490] width 1217 height 980
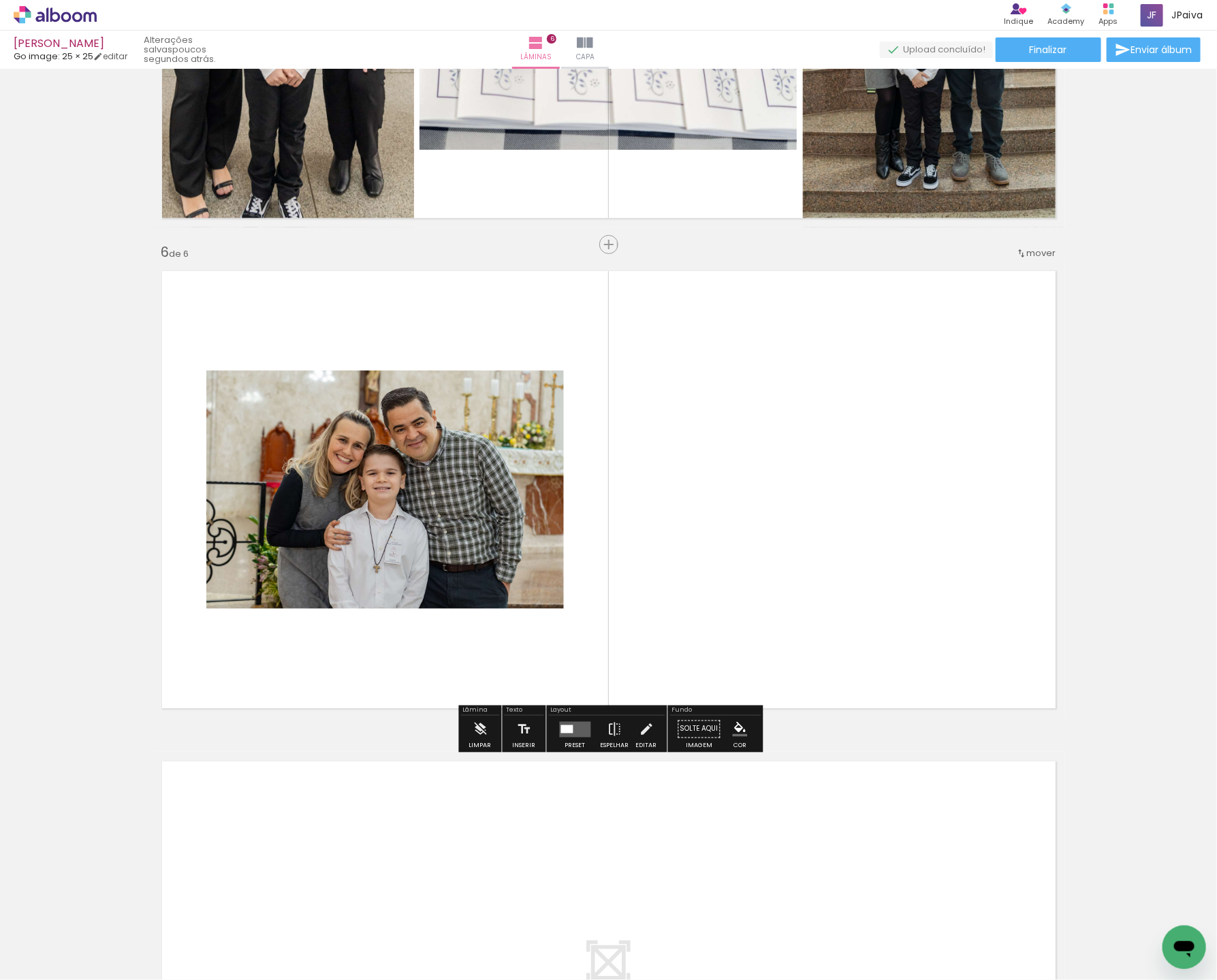
scroll to position [2305, 0]
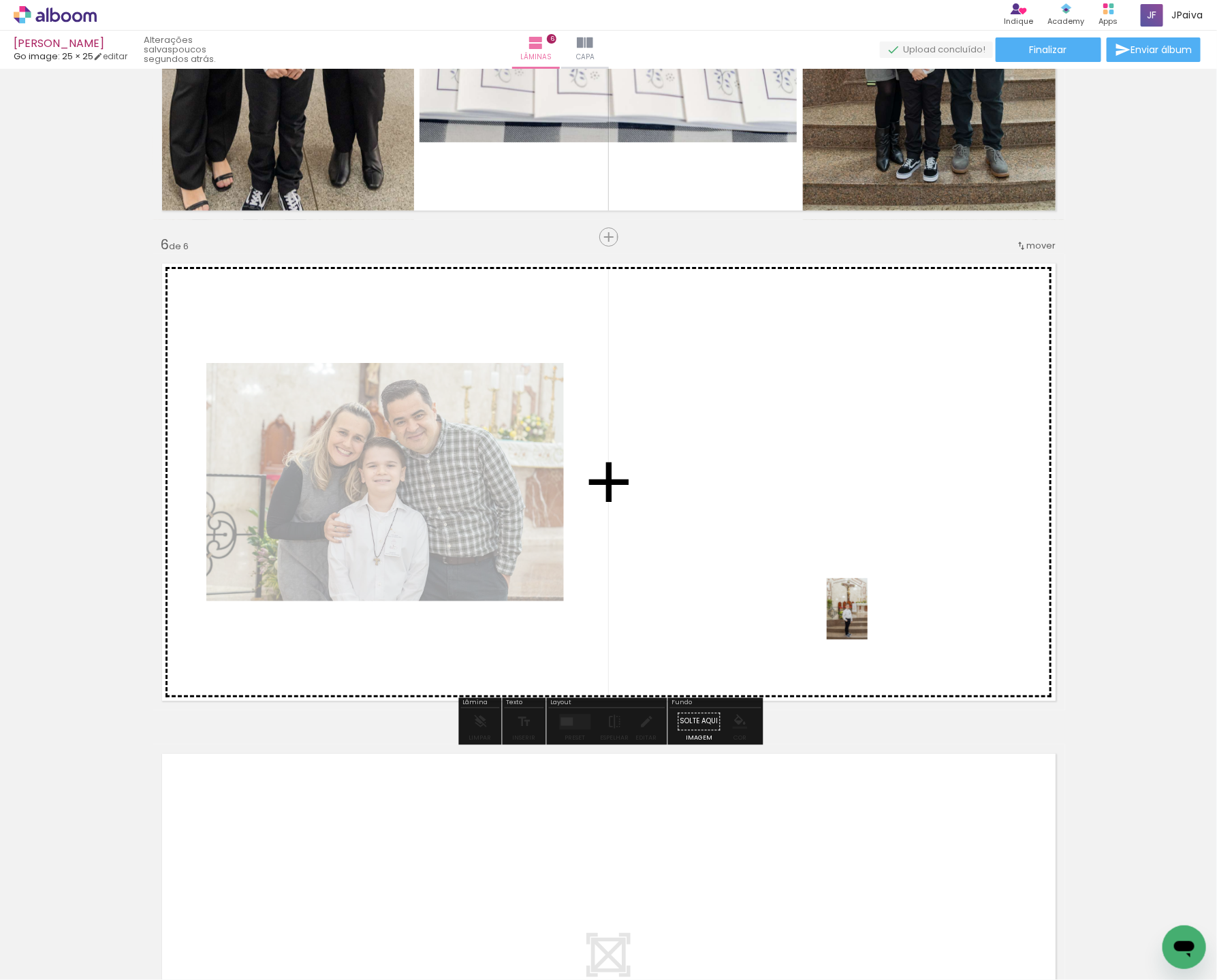
drag, startPoint x: 228, startPoint y: 938, endPoint x: 872, endPoint y: 617, distance: 719.6
click at [872, 618] on quentale-workspace at bounding box center [608, 490] width 1217 height 980
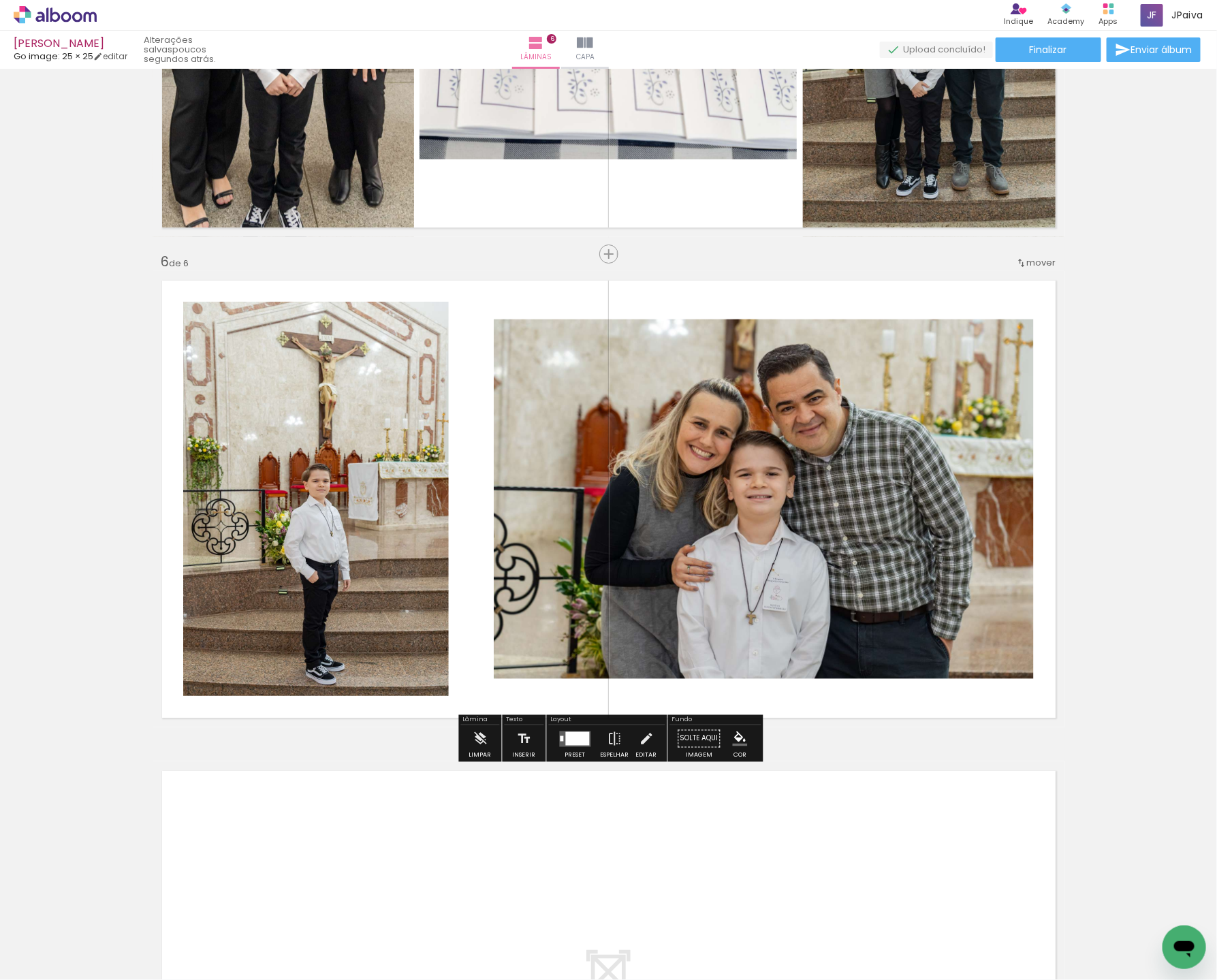
scroll to position [2659, 0]
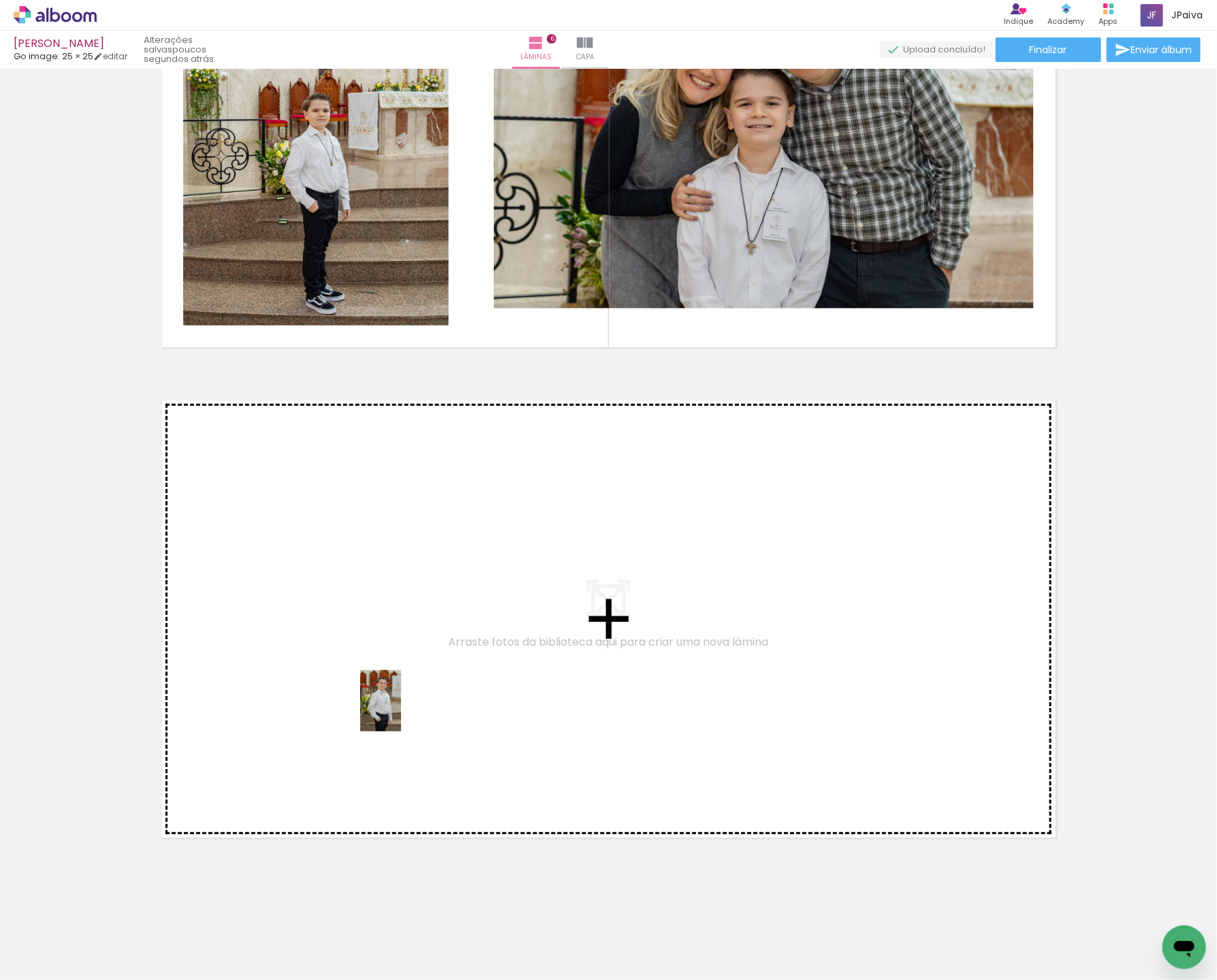
drag, startPoint x: 226, startPoint y: 924, endPoint x: 401, endPoint y: 711, distance: 275.7
click at [401, 711] on quentale-workspace at bounding box center [608, 490] width 1217 height 980
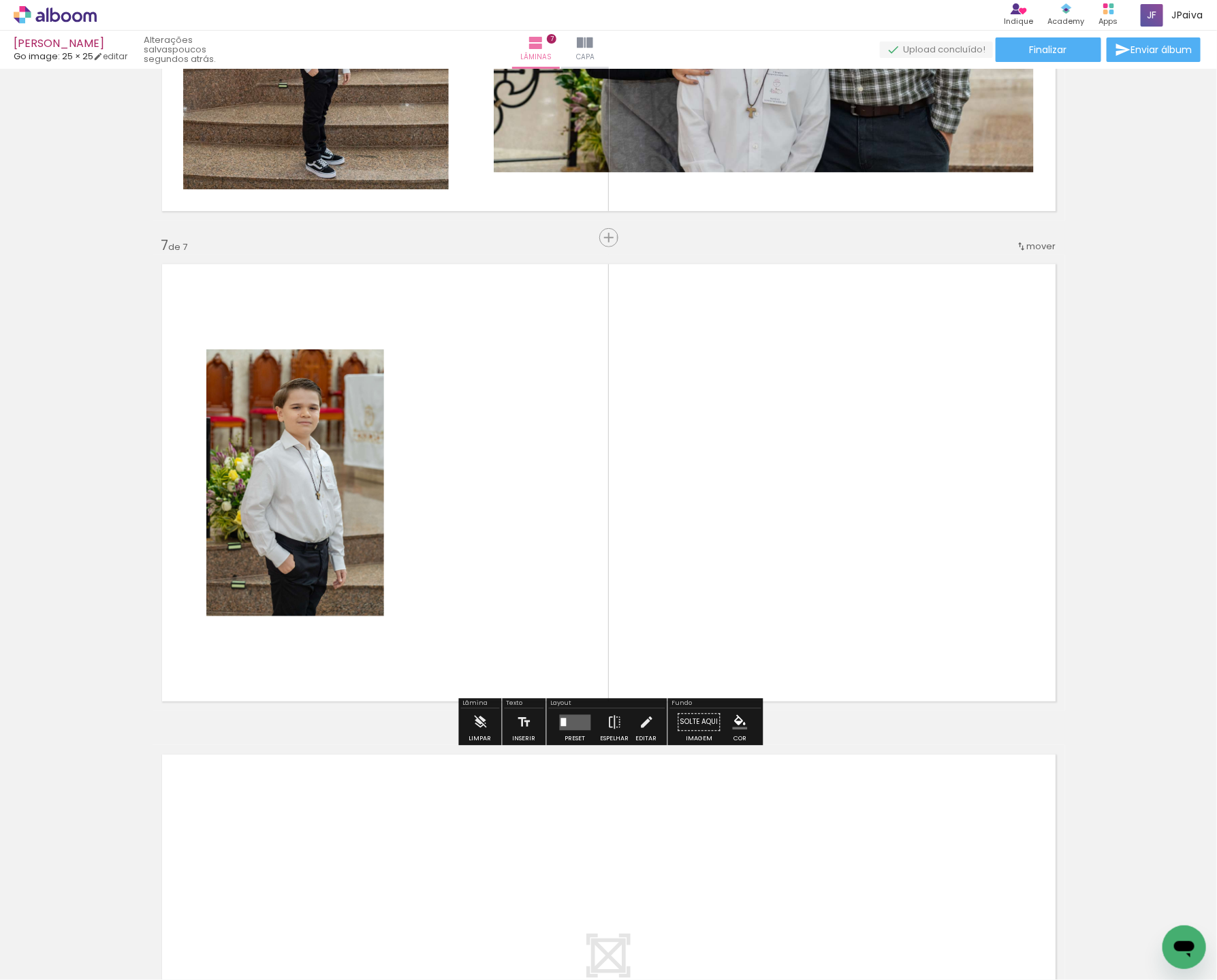
scroll to position [2796, 0]
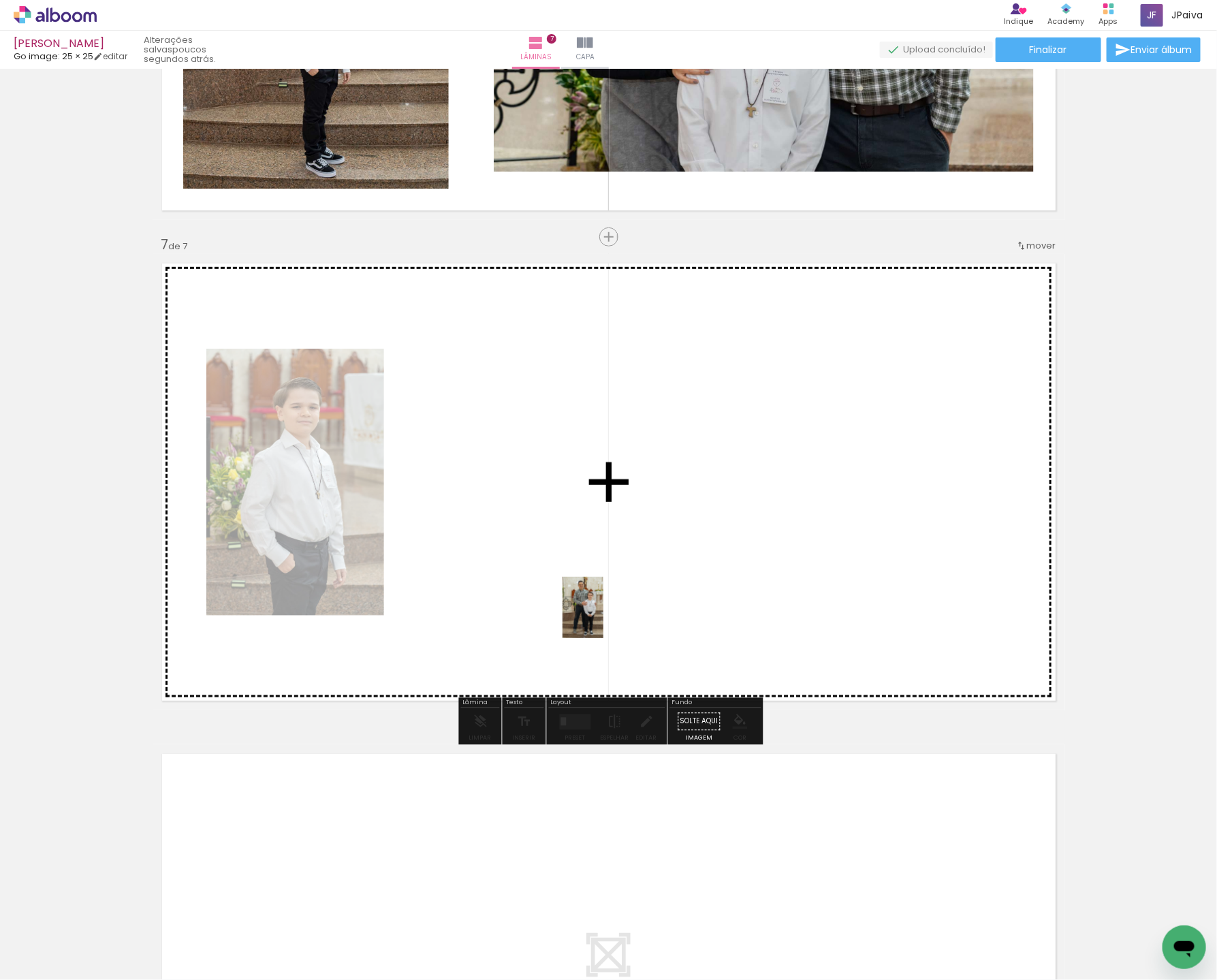
drag, startPoint x: 230, startPoint y: 929, endPoint x: 591, endPoint y: 635, distance: 465.6
click at [602, 616] on quentale-workspace at bounding box center [608, 490] width 1217 height 980
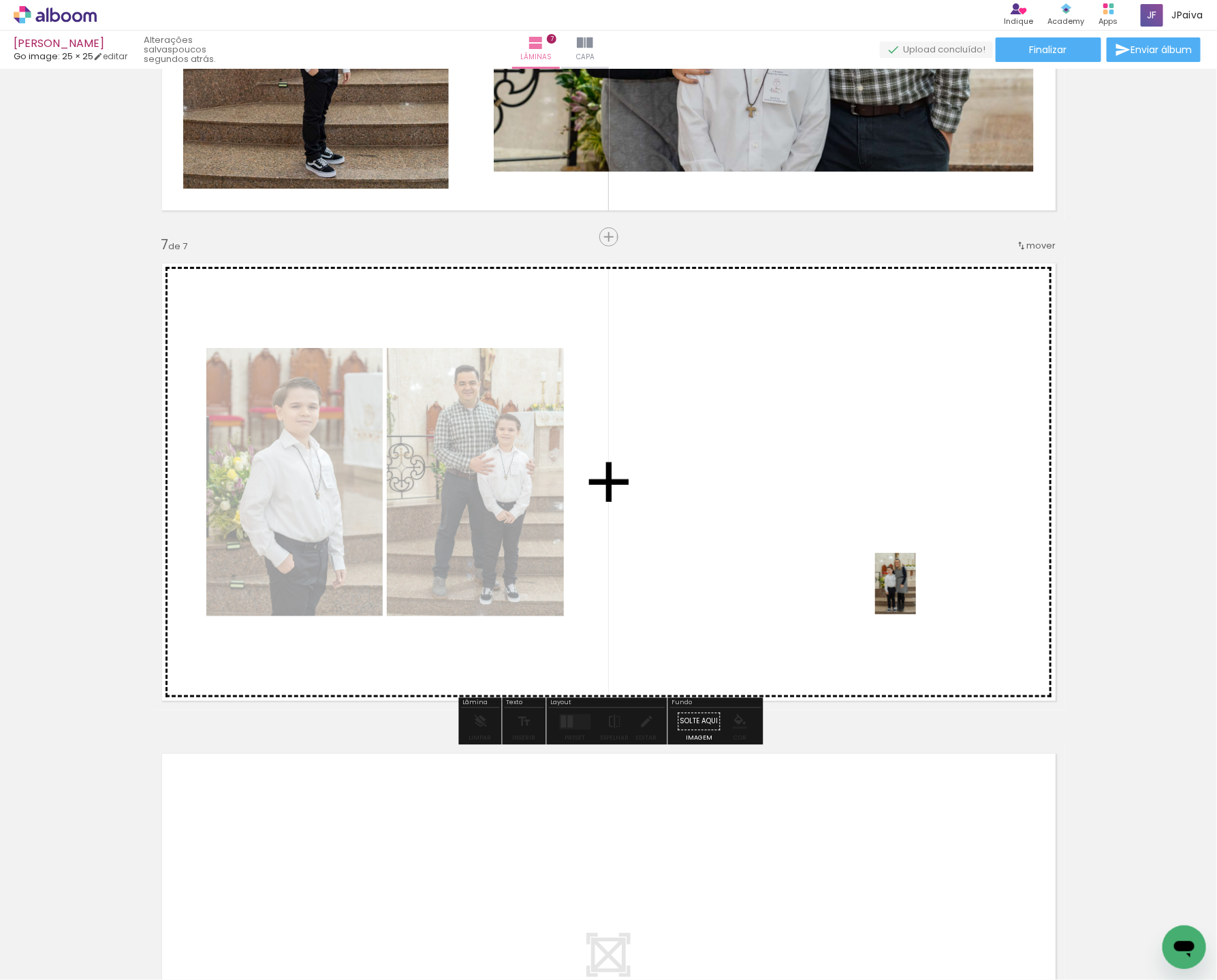
drag, startPoint x: 232, startPoint y: 930, endPoint x: 921, endPoint y: 587, distance: 769.7
click at [921, 587] on quentale-workspace at bounding box center [608, 490] width 1217 height 980
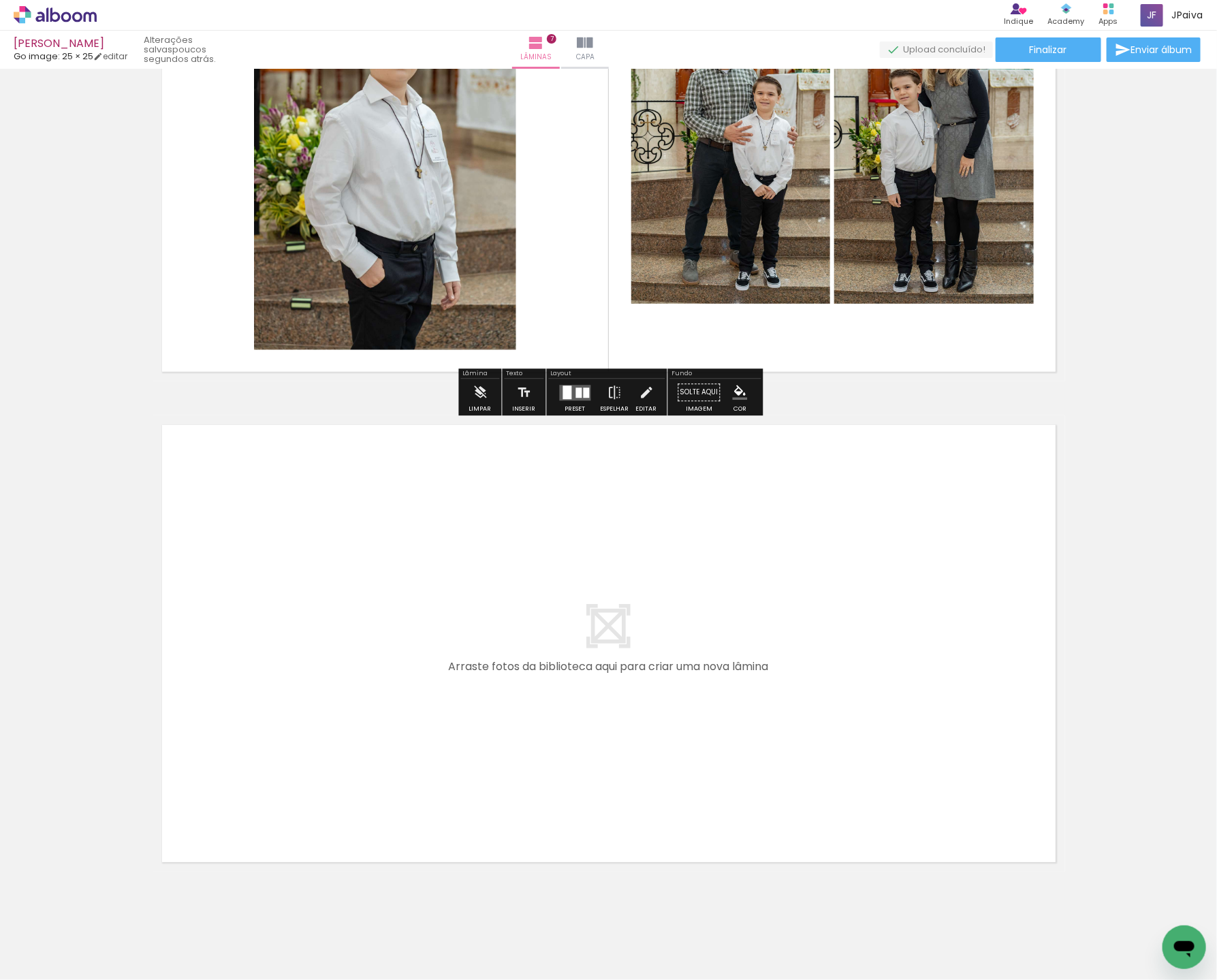
scroll to position [3149, 0]
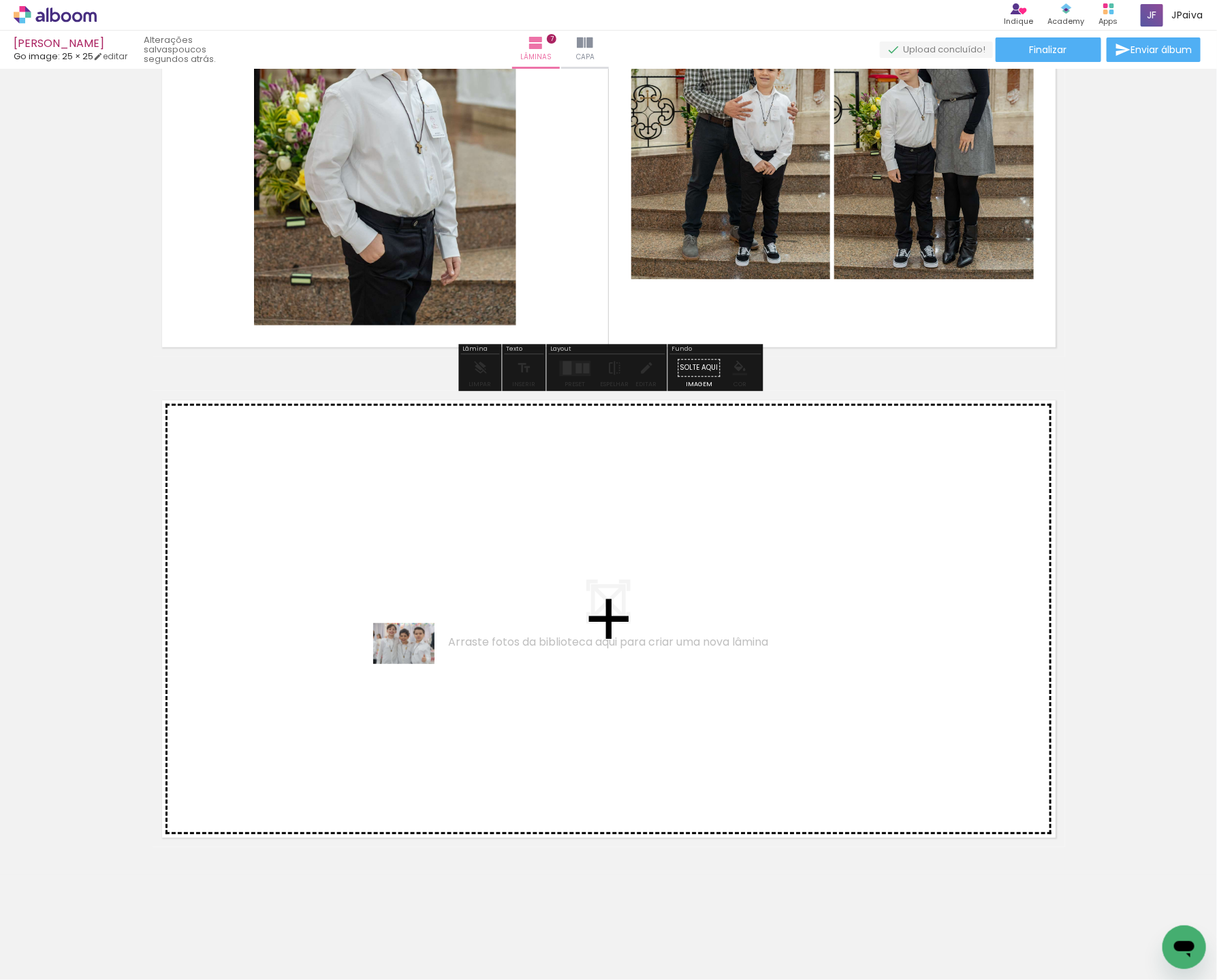
click at [414, 663] on quentale-workspace at bounding box center [608, 490] width 1217 height 980
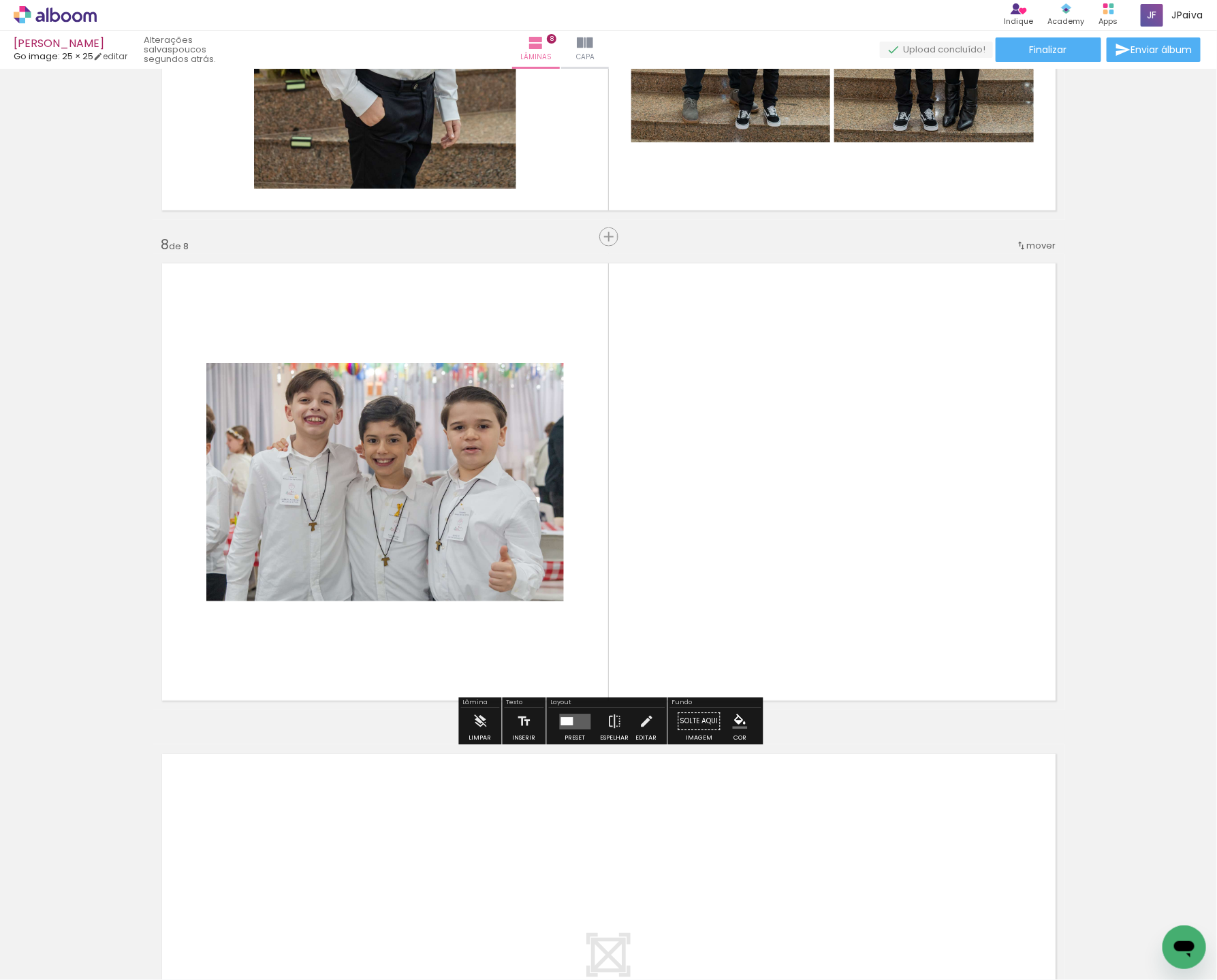
scroll to position [3286, 0]
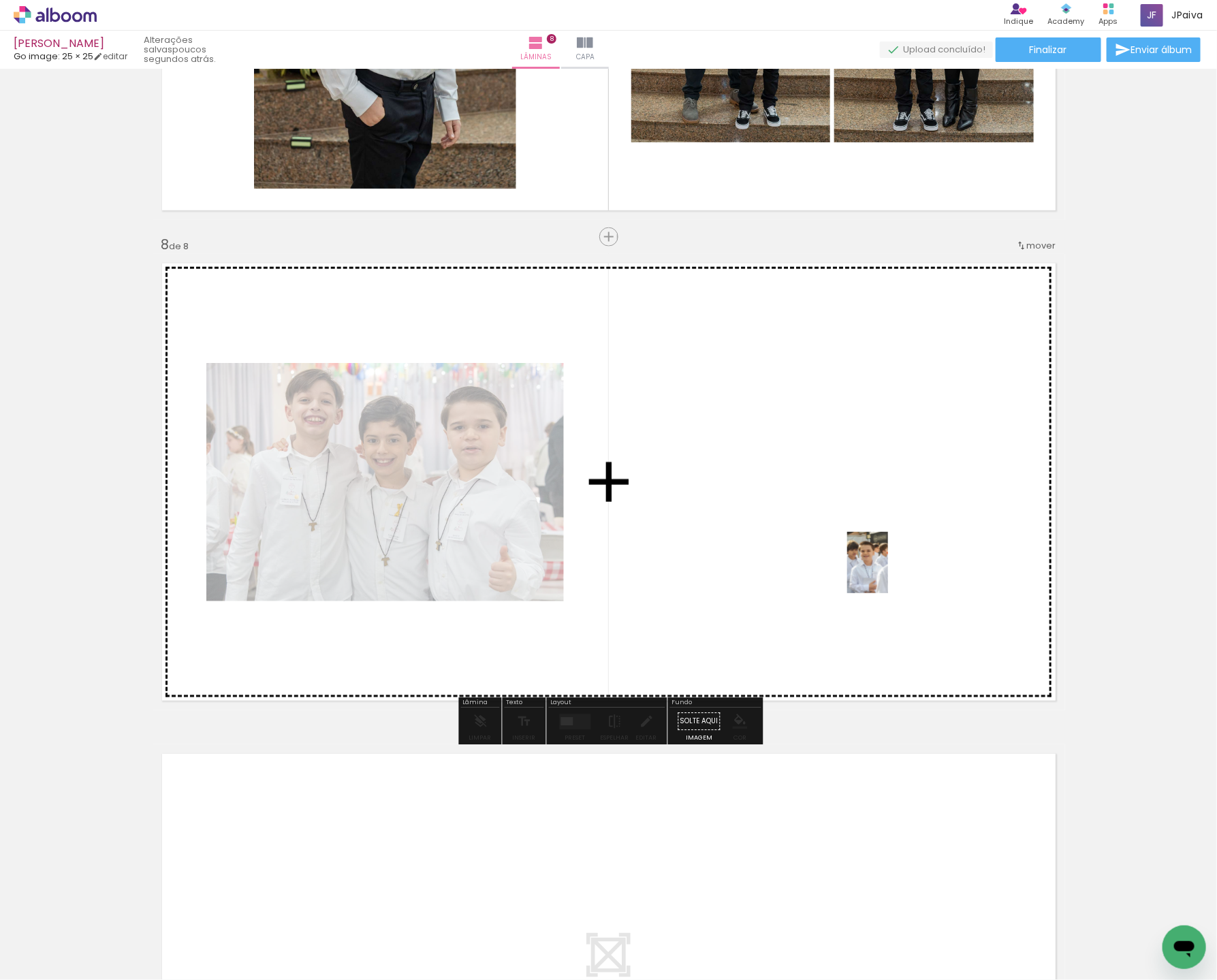
drag, startPoint x: 219, startPoint y: 937, endPoint x: 885, endPoint y: 571, distance: 759.9
click at [889, 571] on quentale-workspace at bounding box center [608, 490] width 1217 height 980
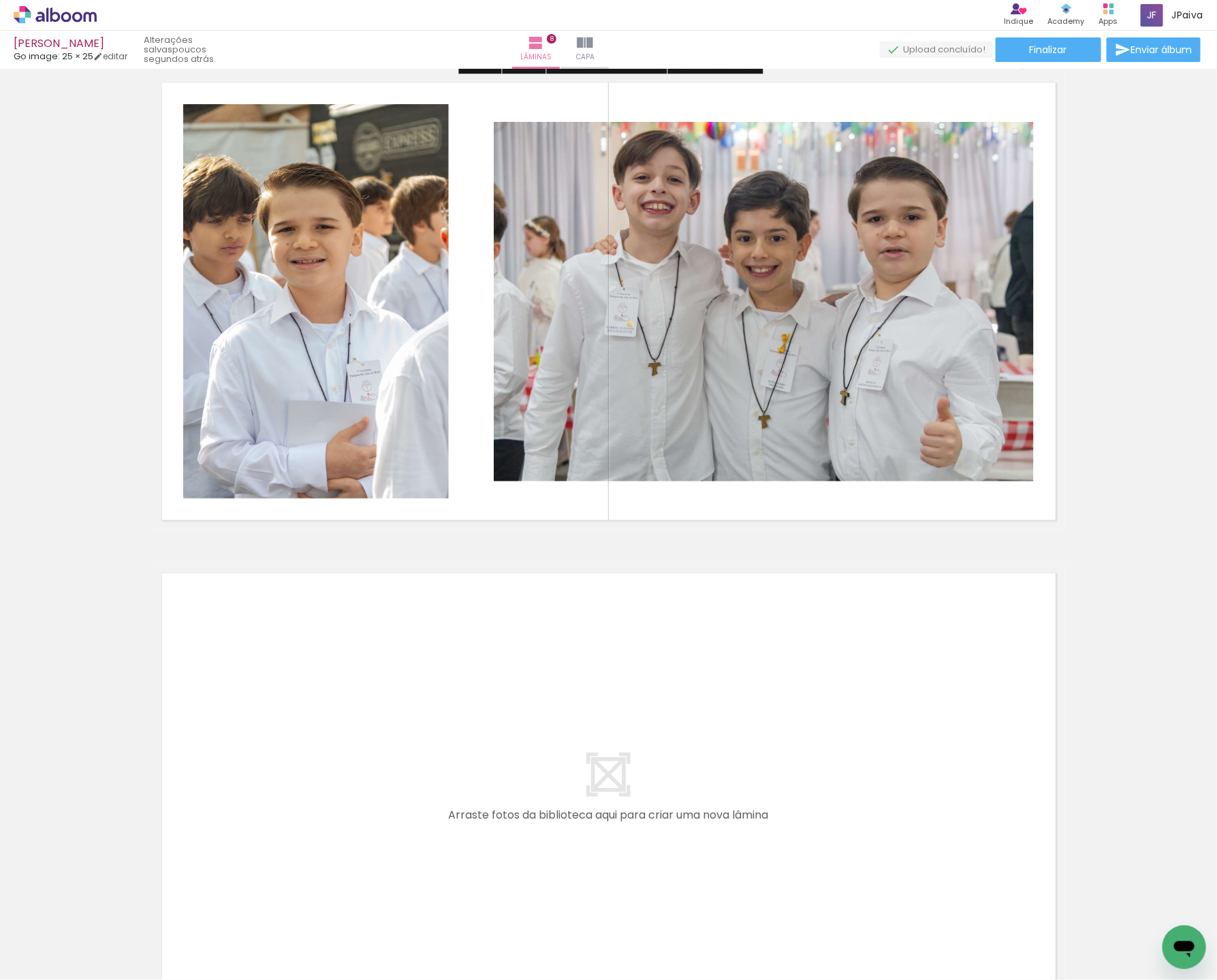
scroll to position [3639, 0]
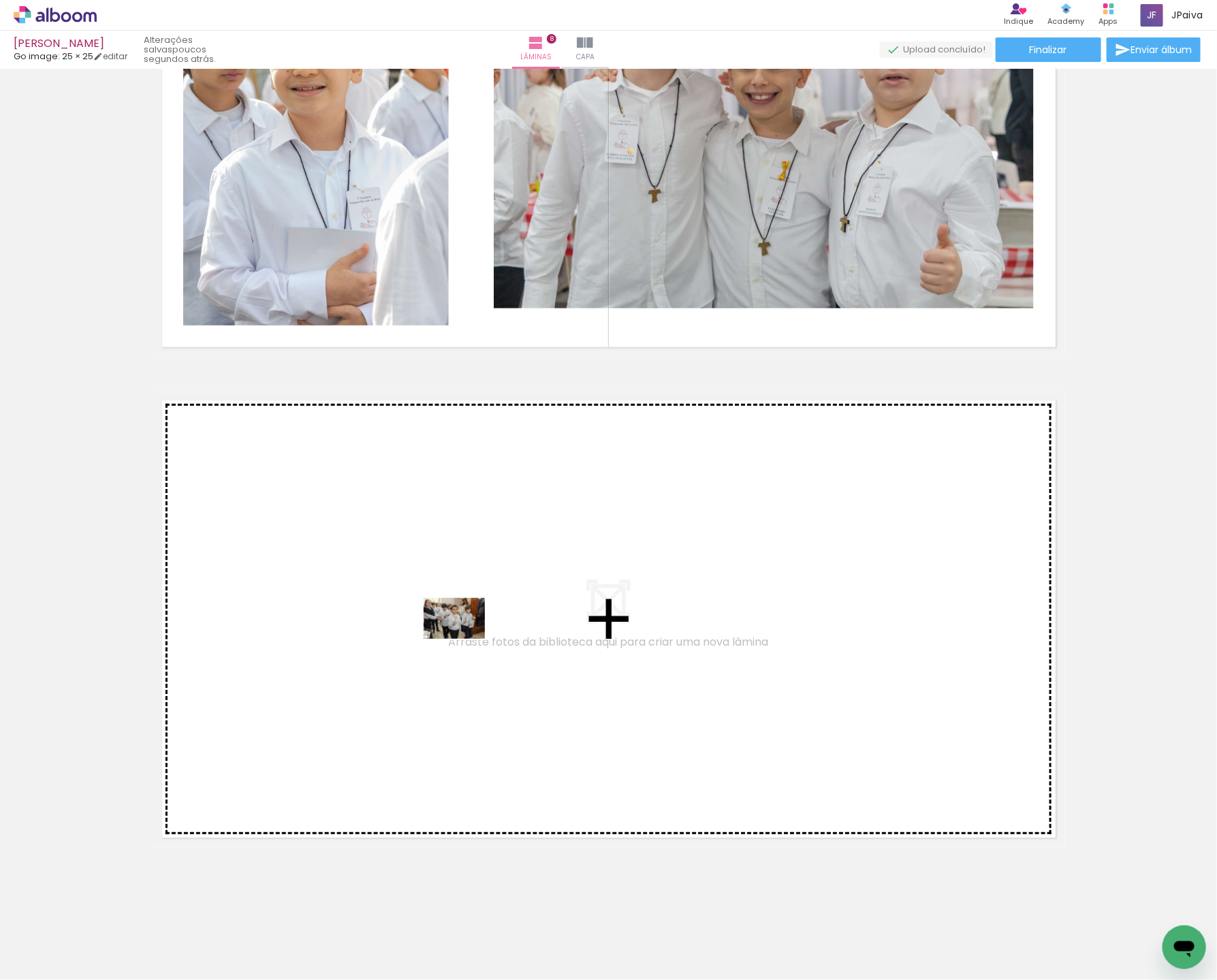
drag, startPoint x: 230, startPoint y: 930, endPoint x: 465, endPoint y: 639, distance: 374.0
click at [465, 639] on quentale-workspace at bounding box center [608, 490] width 1217 height 980
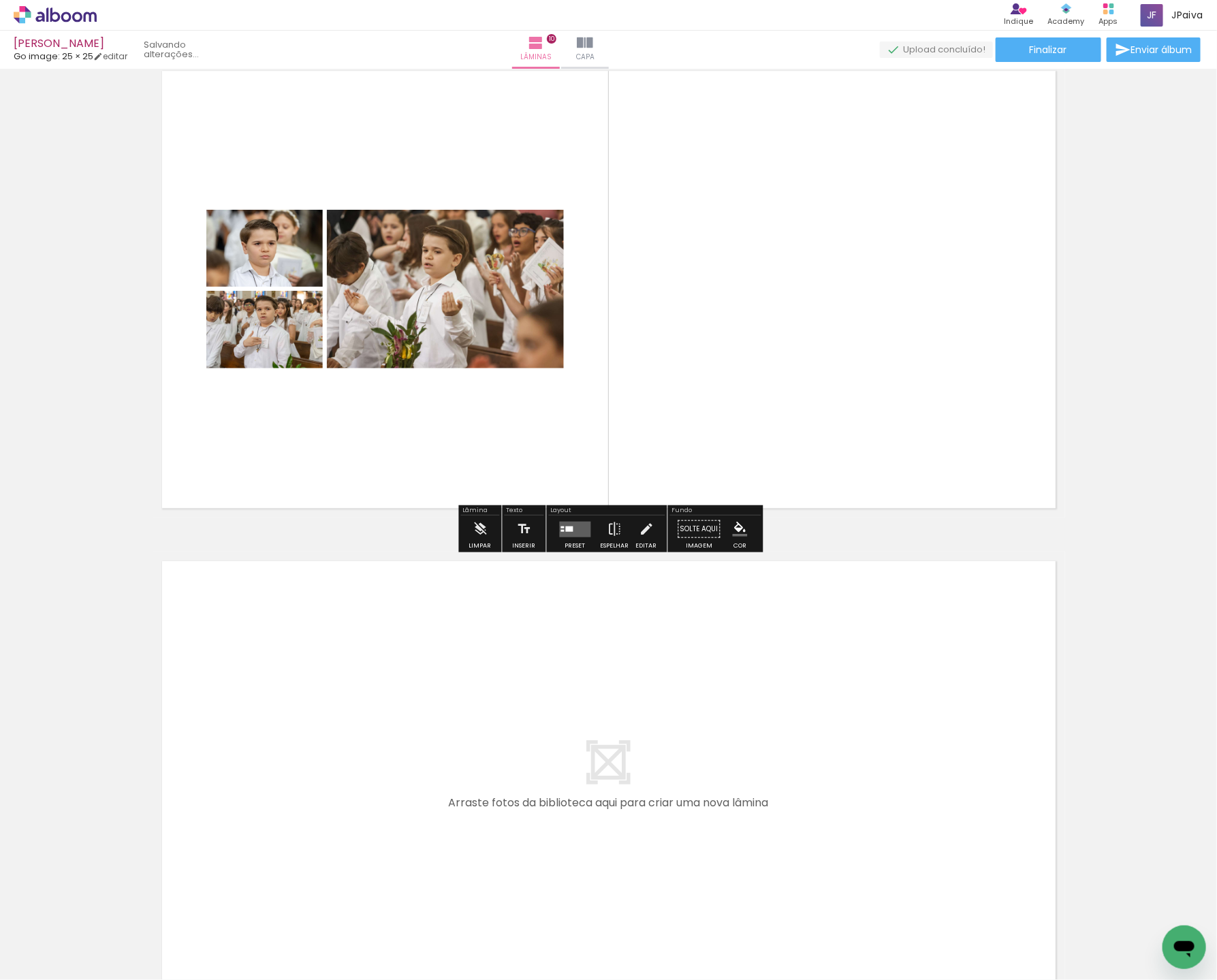
scroll to position [4500, 0]
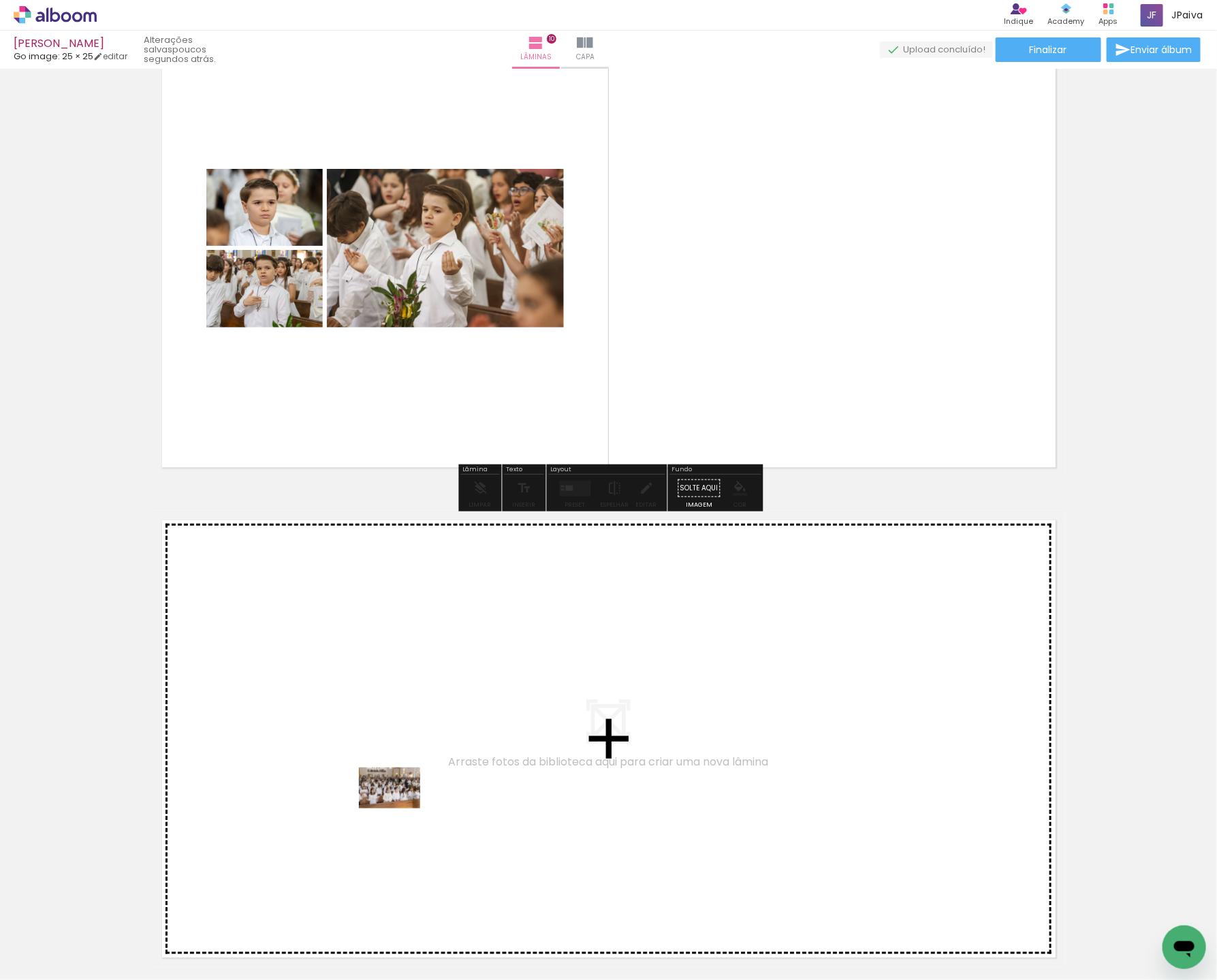
click at [425, 790] on quentale-workspace at bounding box center [608, 490] width 1217 height 980
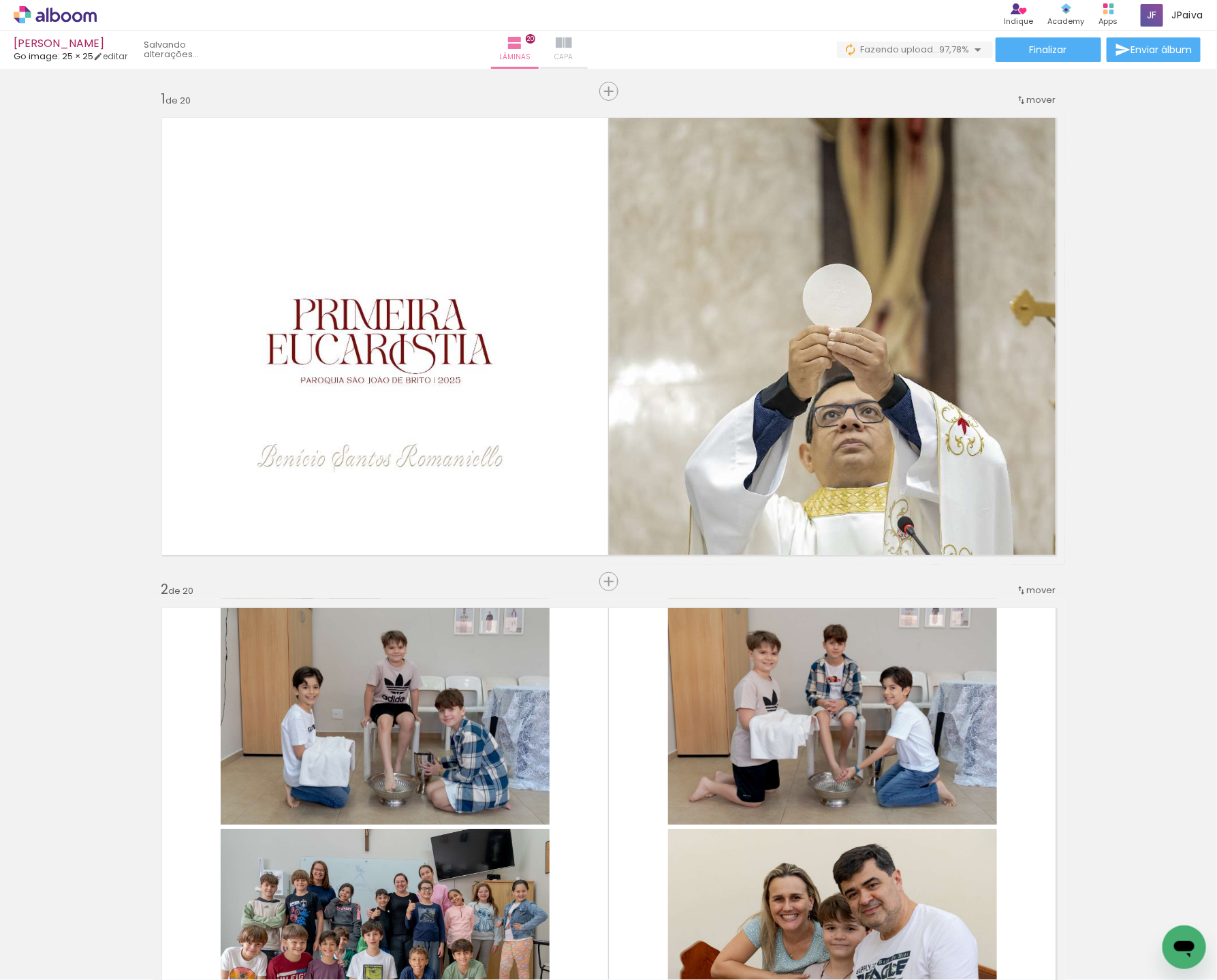
scroll to position [3007, 0]
click at [572, 42] on iron-icon at bounding box center [564, 42] width 17 height 17
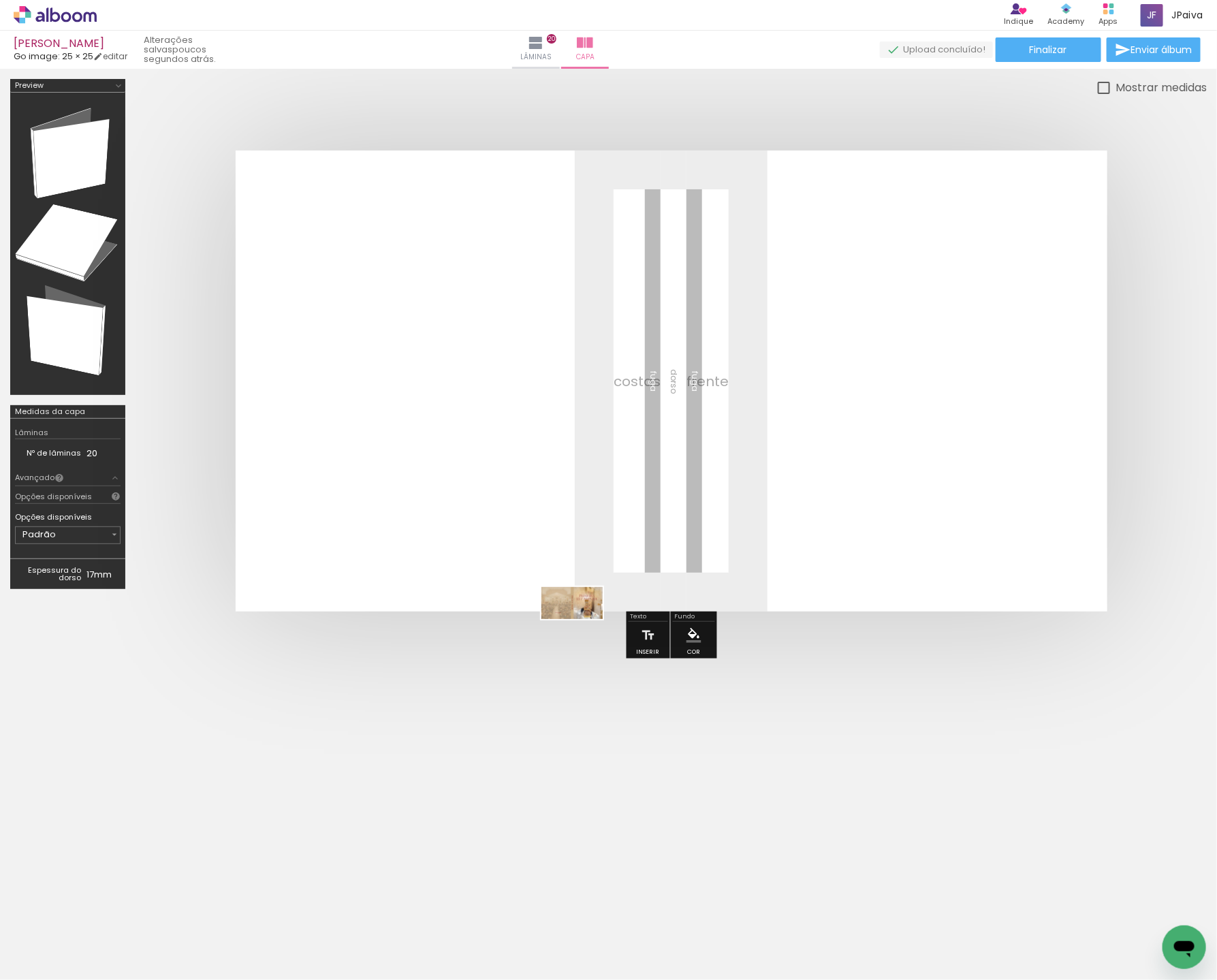
drag, startPoint x: 141, startPoint y: 952, endPoint x: 693, endPoint y: 442, distance: 751.5
click at [694, 442] on quentale-workspace at bounding box center [608, 490] width 1217 height 980
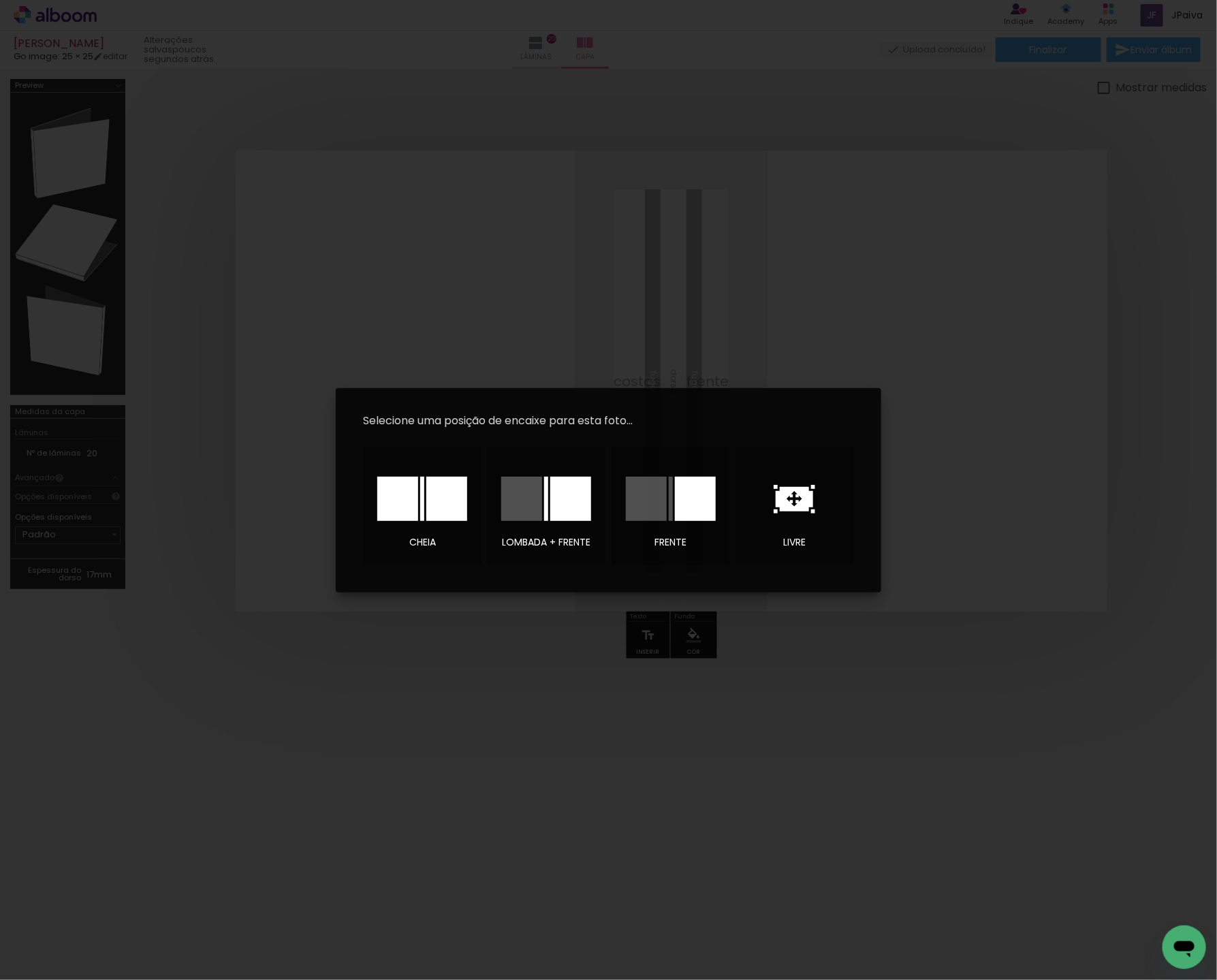
click at [415, 499] on div at bounding box center [397, 499] width 41 height 45
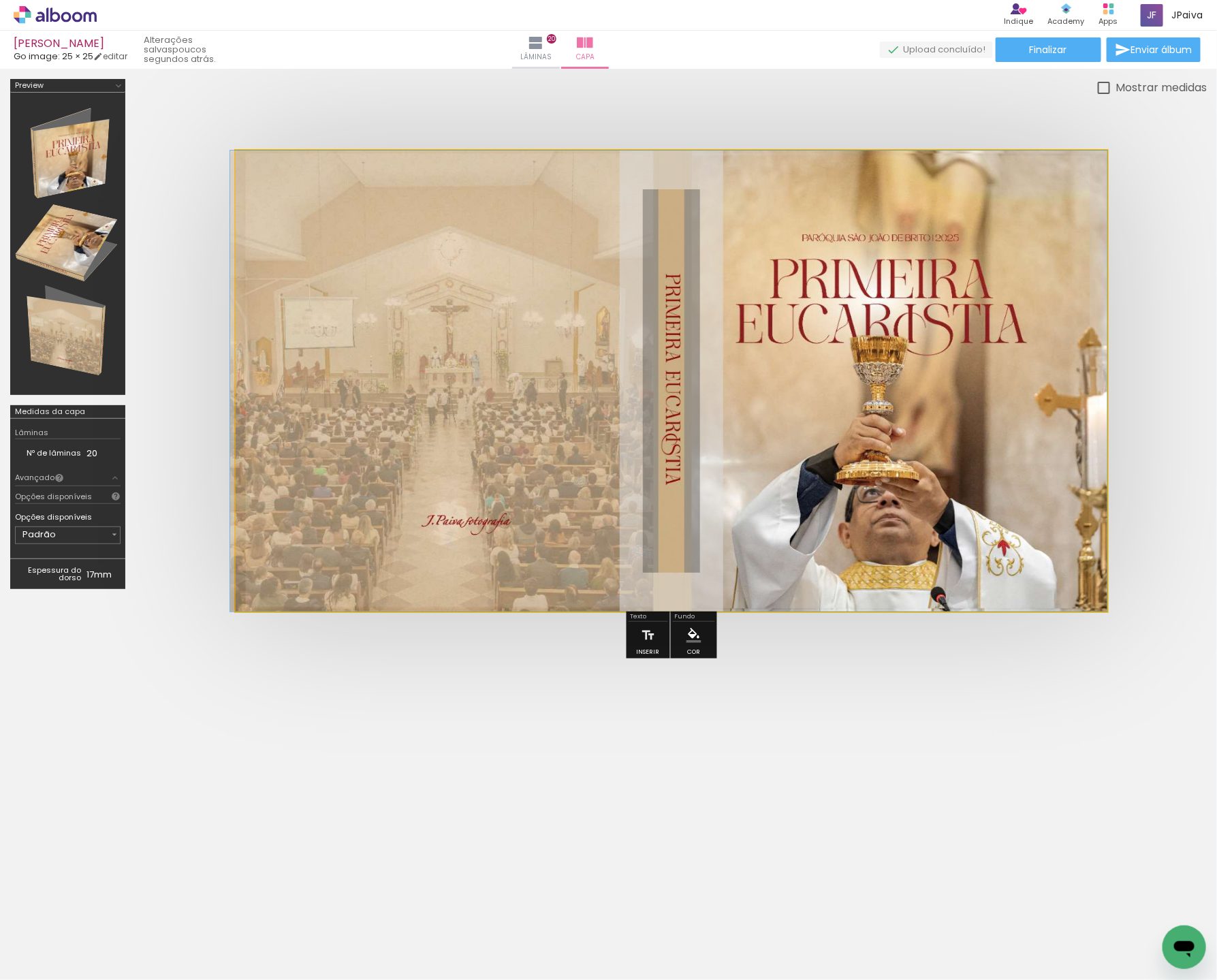
drag, startPoint x: 875, startPoint y: 235, endPoint x: 859, endPoint y: 235, distance: 16.0
click at [857, 235] on div at bounding box center [668, 381] width 877 height 461
drag, startPoint x: 606, startPoint y: 261, endPoint x: 590, endPoint y: 261, distance: 16.0
click at [589, 262] on div at bounding box center [668, 381] width 877 height 461
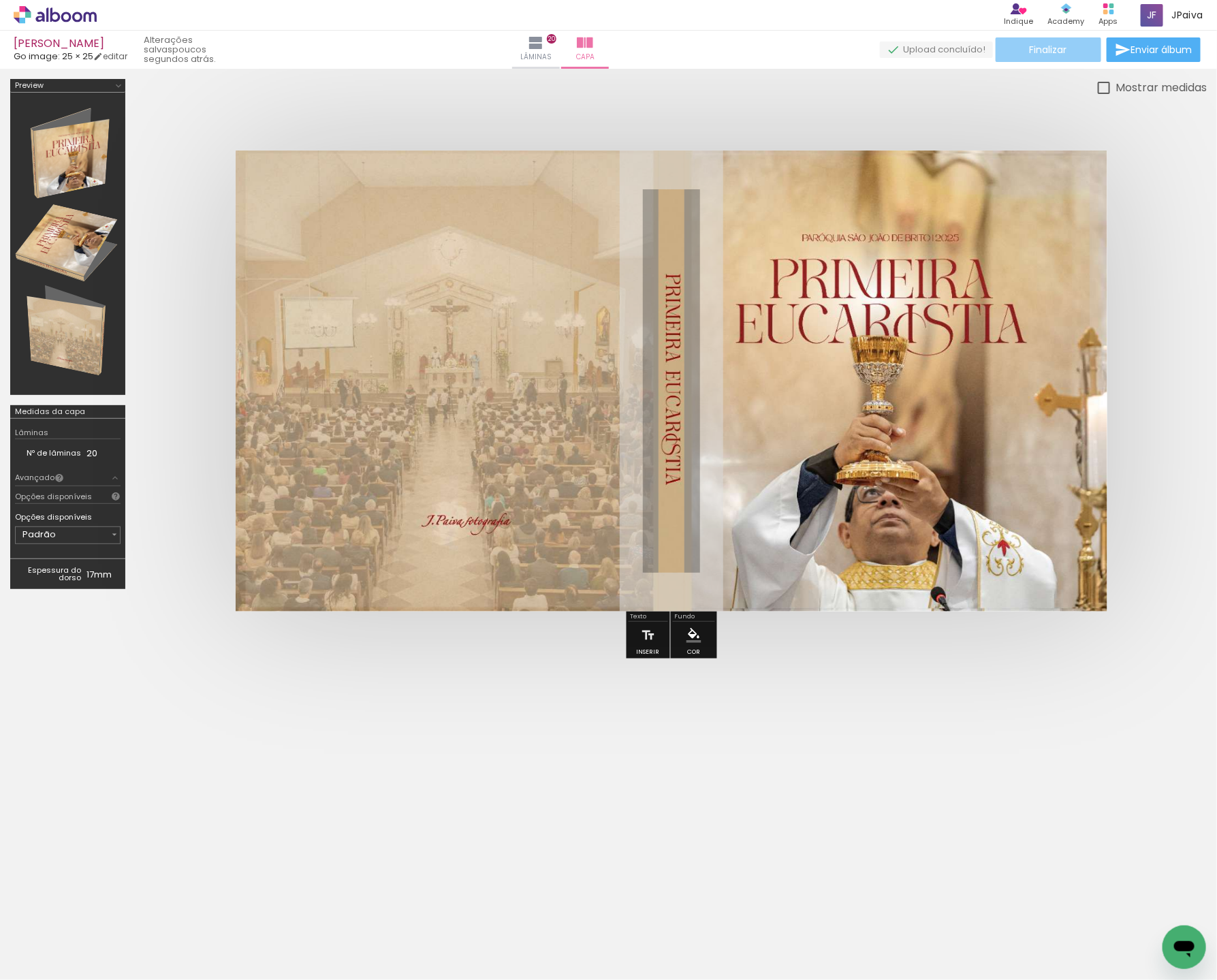
click at [1066, 48] on paper-button "Finalizar" at bounding box center [1048, 50] width 106 height 24
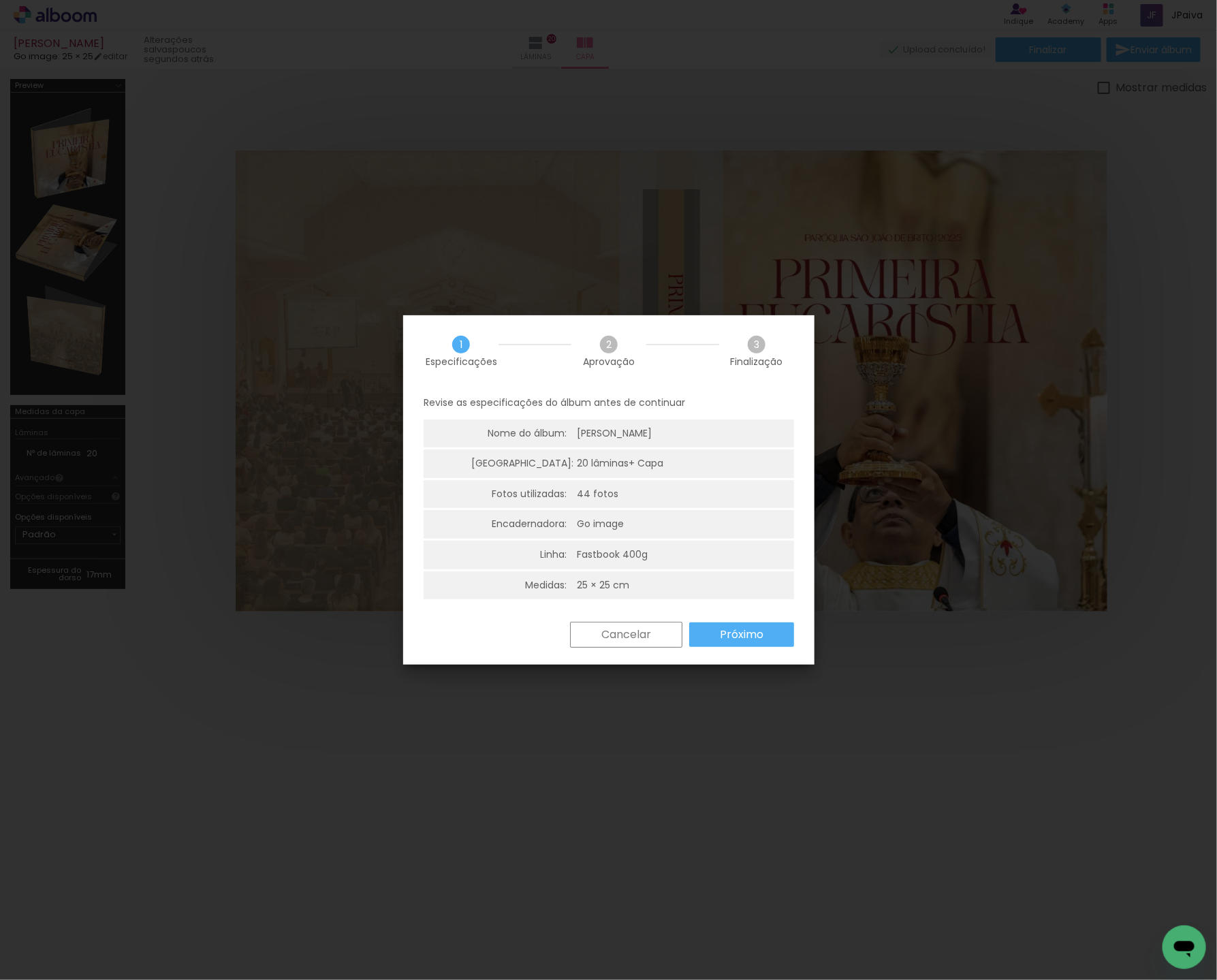
click at [0, 0] on slot "Próximo" at bounding box center [0, 0] width 0 height 0
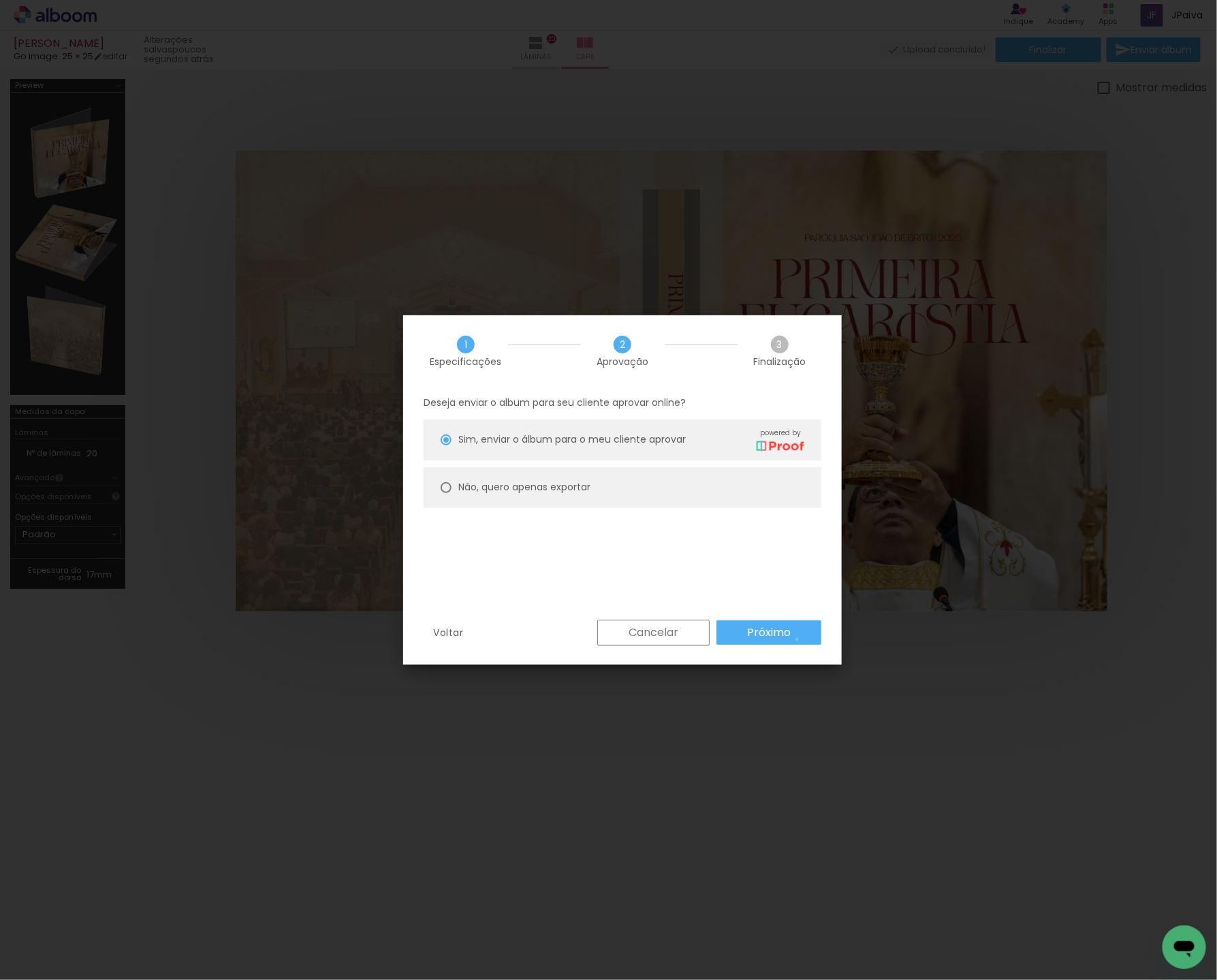
click at [798, 639] on paper-button "Próximo" at bounding box center [769, 633] width 105 height 24
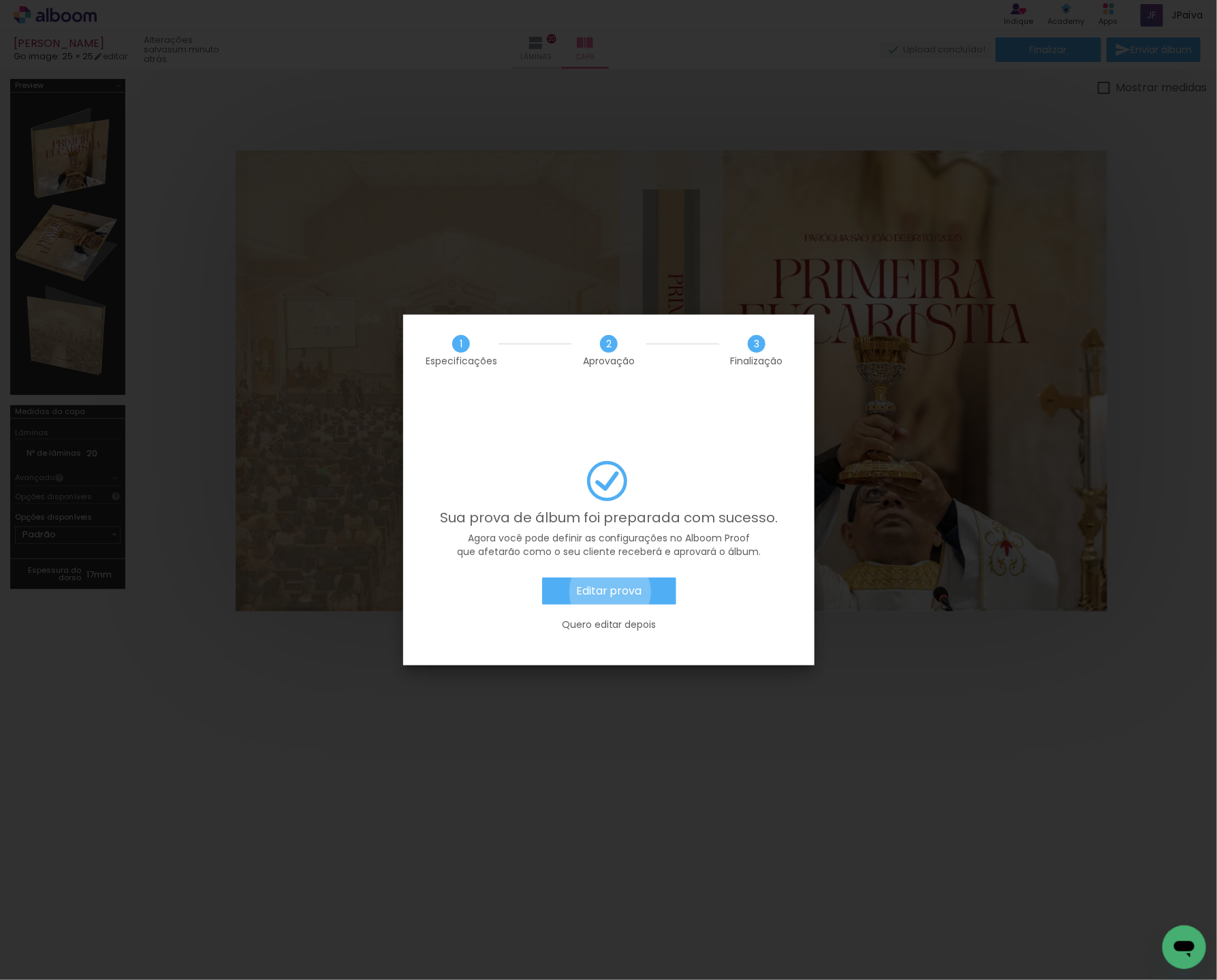
click at [0, 0] on slot "Editar prova" at bounding box center [0, 0] width 0 height 0
